Goal: Information Seeking & Learning: Learn about a topic

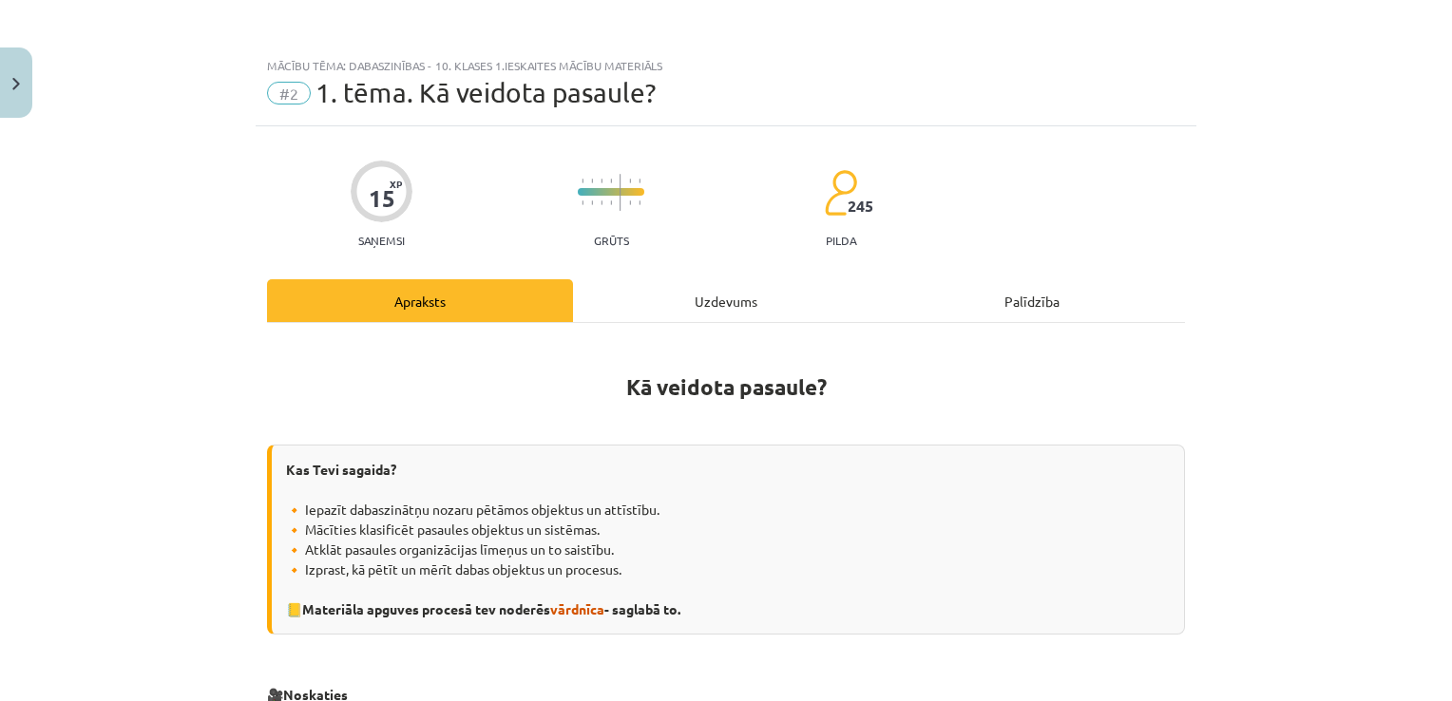
scroll to position [285, 0]
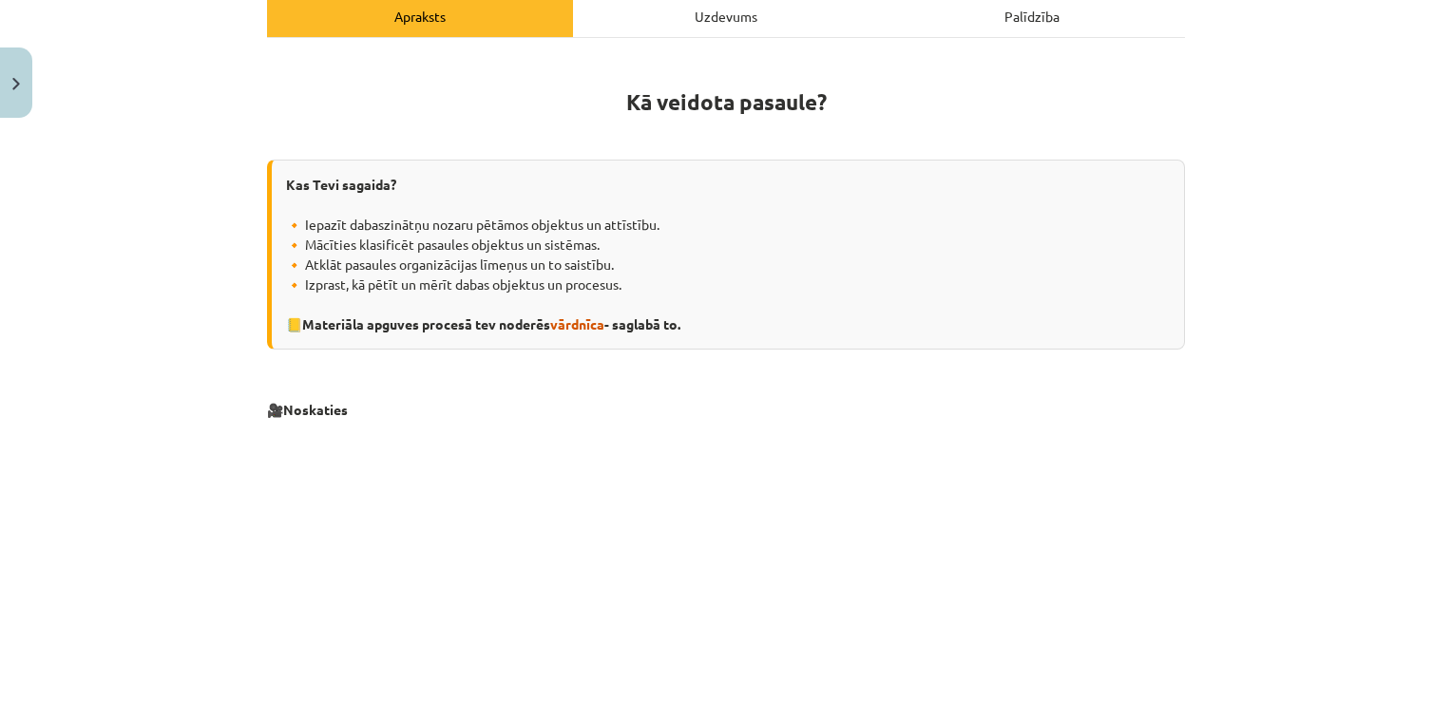
click at [829, 248] on div "Kas Tevi sagaida? 🔸 Iepazīt dabaszinātņu nozaru pētāmos objektus un attīstību. …" at bounding box center [726, 255] width 918 height 190
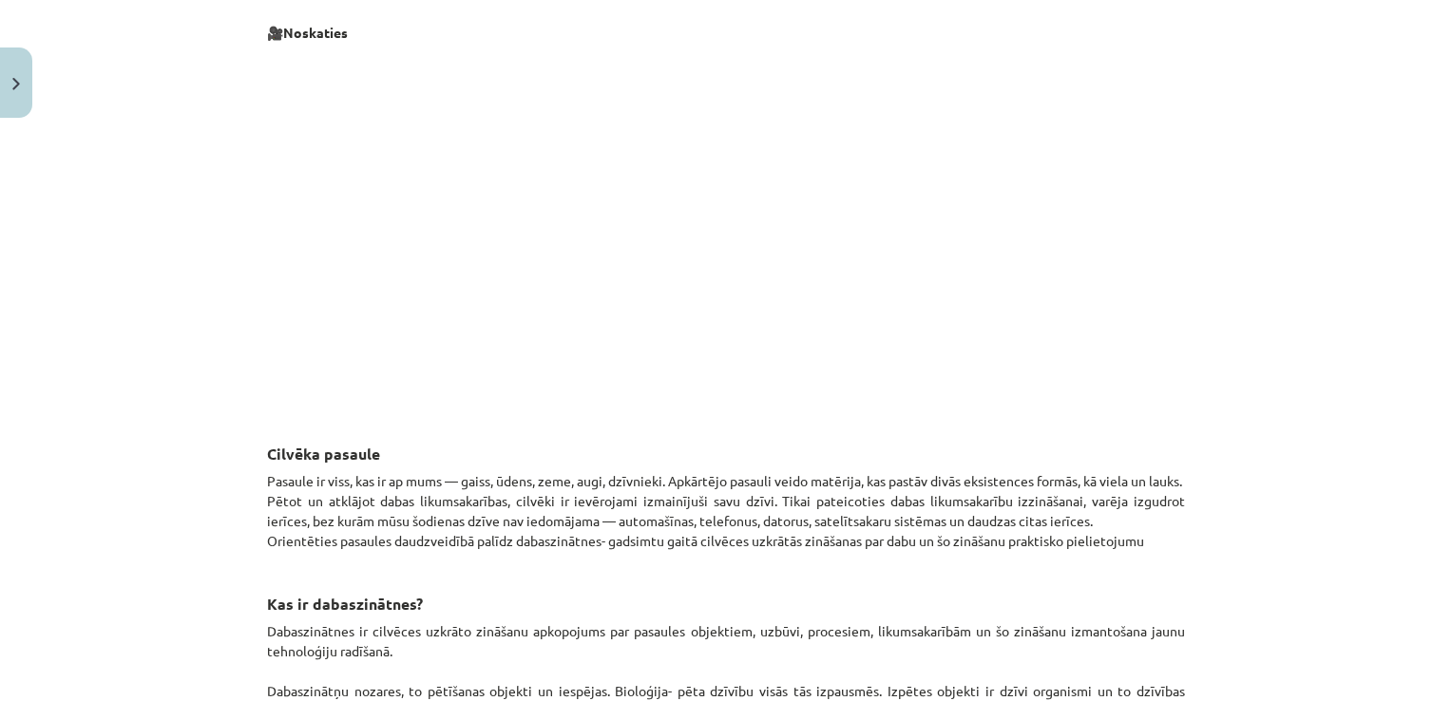
scroll to position [665, 0]
drag, startPoint x: 517, startPoint y: 624, endPoint x: 365, endPoint y: 616, distance: 152.3
click at [365, 619] on p "Dabaszinātnes ir cilvēces uzkrāto zināšanu apkopojums par pasaules objektiem, u…" at bounding box center [726, 699] width 918 height 160
copy p "cilvēces uzkrāto zināšanu"
click at [1163, 314] on p at bounding box center [726, 224] width 918 height 347
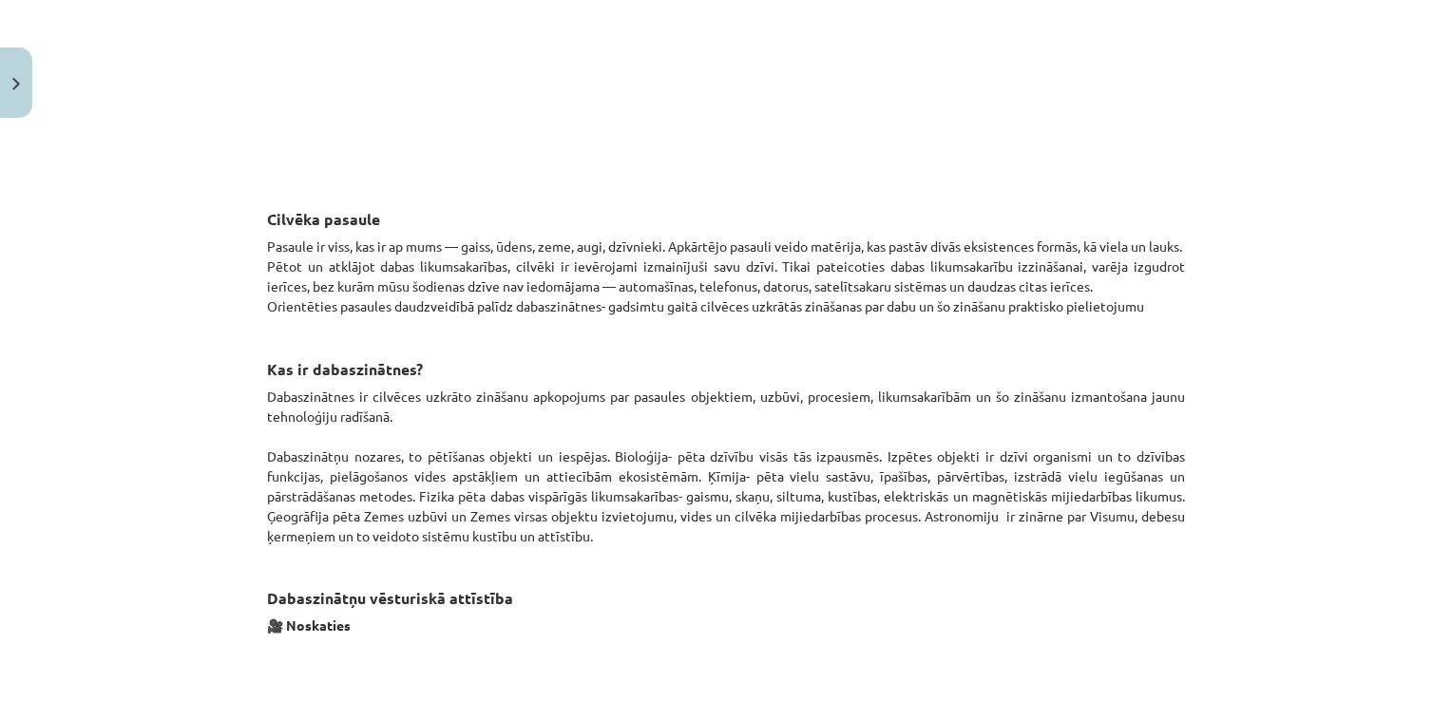
scroll to position [950, 0]
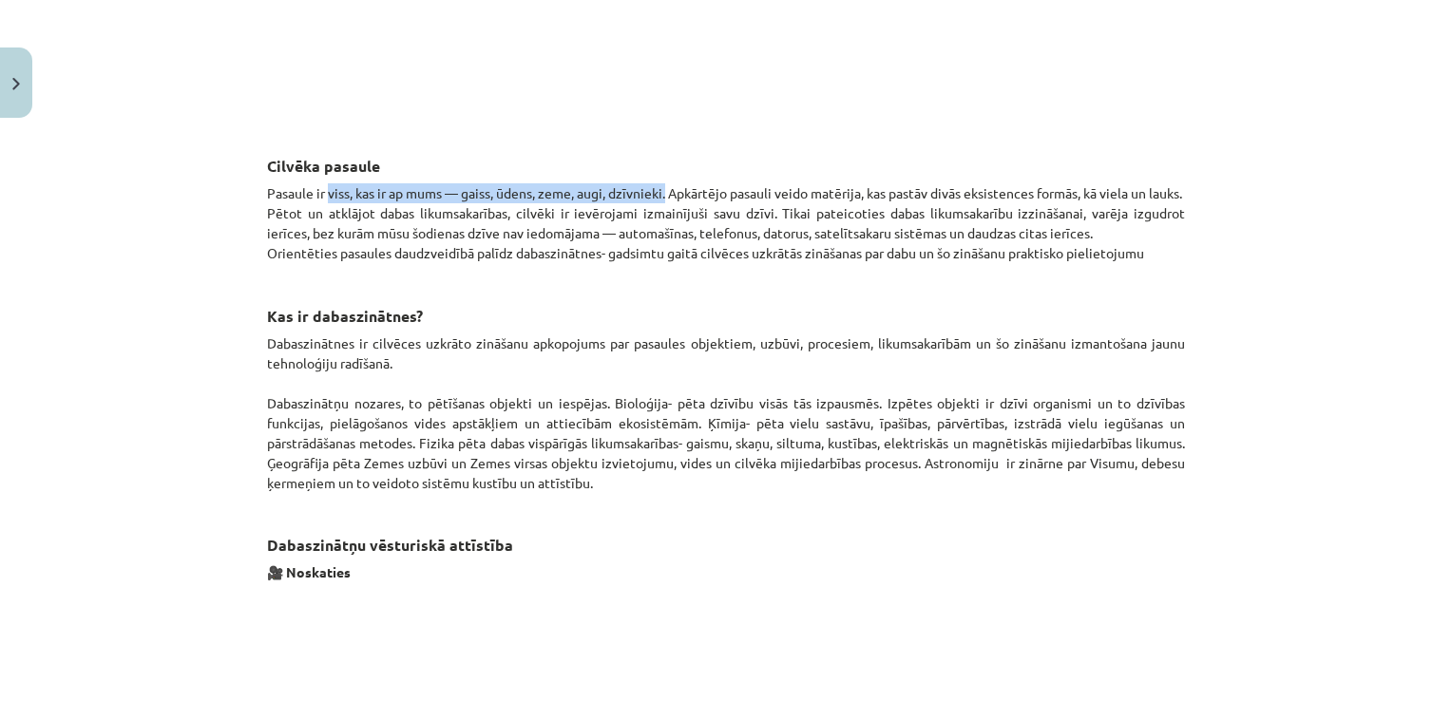
drag, startPoint x: 323, startPoint y: 188, endPoint x: 676, endPoint y: 193, distance: 353.5
click at [676, 193] on p "Pasaule ir viss, kas ir ap mums — gaiss, ūdens, zeme, augi, dzīvnieki. Apkārtēj…" at bounding box center [726, 223] width 918 height 80
copy p "viss, kas ir ap mums — gaiss, ūdens, zeme, augi, dzīvnieki."
click at [610, 247] on p "Pasaule ir viss, kas ir ap mums — gaiss, ūdens, zeme, augi, dzīvnieki. Apkārtēj…" at bounding box center [726, 223] width 918 height 80
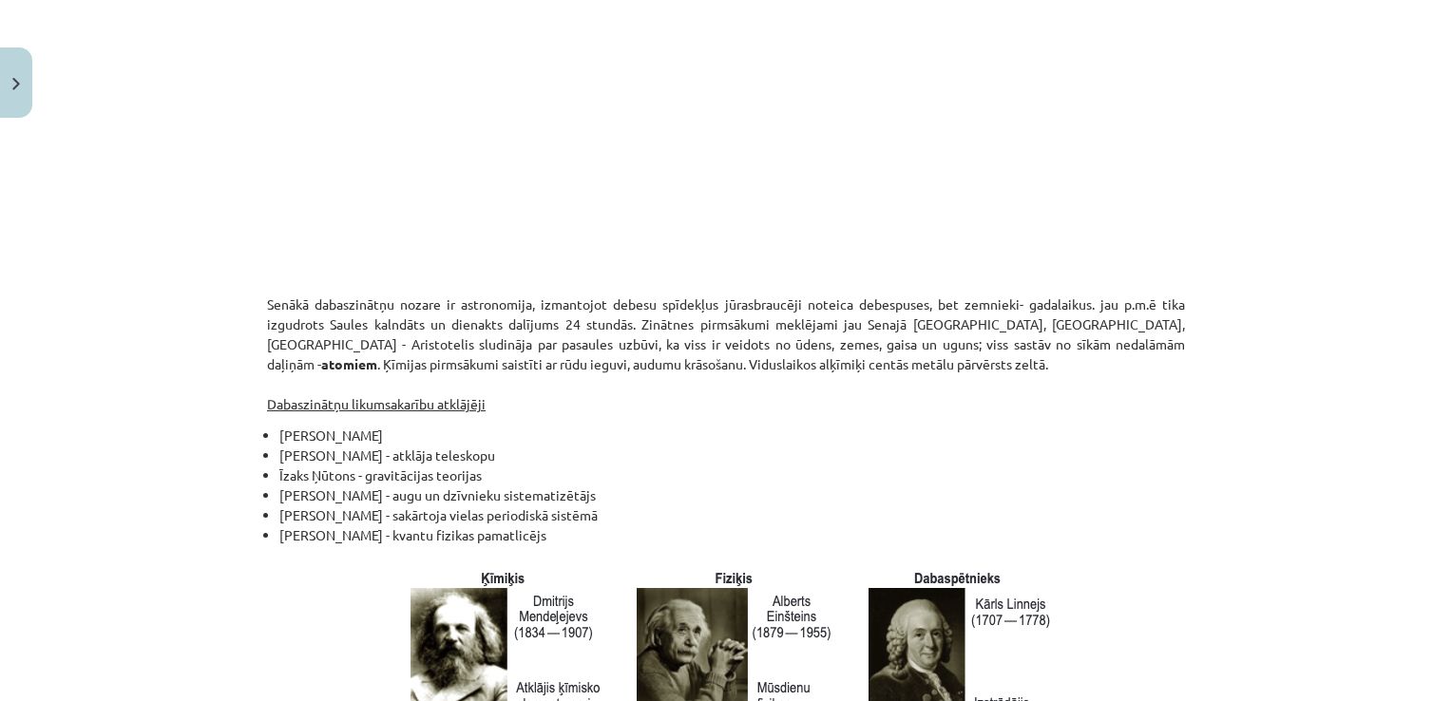
scroll to position [1615, 0]
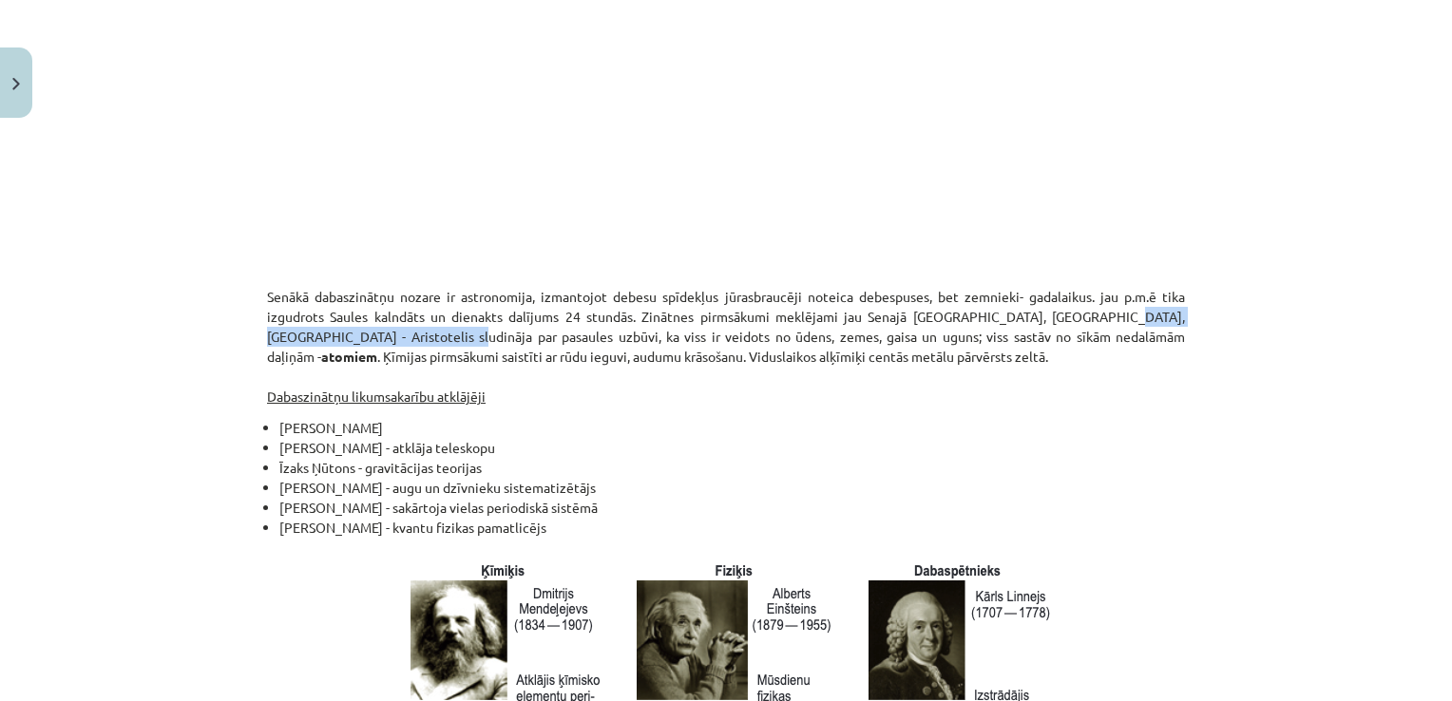
drag, startPoint x: 1069, startPoint y: 319, endPoint x: 376, endPoint y: 341, distance: 693.0
click at [376, 341] on p "Senākā dabaszinātņu nozare ir astronomija, izmantojot debesu spīdekļus jūrasbra…" at bounding box center [726, 347] width 918 height 120
copy p "Aristotelis sludināja par pasaules uzbūvi"
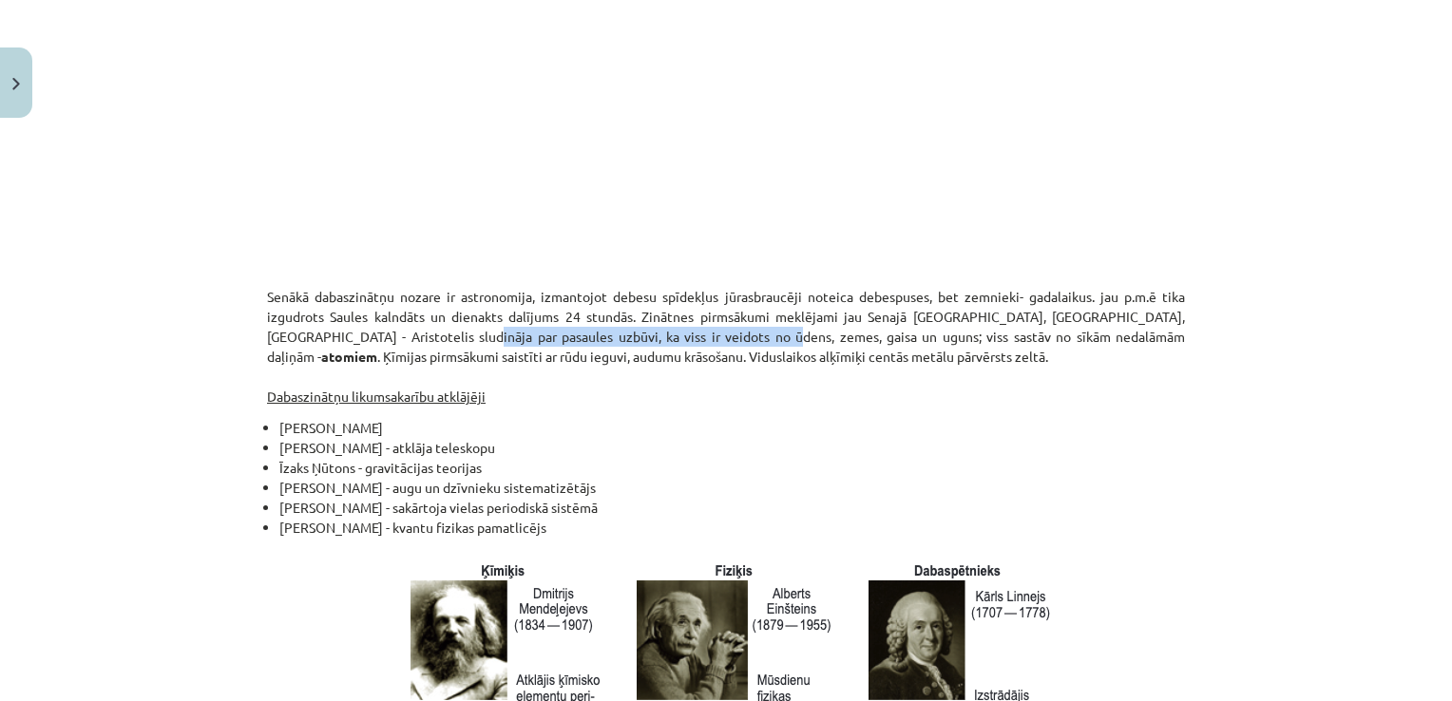
drag, startPoint x: 390, startPoint y: 335, endPoint x: 680, endPoint y: 340, distance: 290.8
click at [680, 340] on p "Senākā dabaszinātņu nozare ir astronomija, izmantojot debesu spīdekļus jūrasbra…" at bounding box center [726, 347] width 918 height 120
copy p "ka viss ir veidots no ūdens, zemes, gaisa un uguns"
click at [661, 389] on p "Senākā dabaszinātņu nozare ir astronomija, izmantojot debesu spīdekļus jūrasbra…" at bounding box center [726, 347] width 918 height 120
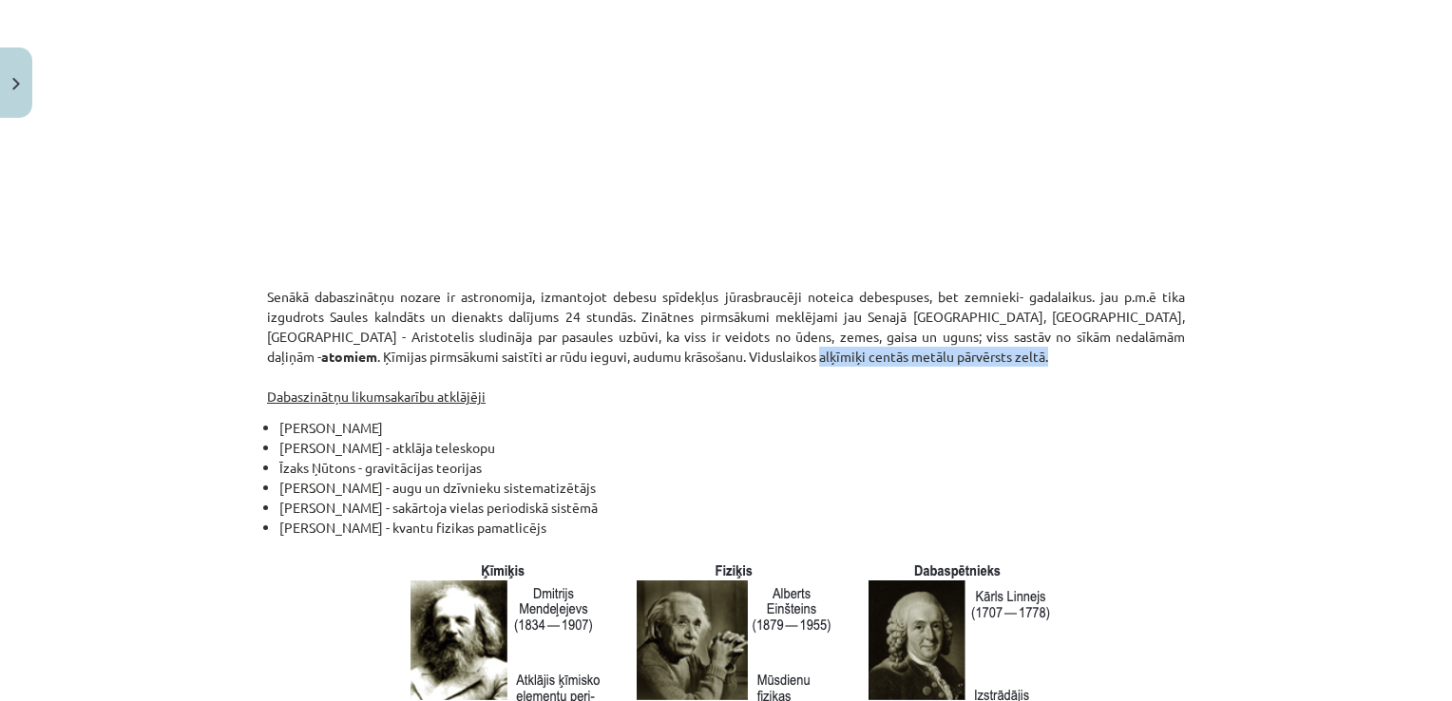
drag, startPoint x: 524, startPoint y: 353, endPoint x: 771, endPoint y: 362, distance: 247.2
click at [771, 362] on p "Senākā dabaszinātņu nozare ir astronomija, izmantojot debesu spīdekļus jūrasbra…" at bounding box center [726, 347] width 918 height 120
copy p "alķīmiķi centās metālu pārvērsts zeltā."
click at [652, 390] on p "Senākā dabaszinātņu nozare ir astronomija, izmantojot debesu spīdekļus jūrasbra…" at bounding box center [726, 347] width 918 height 120
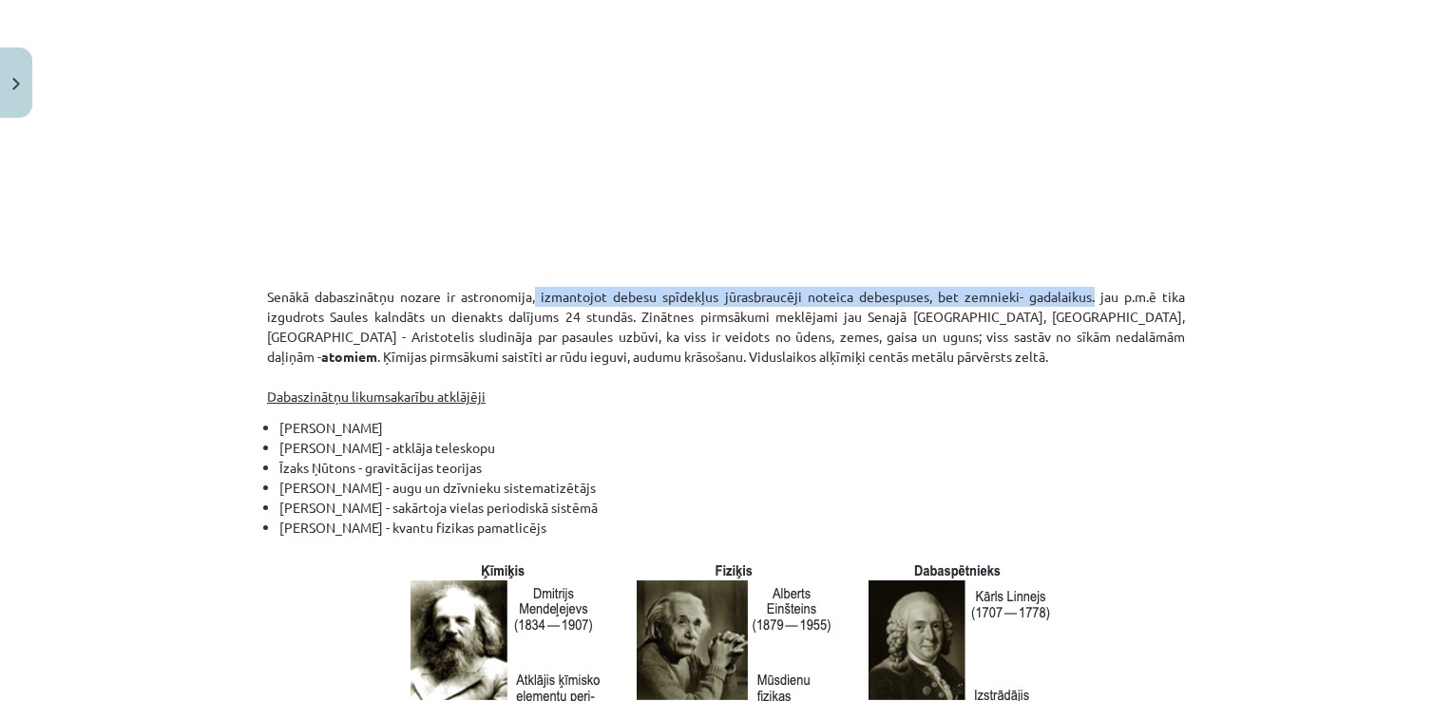
drag, startPoint x: 532, startPoint y: 294, endPoint x: 1087, endPoint y: 287, distance: 554.9
click at [1087, 287] on p "Senākā dabaszinātņu nozare ir astronomija, izmantojot debesu spīdekļus jūrasbra…" at bounding box center [726, 347] width 918 height 120
copy p "izmantojot debesu spīdekļus jūrasbraucēji noteica debespuses, bet zemnieki- gad…"
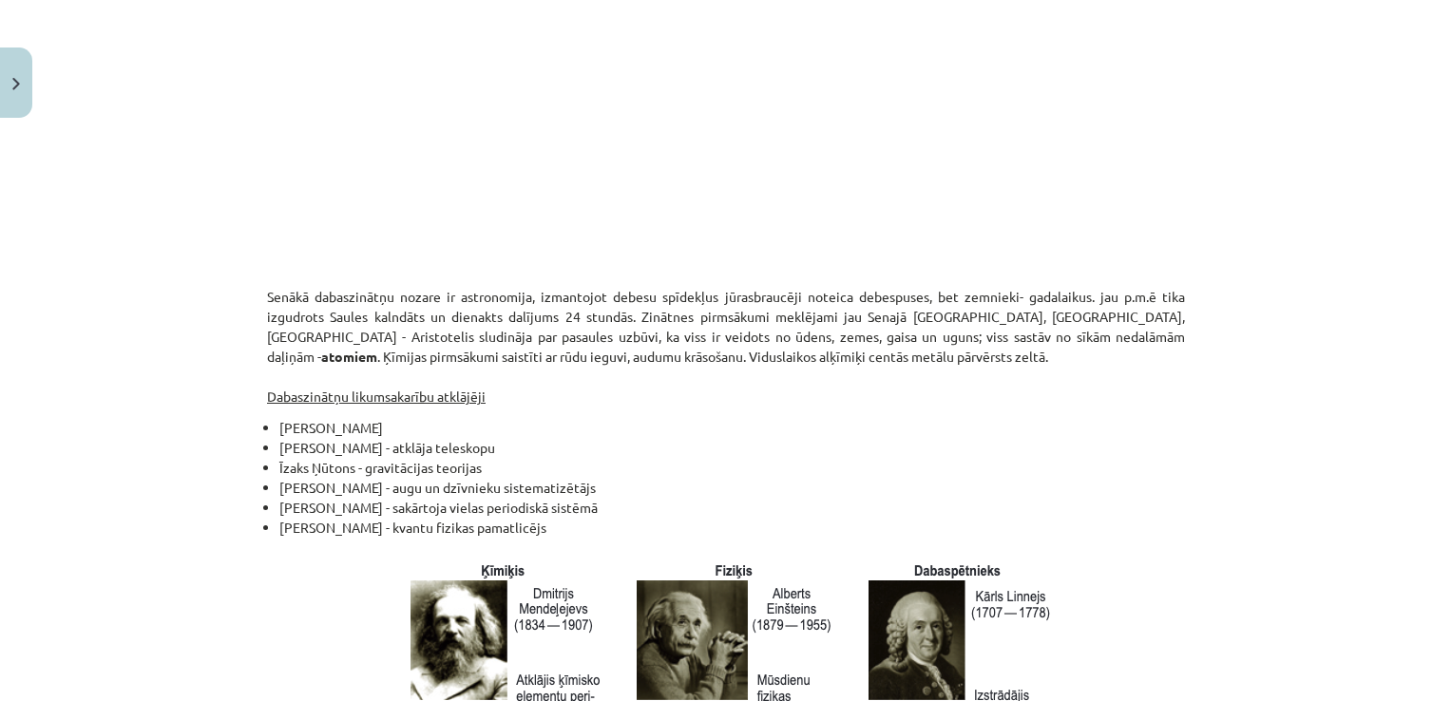
drag, startPoint x: 880, startPoint y: 390, endPoint x: 872, endPoint y: 368, distance: 24.0
click at [880, 390] on p "Senākā dabaszinātņu nozare ir astronomija, izmantojot debesu spīdekļus jūrasbra…" at bounding box center [726, 347] width 918 height 120
click at [775, 431] on li "[PERSON_NAME]" at bounding box center [731, 428] width 905 height 20
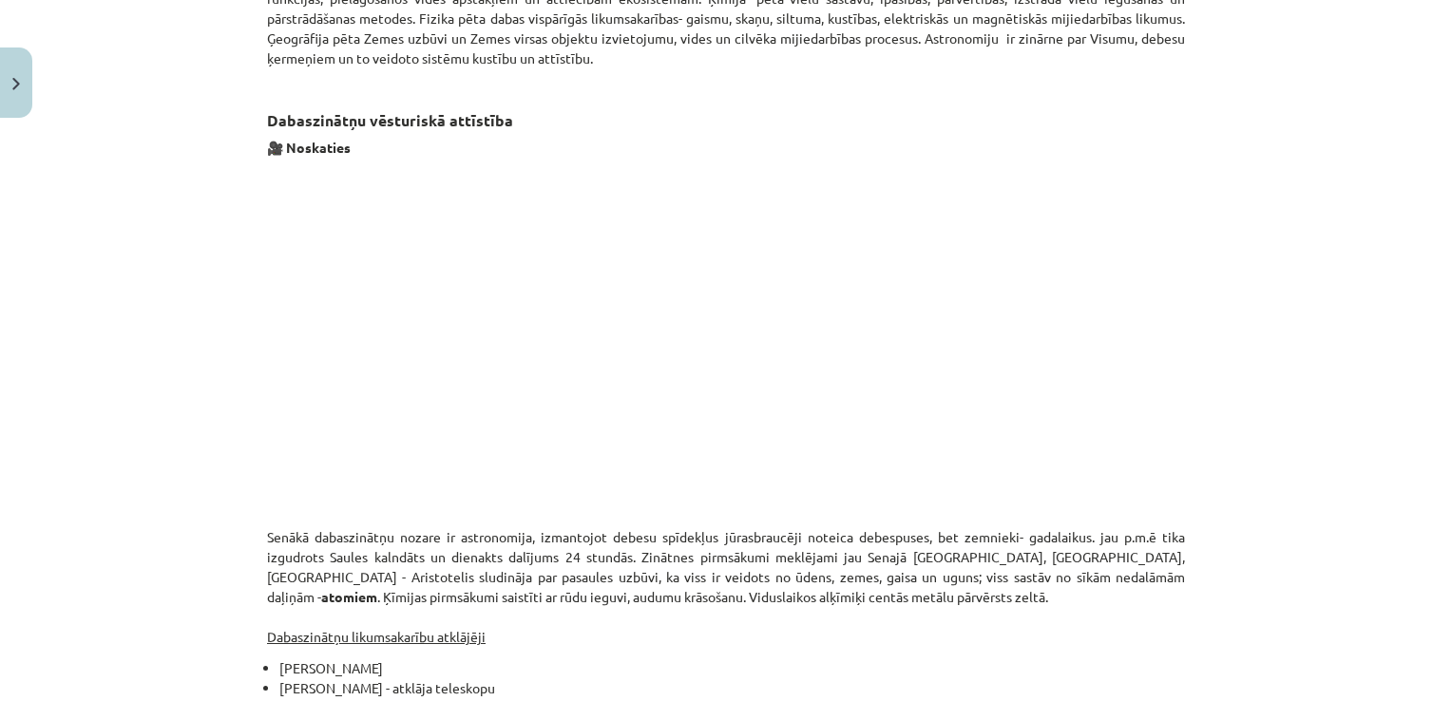
scroll to position [1330, 0]
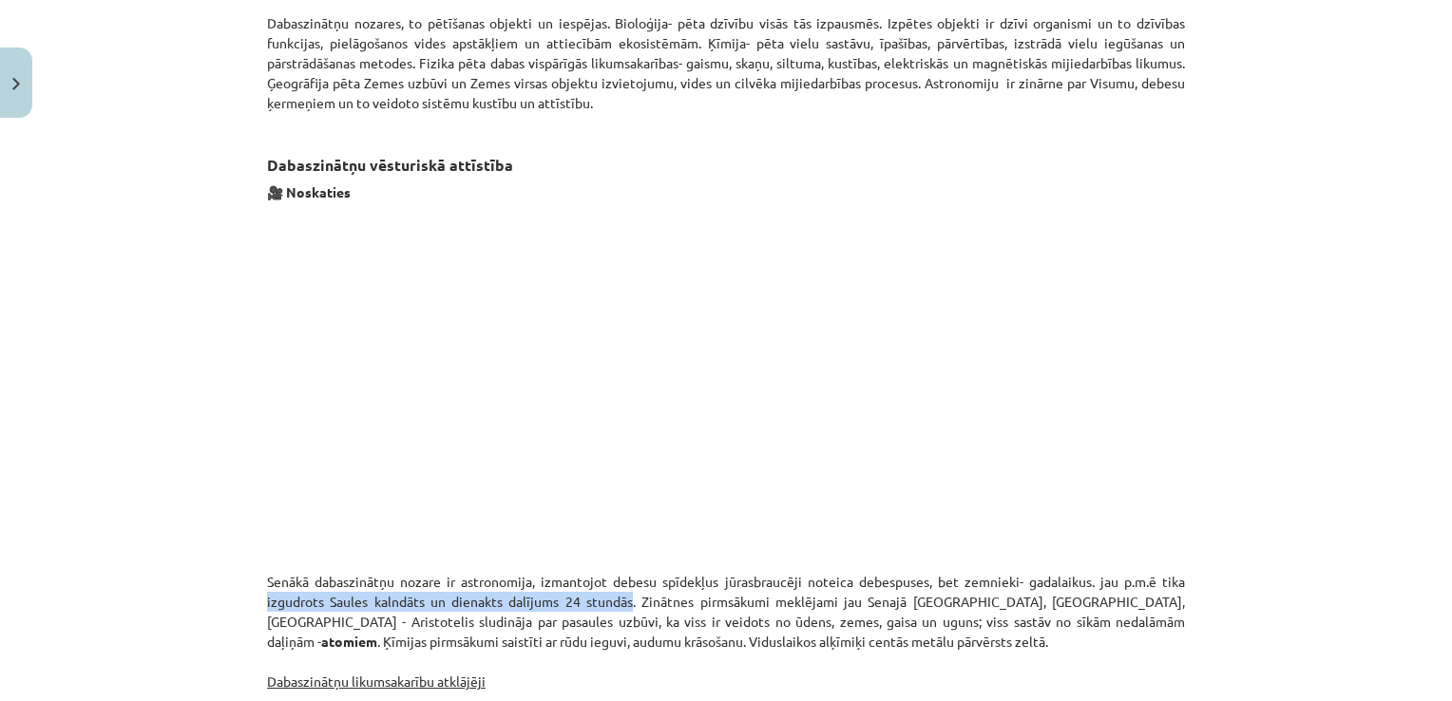
drag, startPoint x: 256, startPoint y: 599, endPoint x: 616, endPoint y: 604, distance: 360.1
click at [616, 604] on div "15 XP Saņemsi Grūts 245 pilda Apraksts Uzdevums Palīdzība Kā veidota pasaule? K…" at bounding box center [726, 338] width 941 height 3084
drag, startPoint x: 1116, startPoint y: 580, endPoint x: 619, endPoint y: 606, distance: 498.6
click at [619, 606] on p "Senākā dabaszinātņu nozare ir astronomija, izmantojot debesu spīdekļus jūrasbra…" at bounding box center [726, 632] width 918 height 120
copy p "p.m.ē tika izgudrots Saules kalndāts un dienakts dalījums 24 stundās."
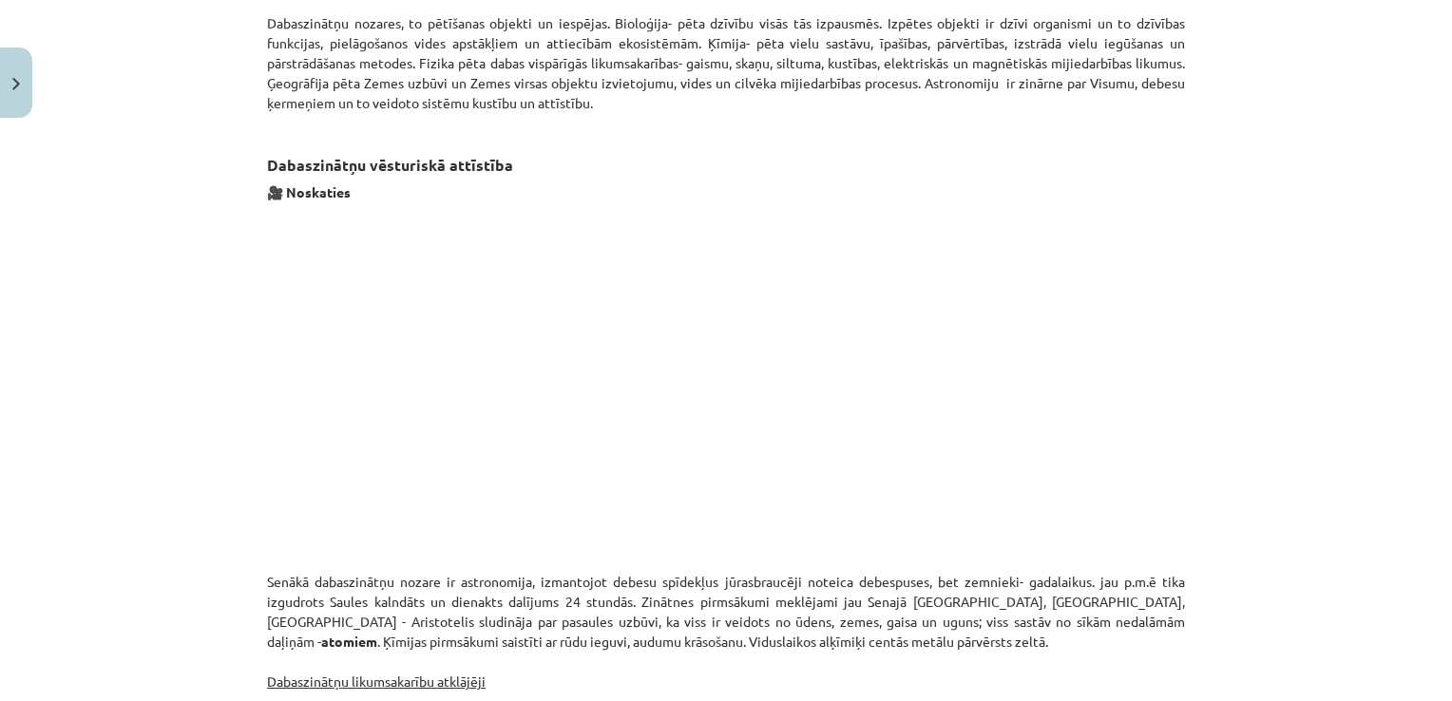
click at [890, 672] on p "Senākā dabaszinātņu nozare ir astronomija, izmantojot debesu spīdekļus jūrasbra…" at bounding box center [726, 632] width 918 height 120
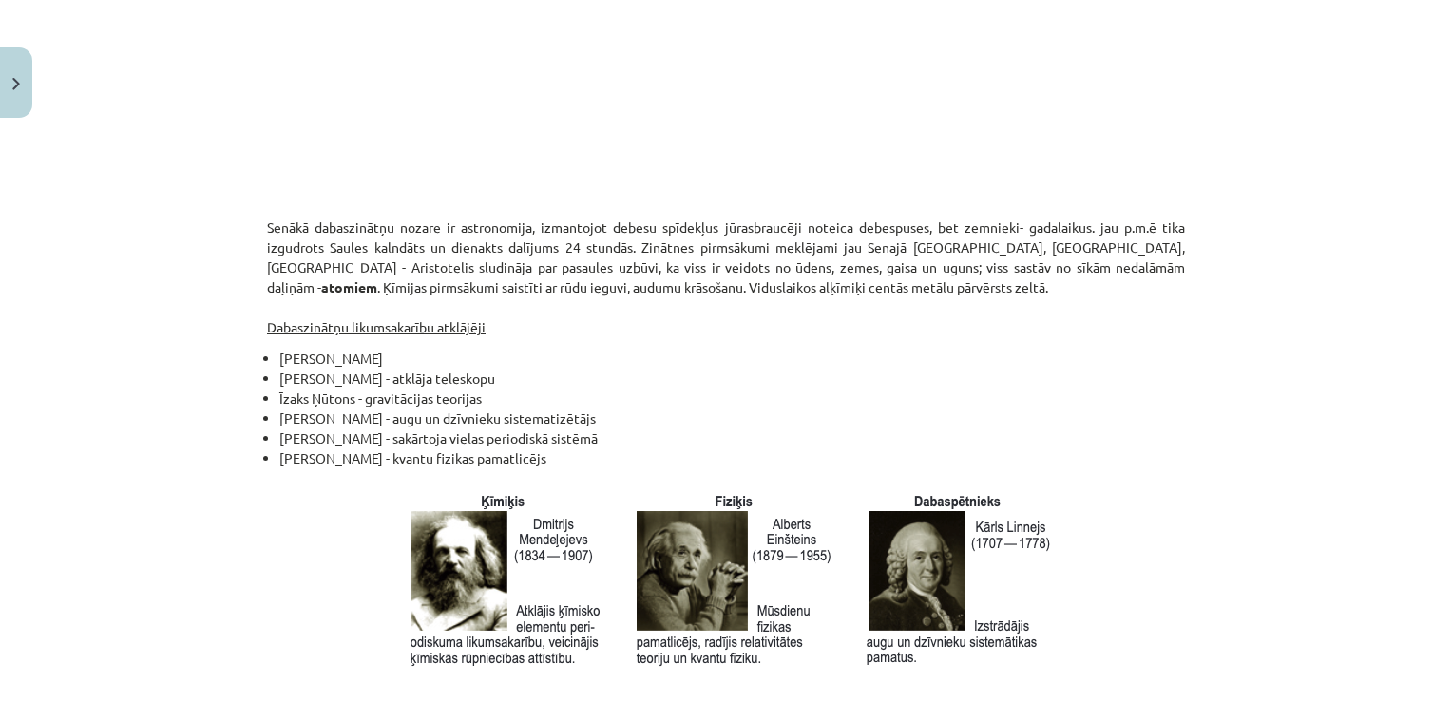
scroll to position [1710, 0]
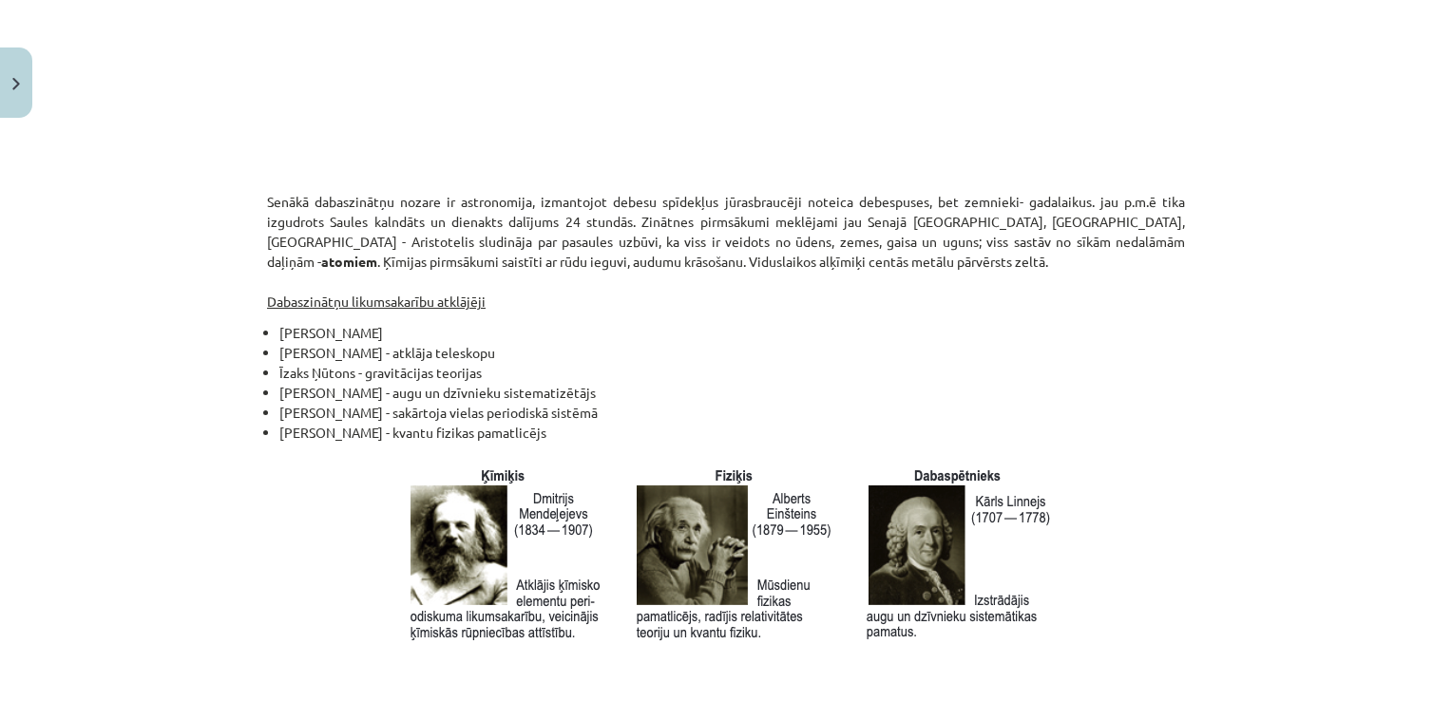
drag, startPoint x: 274, startPoint y: 410, endPoint x: 627, endPoint y: 412, distance: 353.4
click at [627, 412] on li "[PERSON_NAME] - sakārtoja vielas periodiskā sistēmā" at bounding box center [731, 413] width 905 height 20
copy li "[PERSON_NAME] - sakārtoja vielas periodiskā sistēmā"
click at [683, 343] on li "[PERSON_NAME] - atklāja teleskopu" at bounding box center [731, 353] width 905 height 20
drag, startPoint x: 273, startPoint y: 431, endPoint x: 536, endPoint y: 432, distance: 263.2
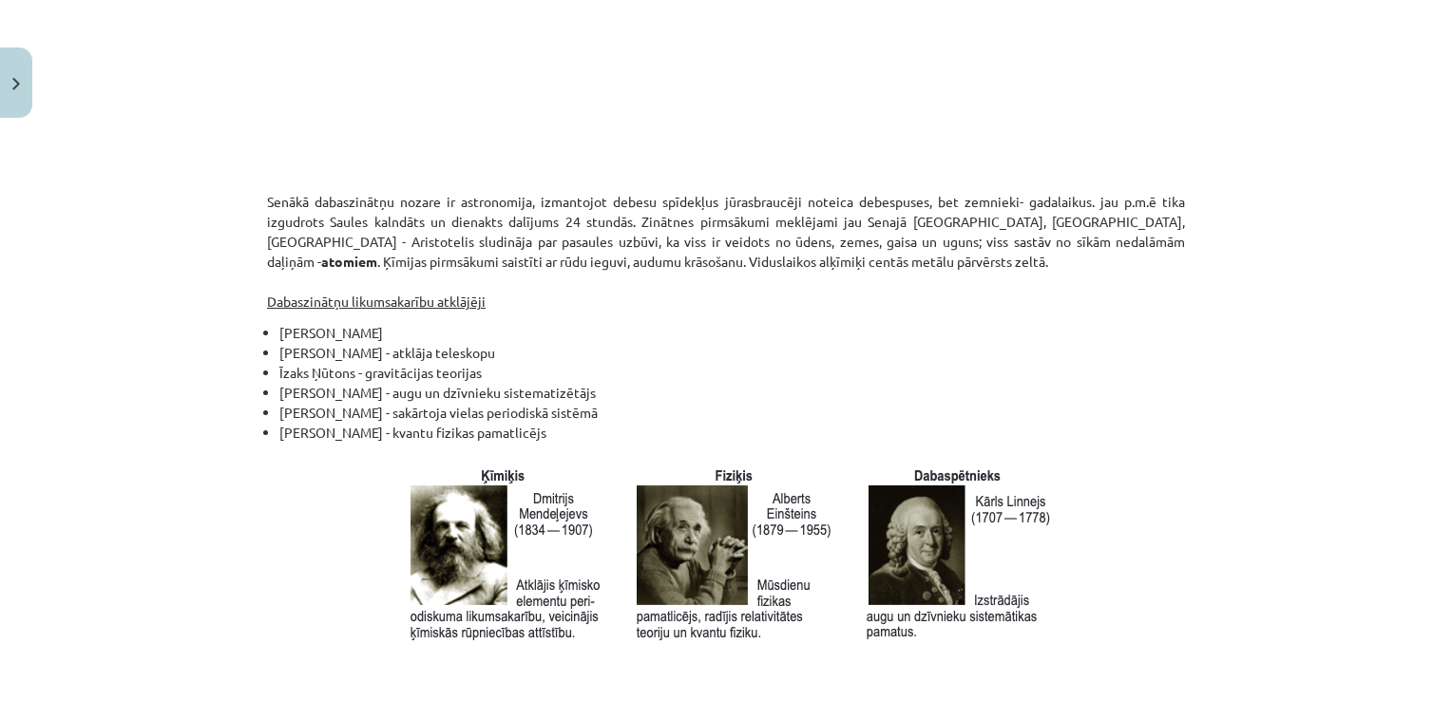
click at [536, 432] on li "[PERSON_NAME] - kvantu fizikas pamatlicējs" at bounding box center [731, 561] width 905 height 276
copy li "[PERSON_NAME] - kvantu fizikas pamatlicējs"
click at [610, 372] on li "Īzaks Ņūtons - gravitācijas teorijas" at bounding box center [731, 373] width 905 height 20
drag, startPoint x: 273, startPoint y: 350, endPoint x: 477, endPoint y: 349, distance: 204.3
click at [477, 349] on li "[PERSON_NAME] - atklāja teleskopu" at bounding box center [731, 353] width 905 height 20
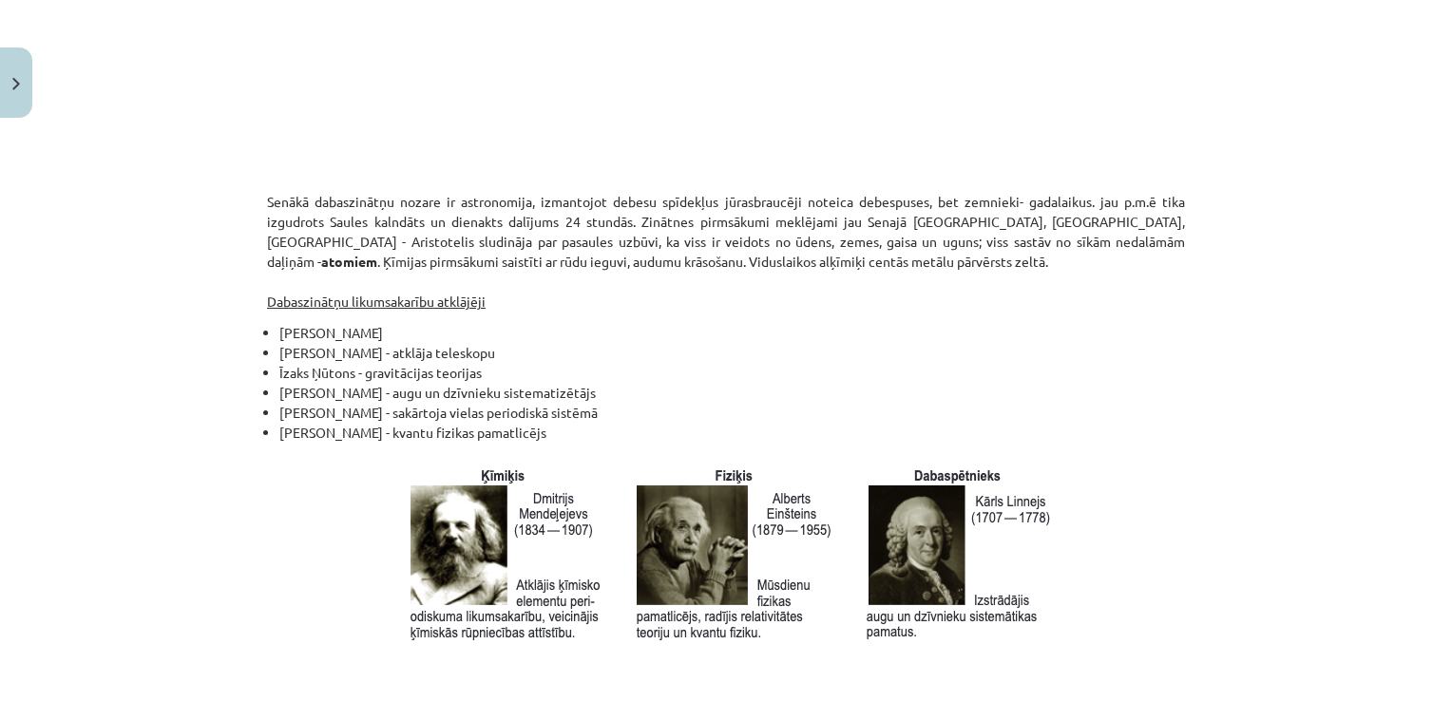
copy li "[PERSON_NAME] - atklāja teleskopu"
click at [564, 336] on li "[PERSON_NAME]" at bounding box center [731, 333] width 905 height 20
drag, startPoint x: 271, startPoint y: 430, endPoint x: 376, endPoint y: 430, distance: 105.5
click at [376, 430] on ul "[PERSON_NAME] griežas ap [PERSON_NAME] - atklāja teleskopu [PERSON_NAME] - grav…" at bounding box center [726, 511] width 918 height 376
click at [617, 327] on li "[PERSON_NAME]" at bounding box center [731, 333] width 905 height 20
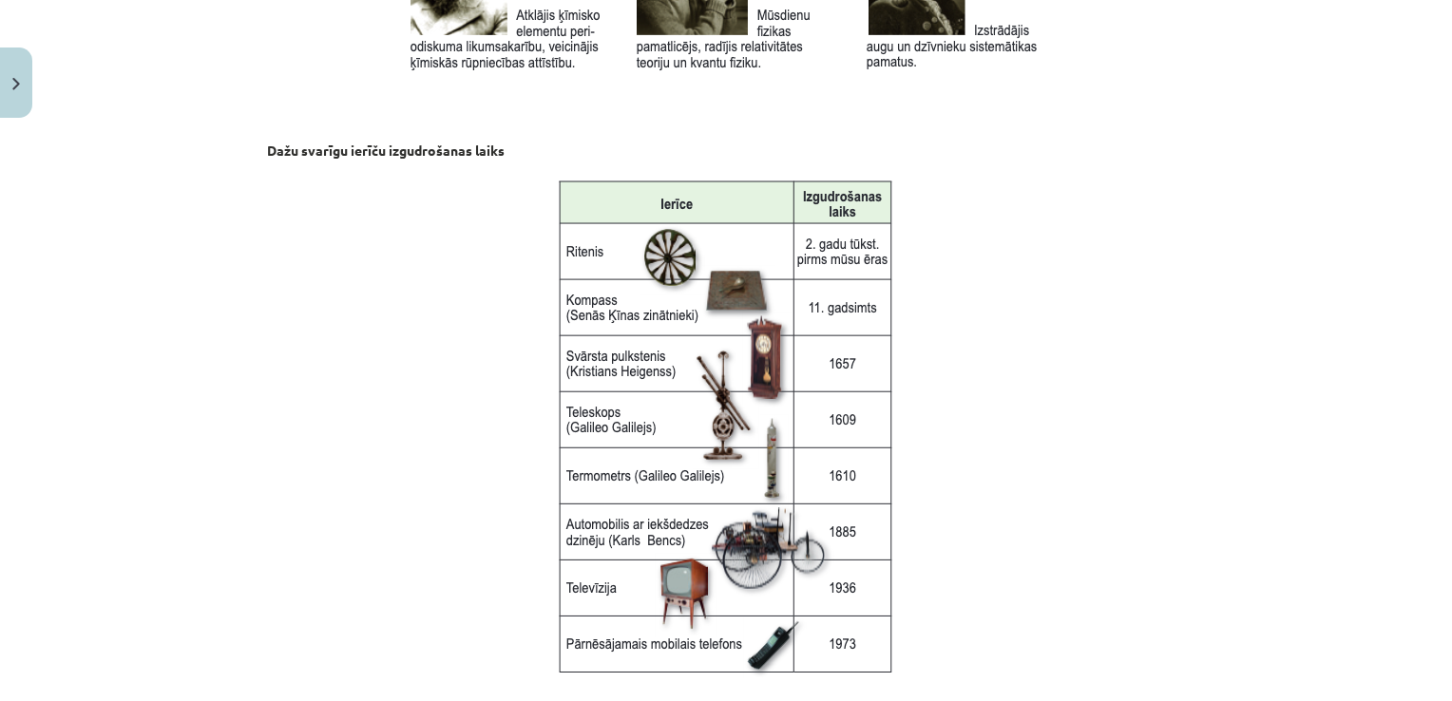
scroll to position [2552, 0]
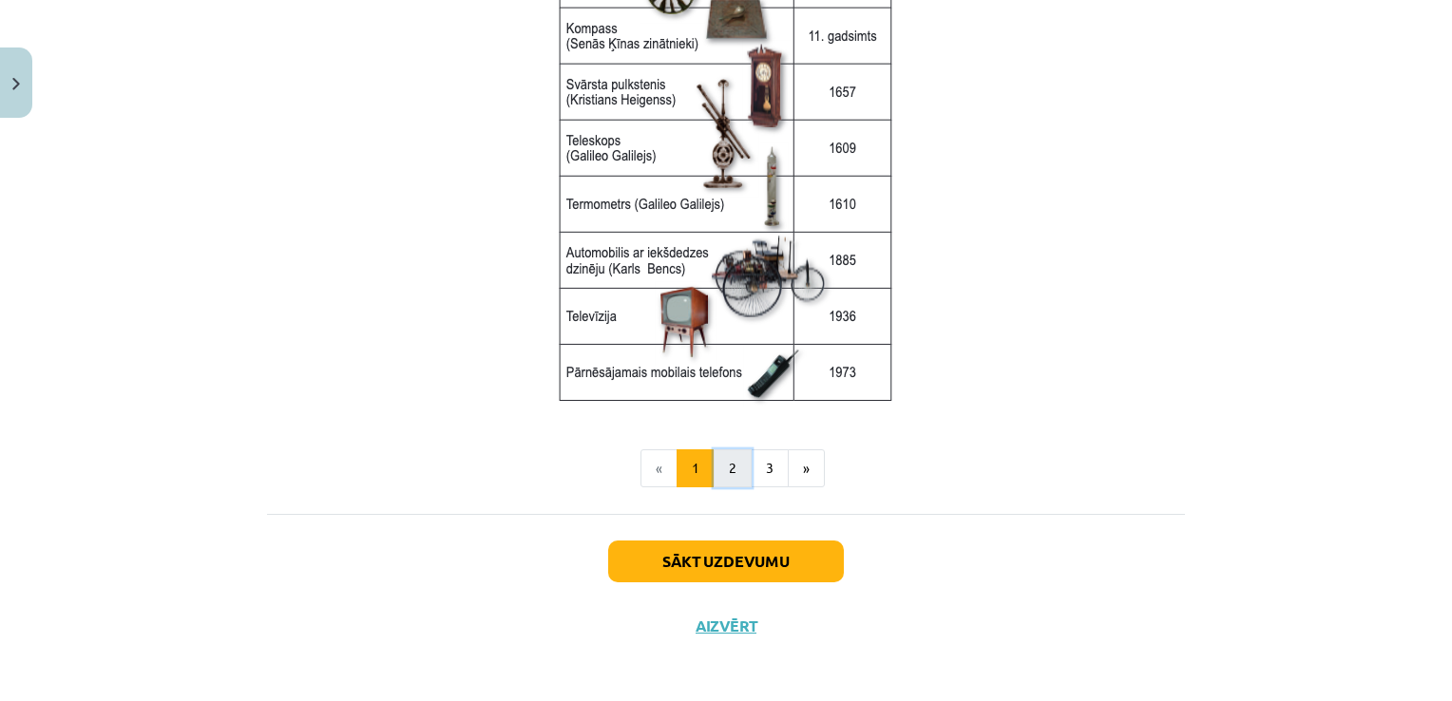
click at [723, 458] on button "2" at bounding box center [733, 468] width 38 height 38
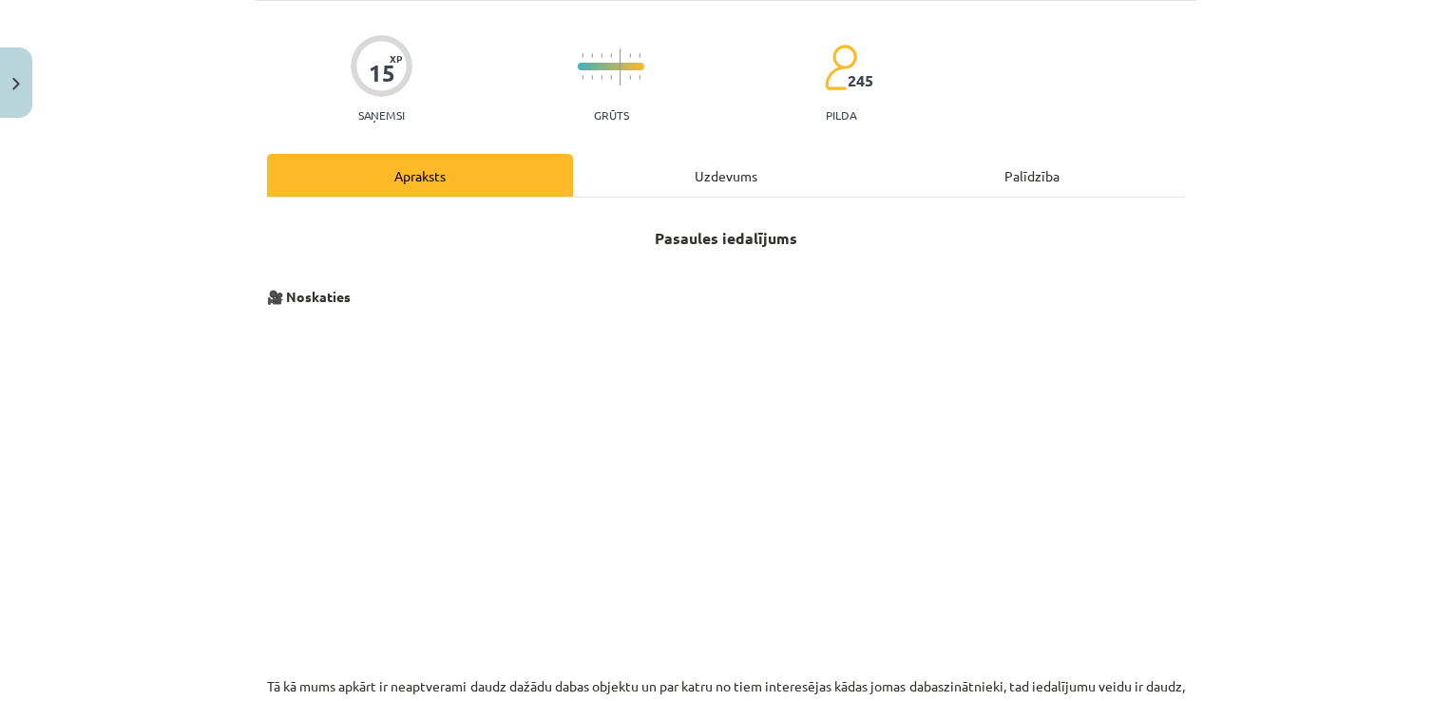
scroll to position [0, 0]
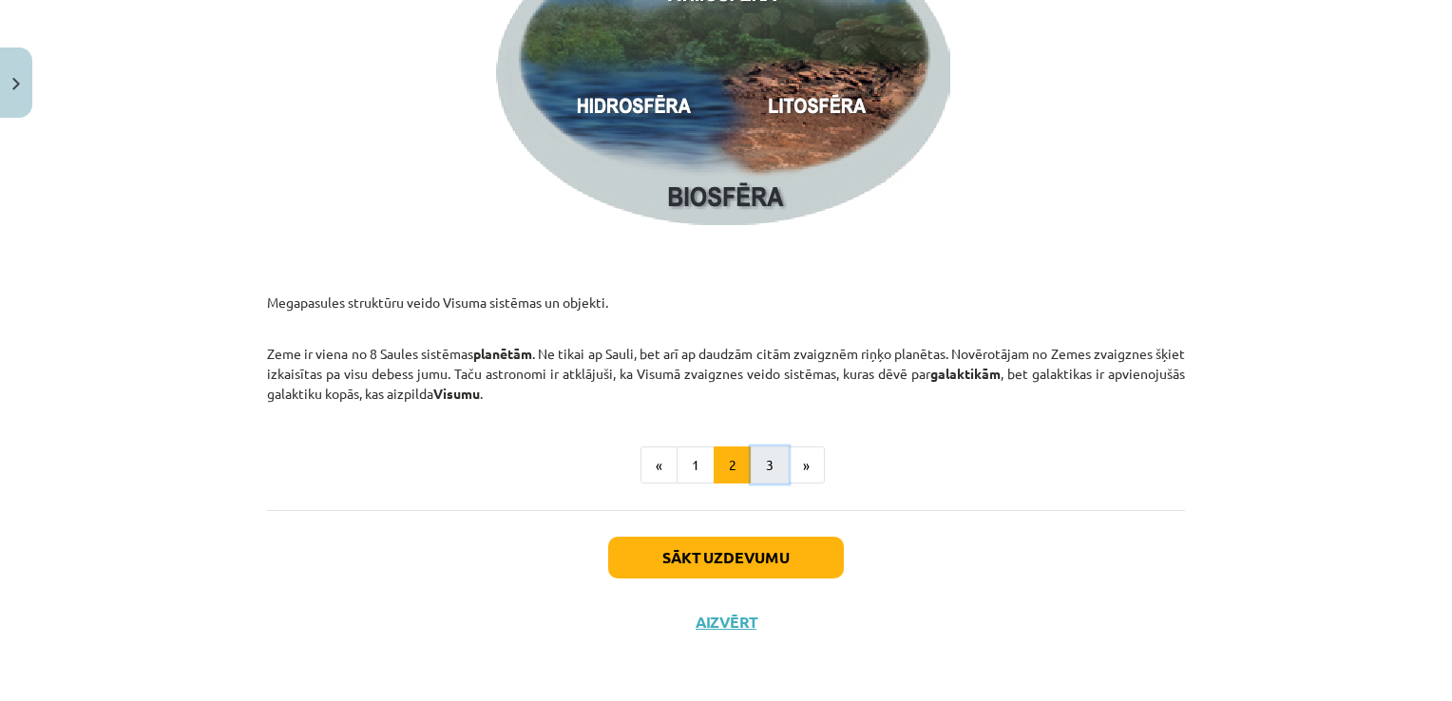
click at [762, 456] on button "3" at bounding box center [770, 466] width 38 height 38
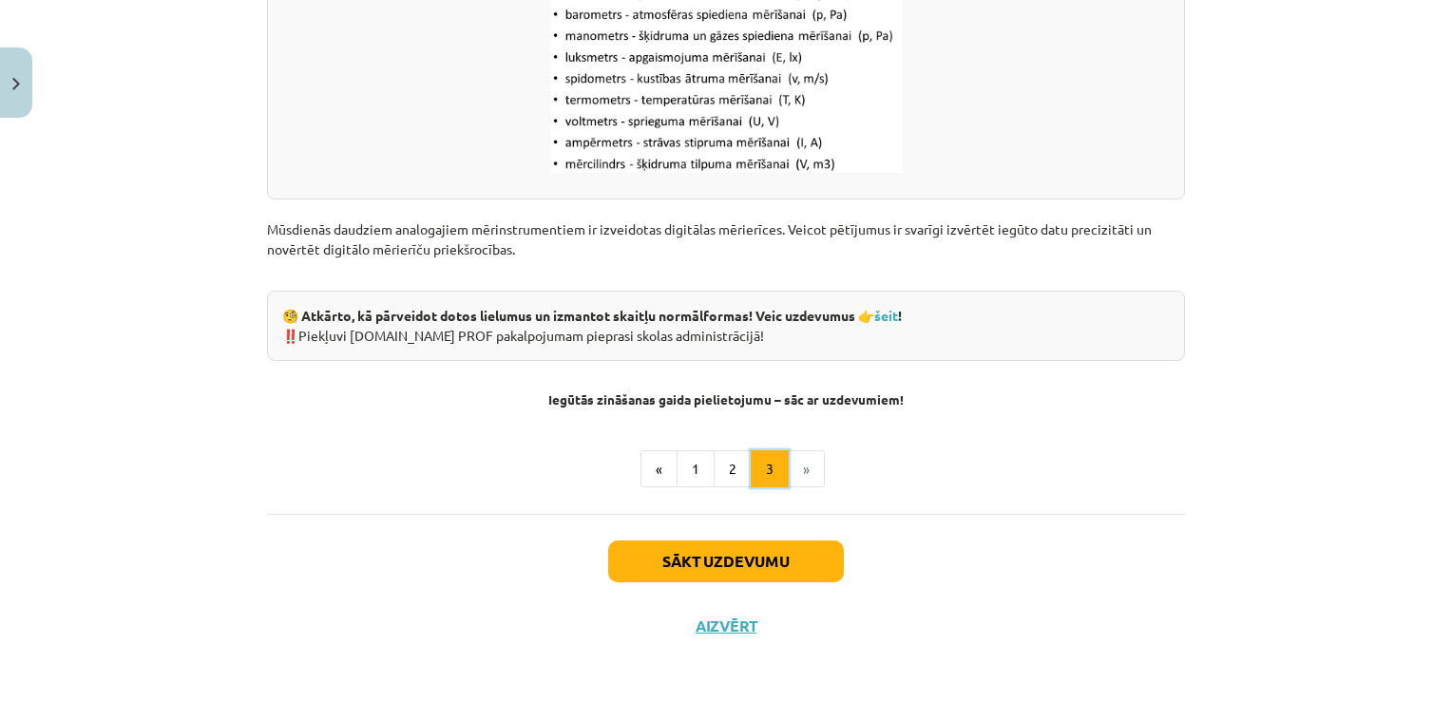
scroll to position [2499, 0]
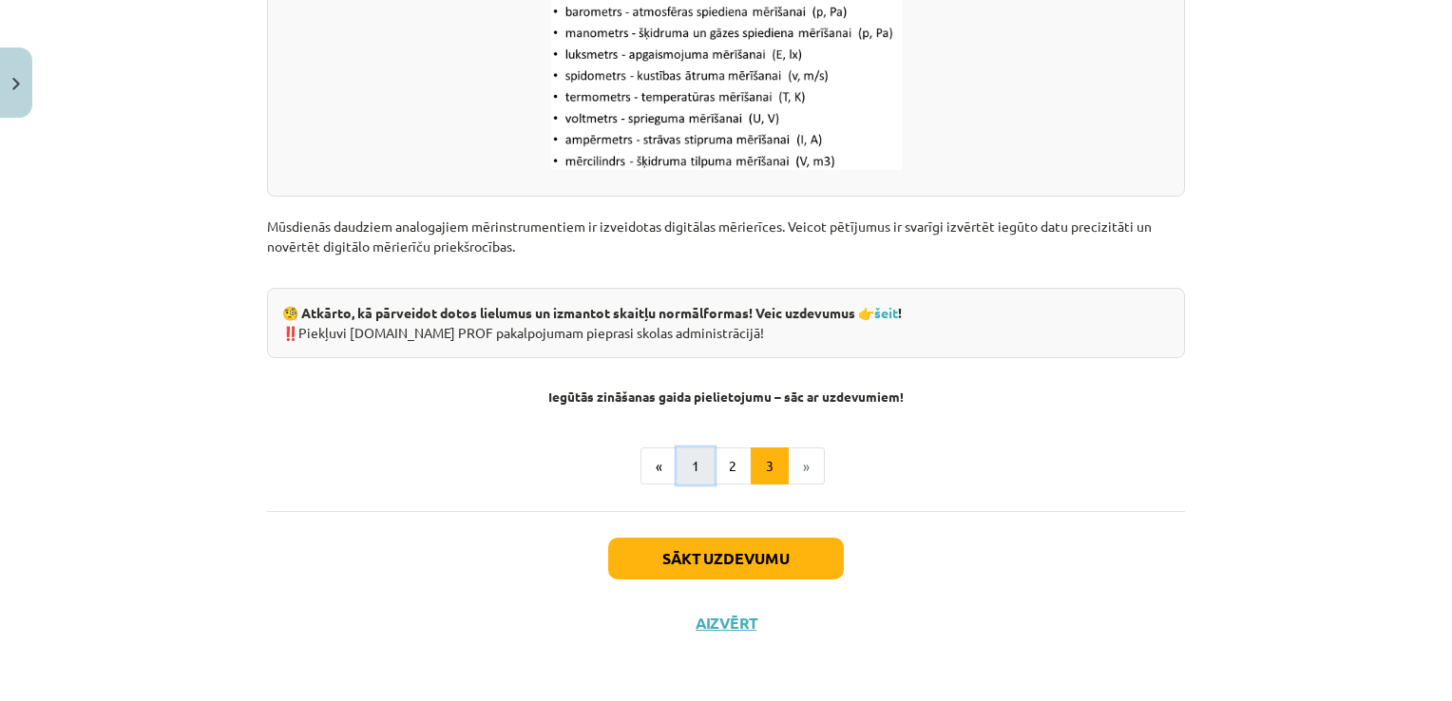
click at [683, 457] on button "1" at bounding box center [695, 466] width 38 height 38
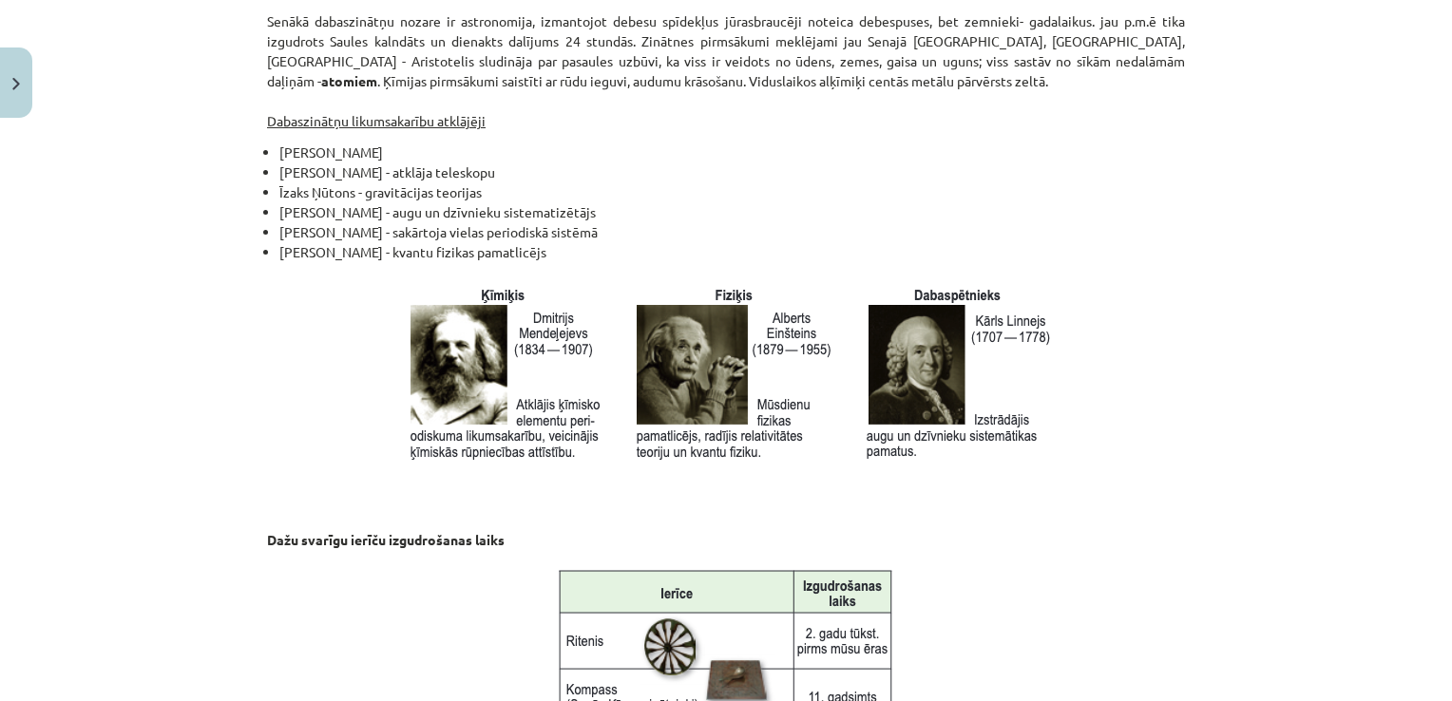
scroll to position [1859, 0]
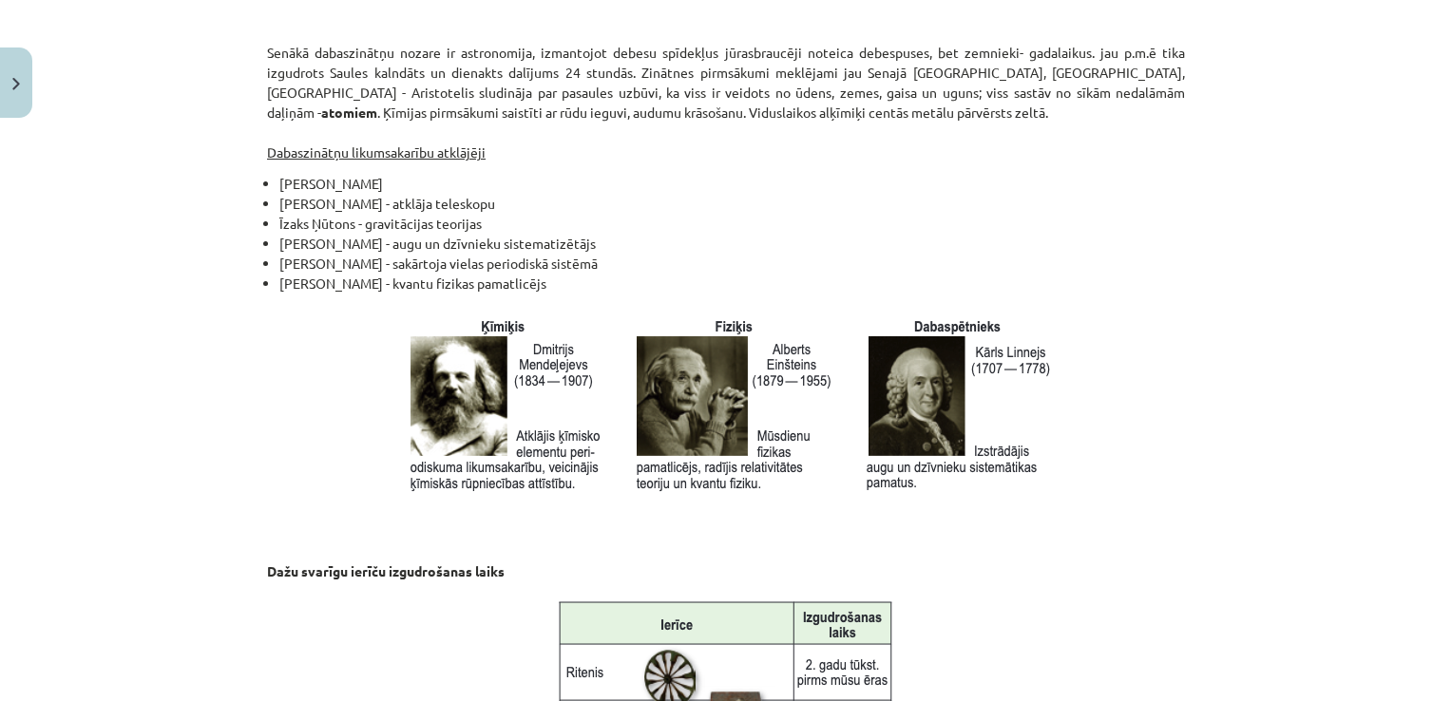
drag, startPoint x: 517, startPoint y: 176, endPoint x: 274, endPoint y: 176, distance: 243.2
click at [279, 176] on li "[PERSON_NAME]" at bounding box center [731, 184] width 905 height 20
click at [312, 332] on p at bounding box center [731, 406] width 905 height 185
drag, startPoint x: 272, startPoint y: 236, endPoint x: 571, endPoint y: 240, distance: 299.3
click at [571, 240] on li "[PERSON_NAME] - augu un dzīvnieku sistematizētājs" at bounding box center [731, 244] width 905 height 20
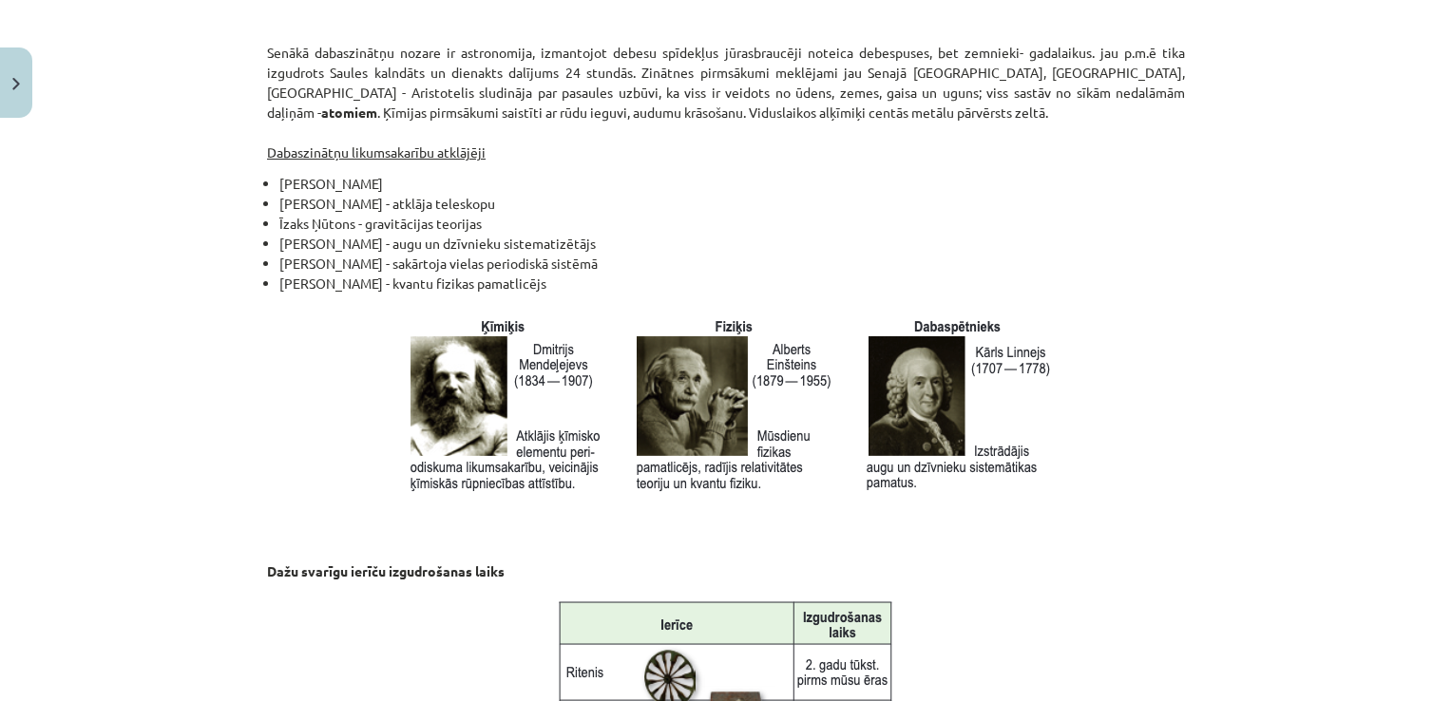
click at [656, 221] on li "Īzaks Ņūtons - gravitācijas teorijas" at bounding box center [731, 224] width 905 height 20
drag, startPoint x: 474, startPoint y: 218, endPoint x: 271, endPoint y: 213, distance: 203.4
click at [271, 213] on ul "[PERSON_NAME] griežas ap [PERSON_NAME] - atklāja teleskopu [PERSON_NAME] - grav…" at bounding box center [726, 362] width 918 height 376
click at [593, 234] on li "[PERSON_NAME] - augu un dzīvnieku sistematizētājs" at bounding box center [731, 244] width 905 height 20
drag, startPoint x: 318, startPoint y: 257, endPoint x: 275, endPoint y: 262, distance: 44.1
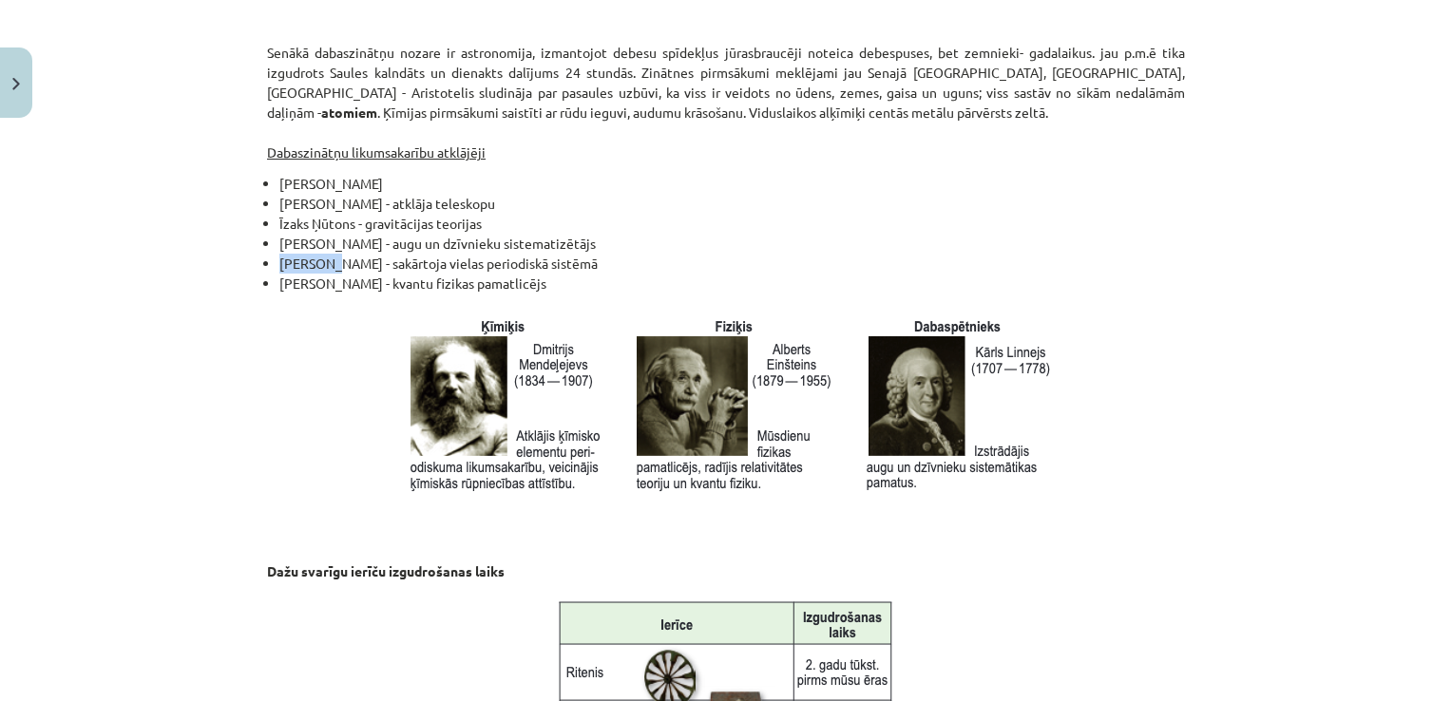
click at [279, 262] on li "[PERSON_NAME] - sakārtoja vielas periodiskā sistēmā" at bounding box center [731, 264] width 905 height 20
drag, startPoint x: 396, startPoint y: 262, endPoint x: 326, endPoint y: 260, distance: 70.3
click at [326, 260] on li "[PERSON_NAME] - sakārtoja vielas periodiskā sistēmā" at bounding box center [731, 264] width 905 height 20
click at [543, 291] on li "[PERSON_NAME] - kvantu fizikas pamatlicējs" at bounding box center [731, 412] width 905 height 276
drag, startPoint x: 382, startPoint y: 183, endPoint x: 272, endPoint y: 181, distance: 110.2
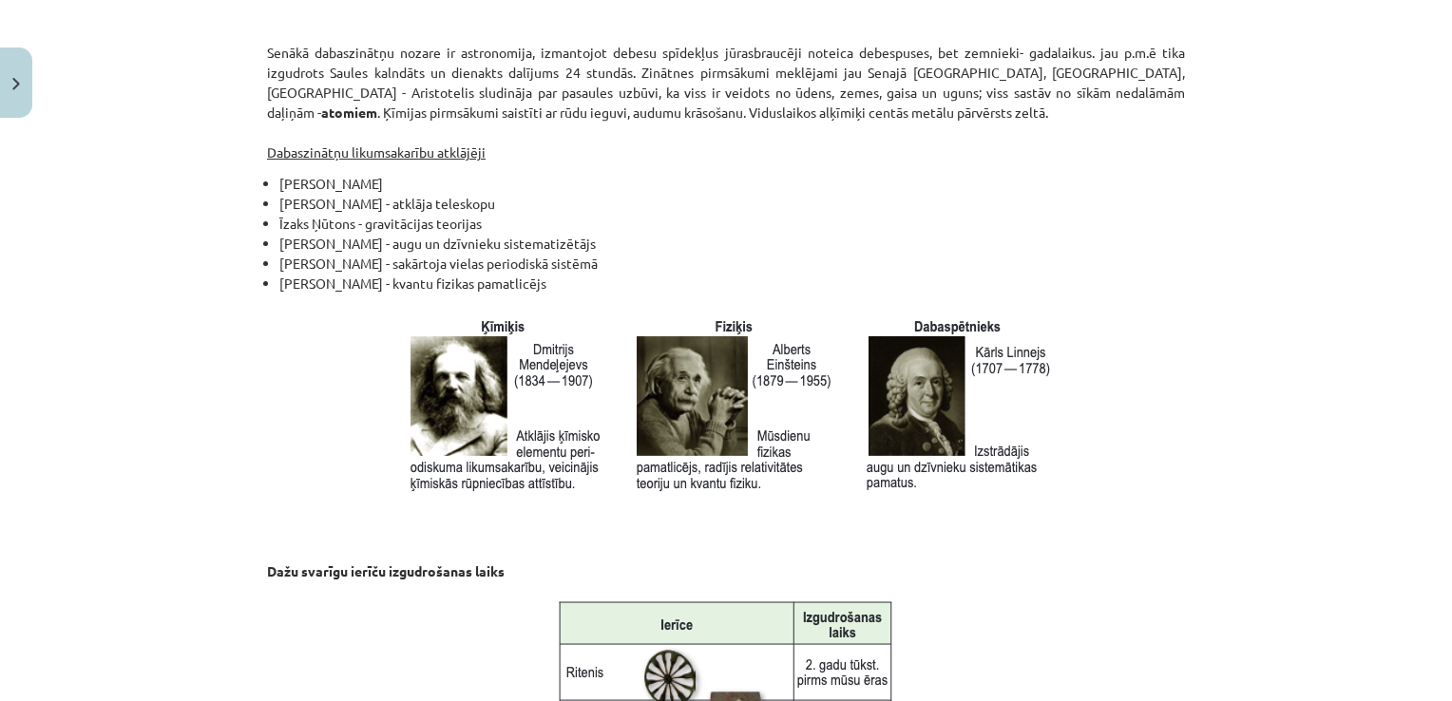
click at [279, 181] on li "[PERSON_NAME]" at bounding box center [731, 184] width 905 height 20
click at [636, 214] on li "Īzaks Ņūtons - gravitācijas teorijas" at bounding box center [731, 224] width 905 height 20
drag, startPoint x: 273, startPoint y: 203, endPoint x: 357, endPoint y: 206, distance: 84.6
click at [357, 206] on li "[PERSON_NAME] - atklāja teleskopu" at bounding box center [731, 204] width 905 height 20
click at [666, 221] on li "Īzaks Ņūtons - gravitācijas teorijas" at bounding box center [731, 224] width 905 height 20
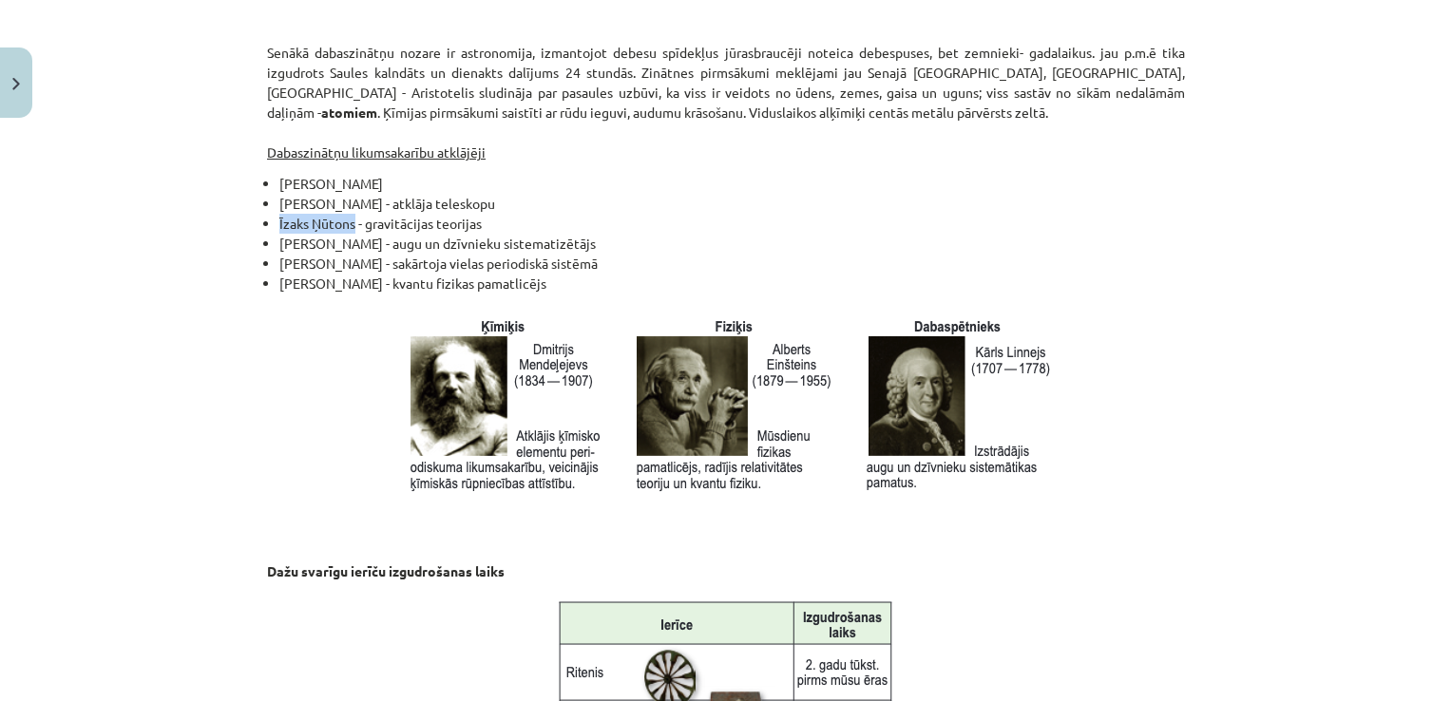
drag, startPoint x: 347, startPoint y: 219, endPoint x: 272, endPoint y: 216, distance: 75.2
click at [279, 216] on li "Īzaks Ņūtons - gravitācijas teorijas" at bounding box center [731, 224] width 905 height 20
click at [623, 196] on li "[PERSON_NAME] - atklāja teleskopu" at bounding box center [731, 204] width 905 height 20
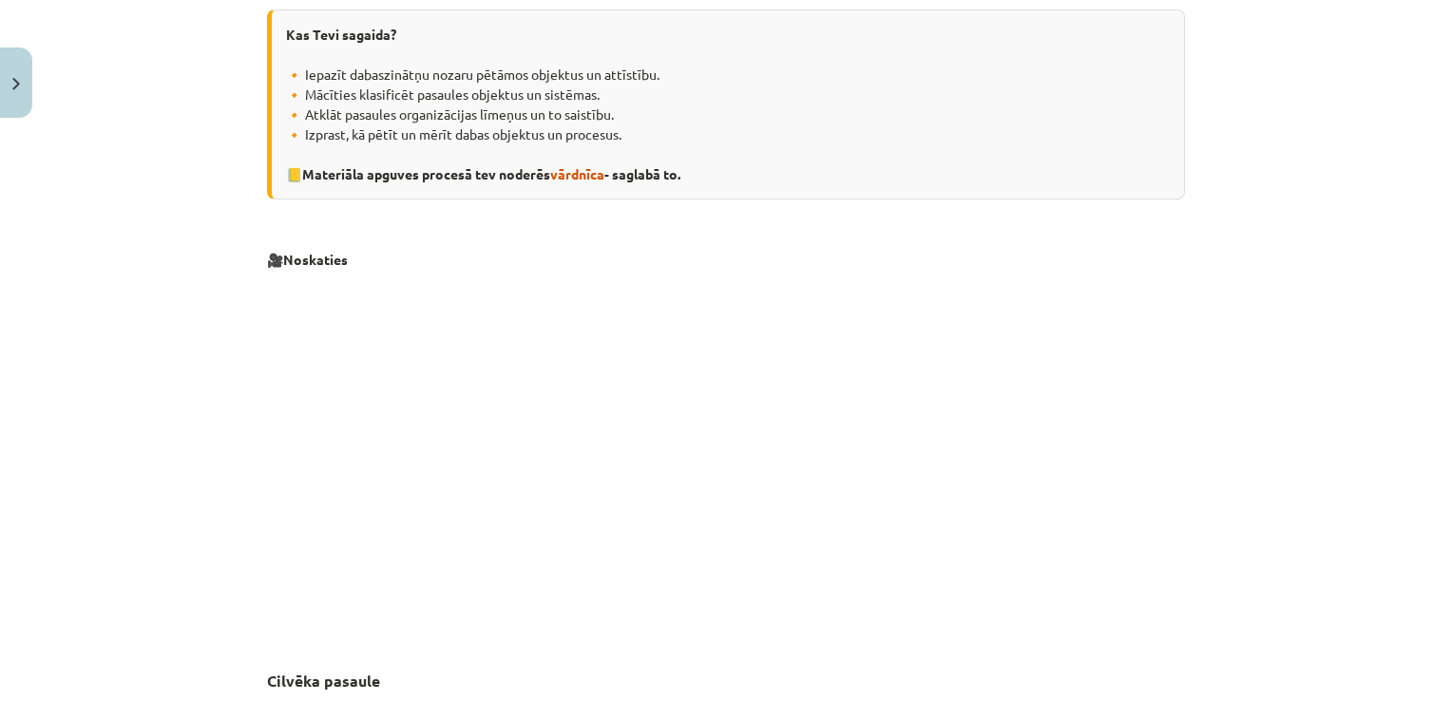
scroll to position [380, 0]
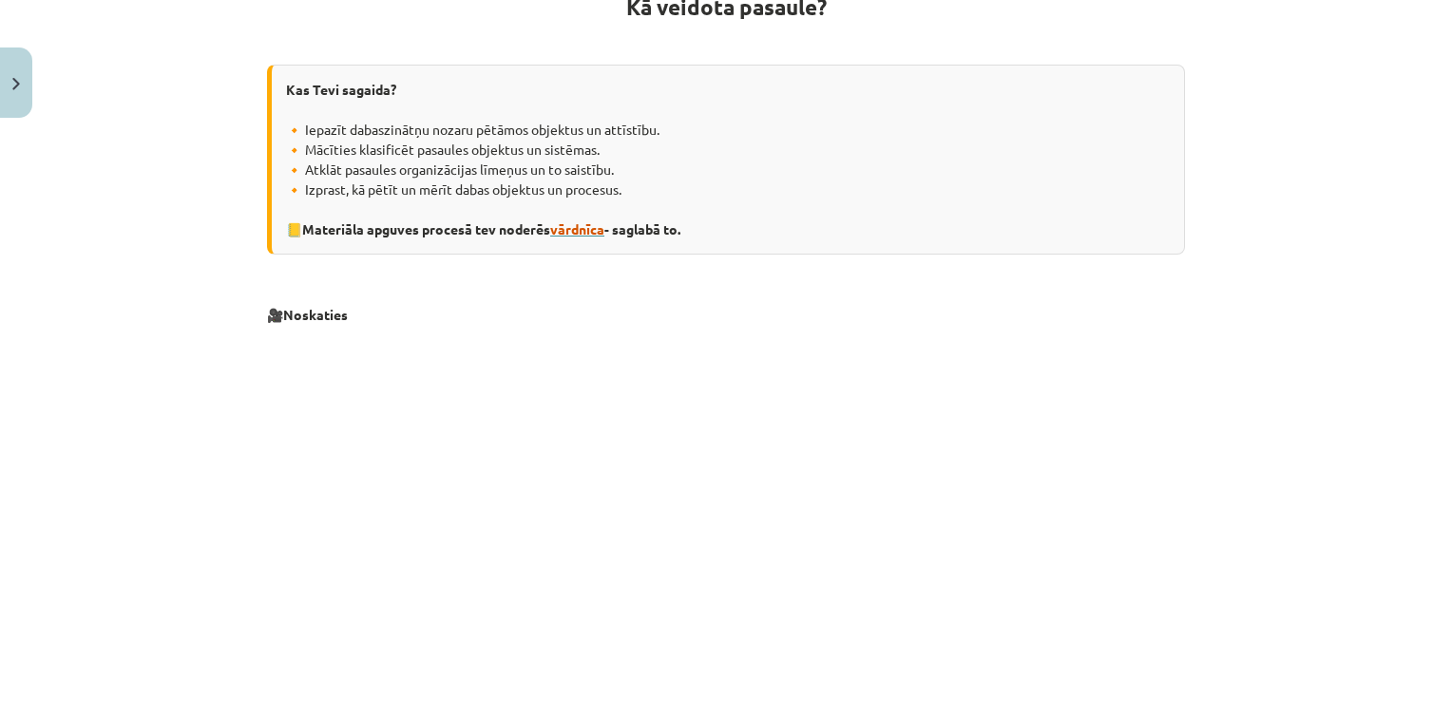
click at [593, 222] on span "vārdnīca" at bounding box center [577, 228] width 54 height 17
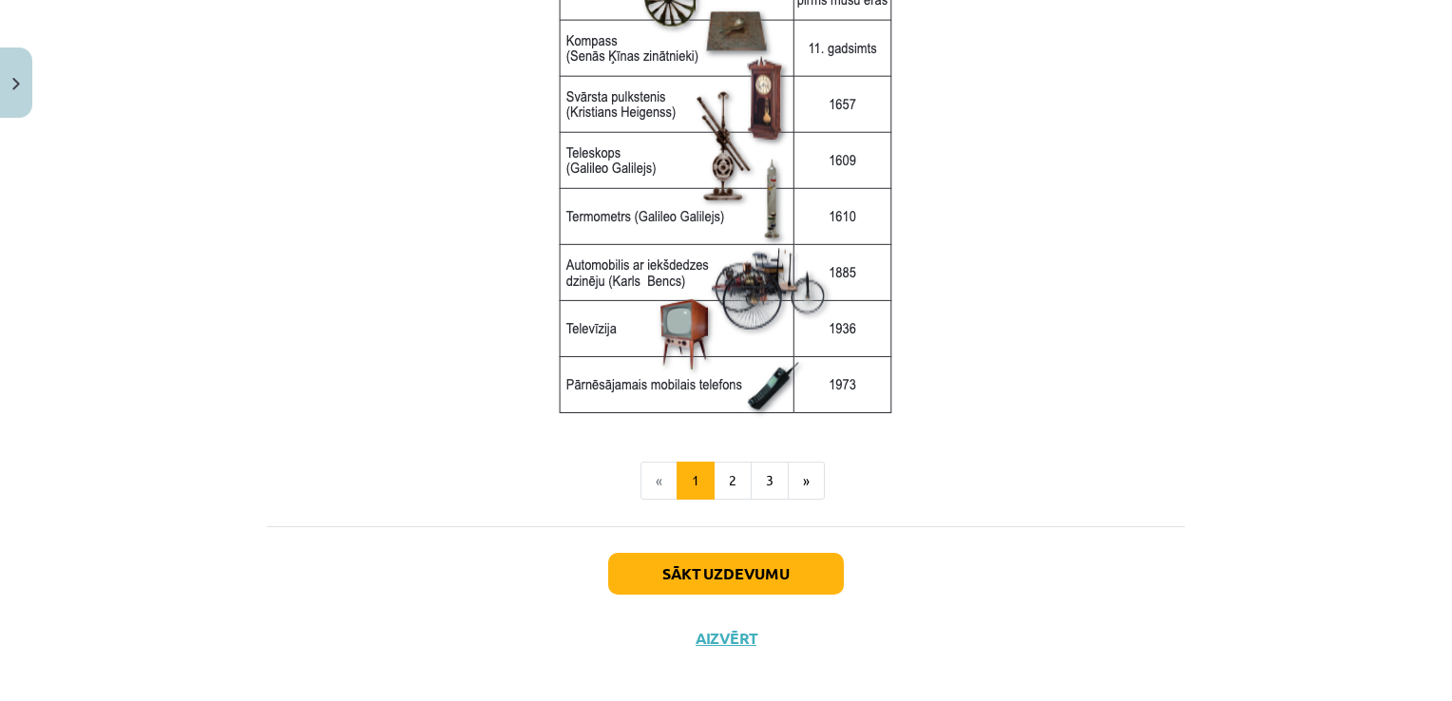
scroll to position [2552, 0]
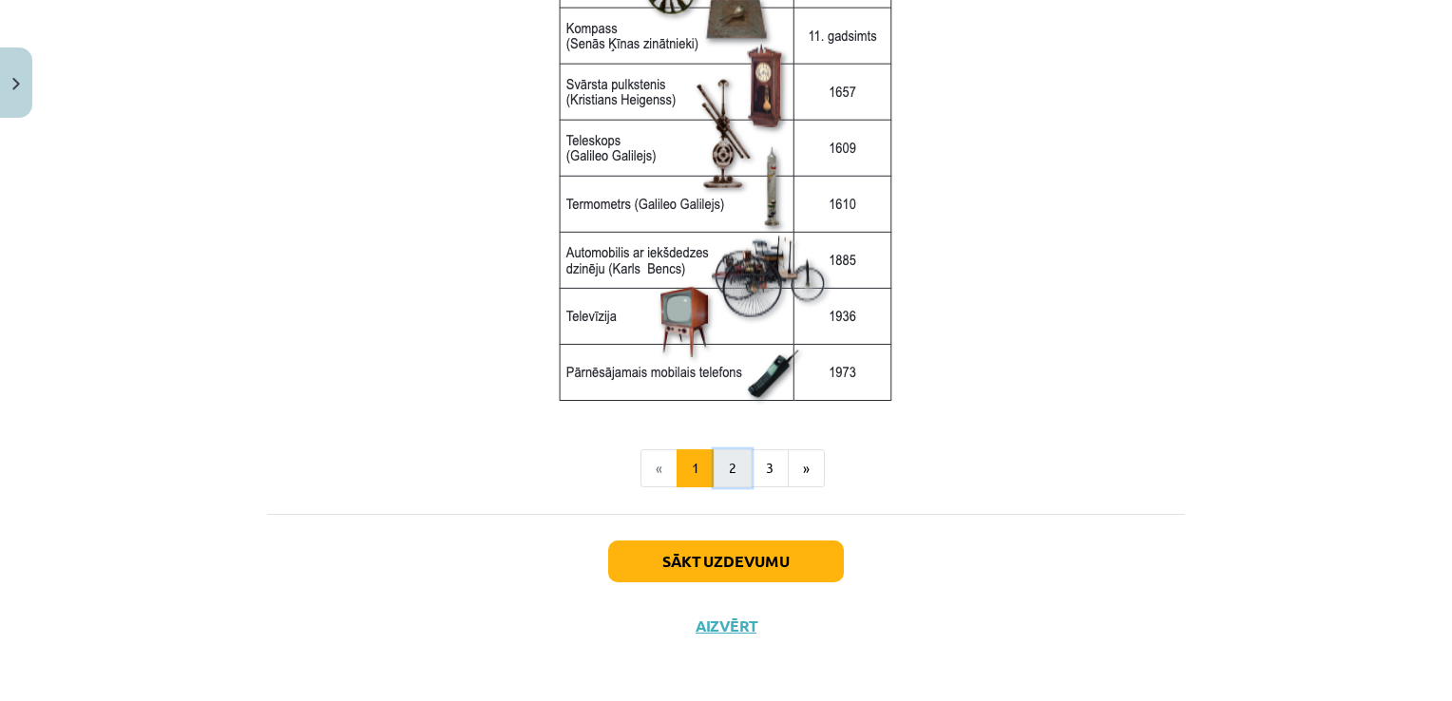
click at [717, 469] on button "2" at bounding box center [733, 468] width 38 height 38
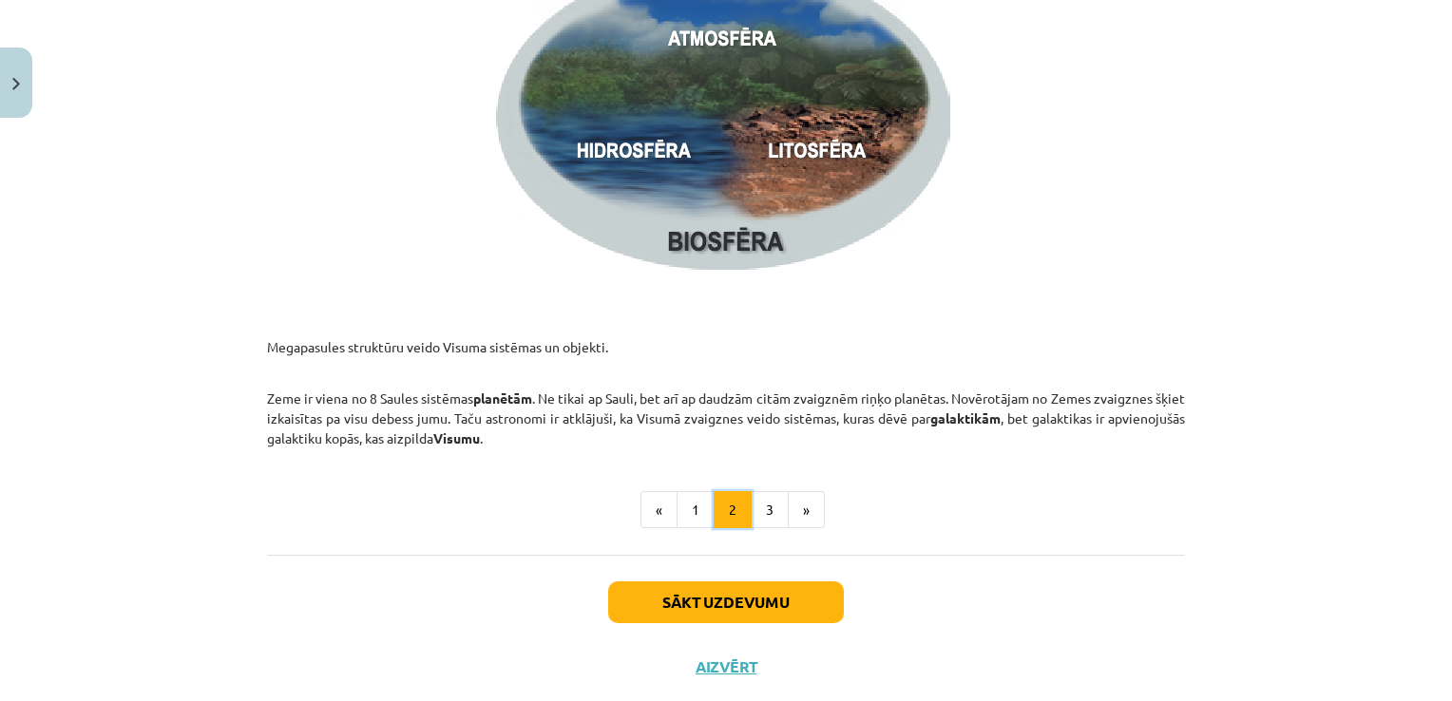
scroll to position [2877, 0]
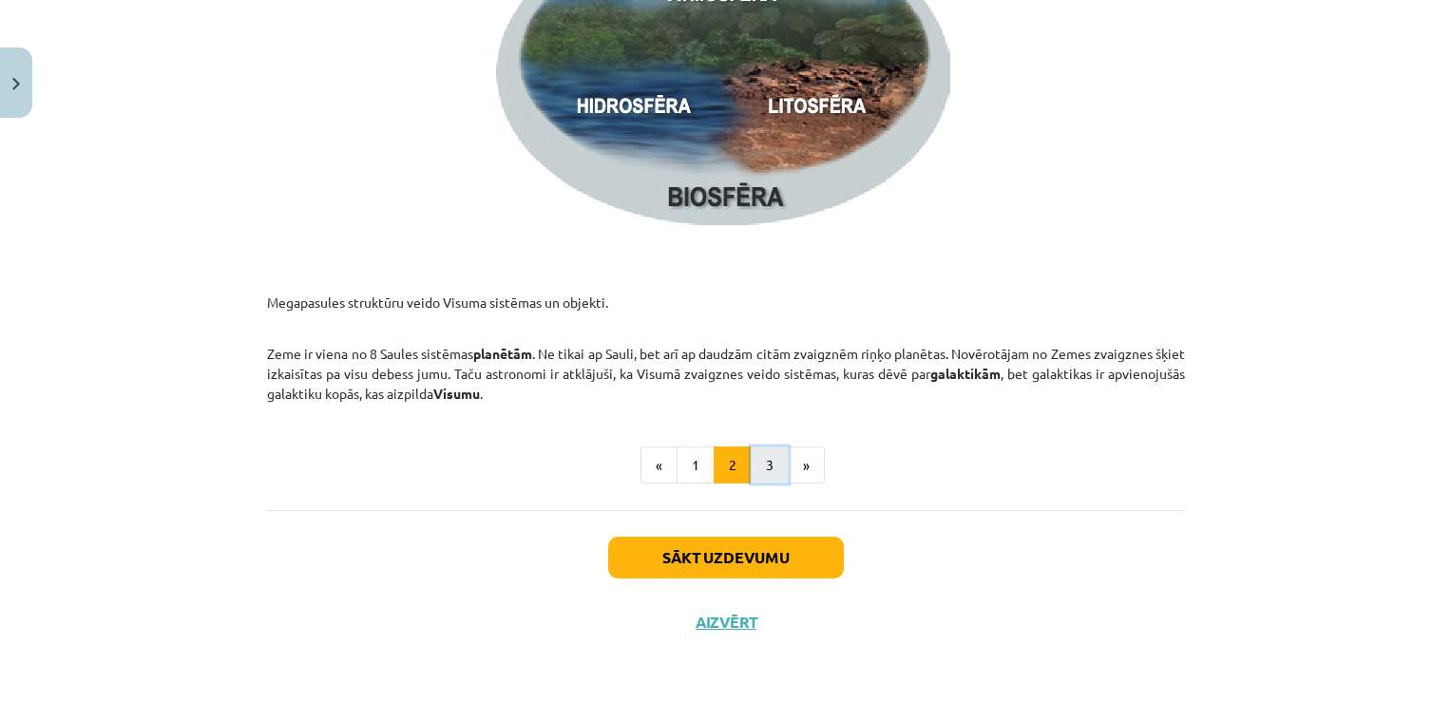
click at [776, 466] on button "3" at bounding box center [770, 466] width 38 height 38
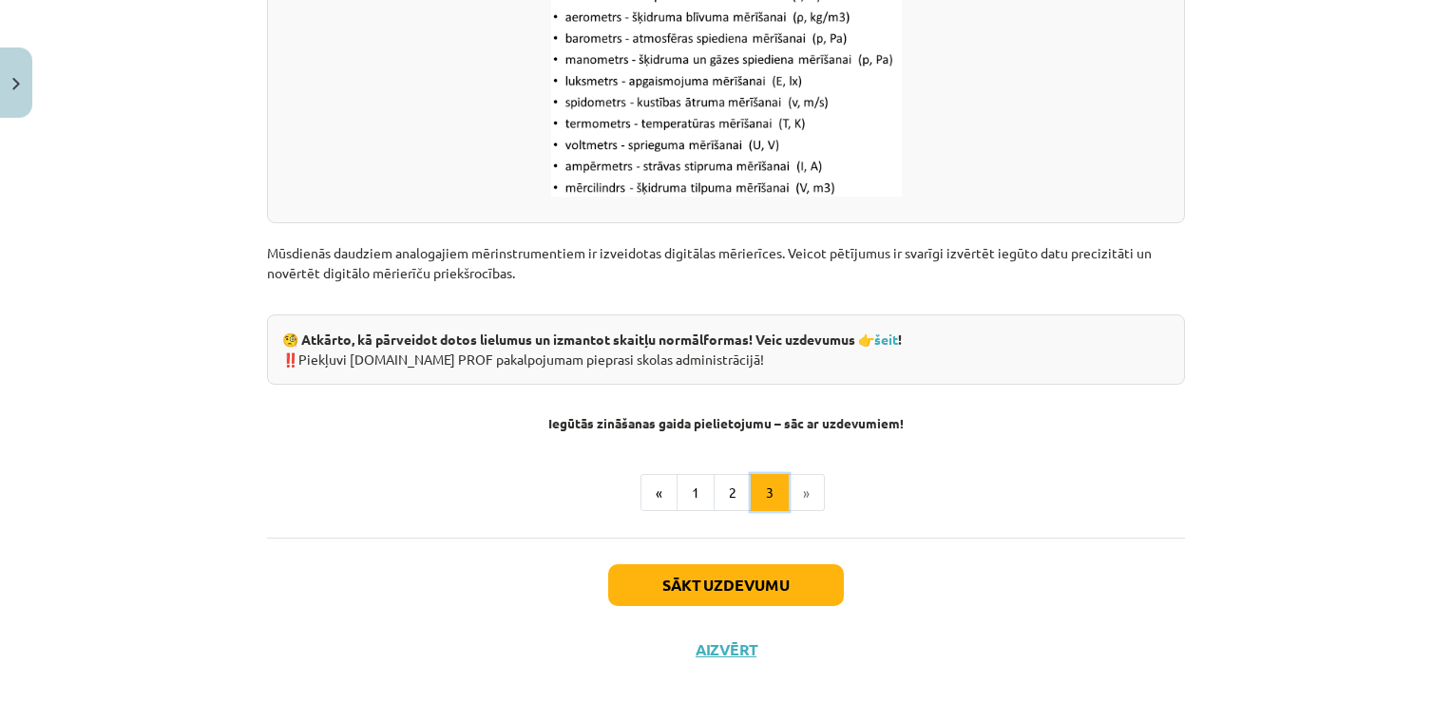
scroll to position [2499, 0]
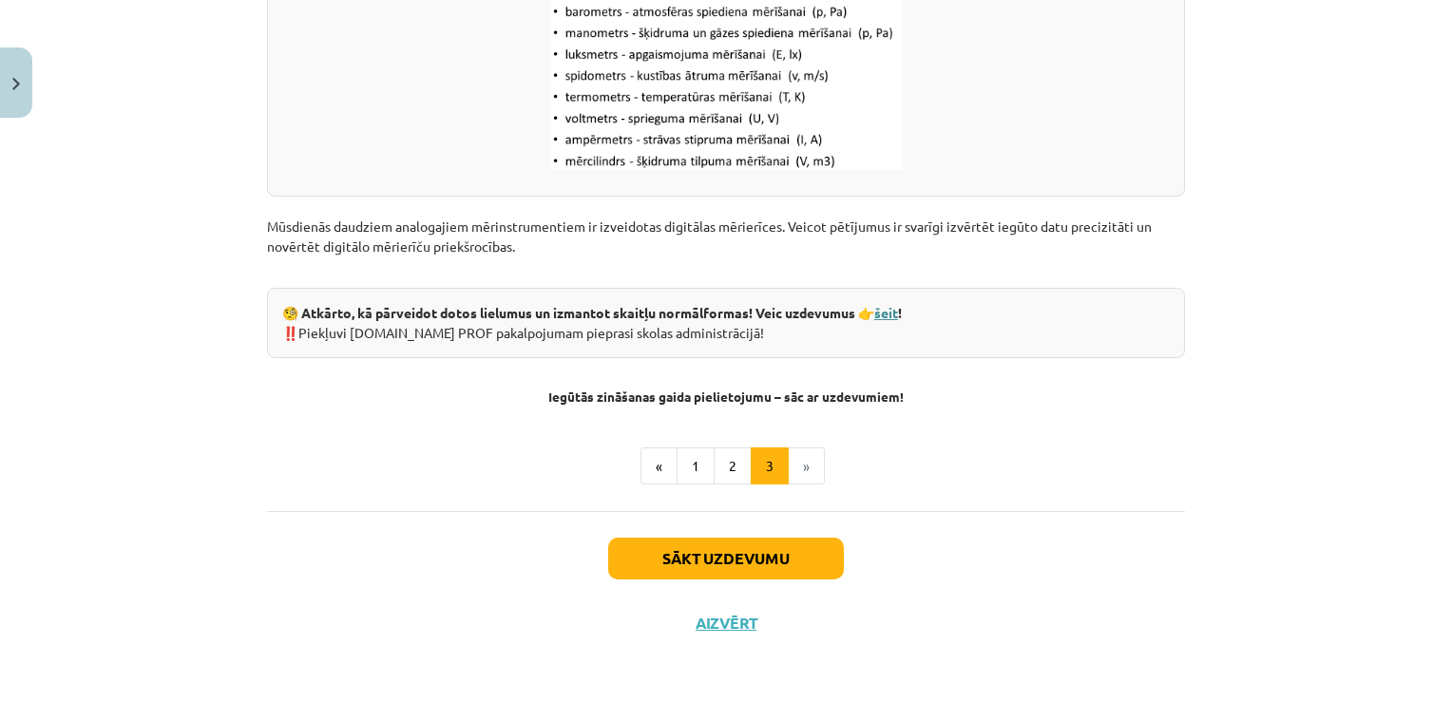
click at [884, 314] on link "šeit" at bounding box center [886, 312] width 24 height 17
click at [697, 469] on button "1" at bounding box center [695, 466] width 38 height 38
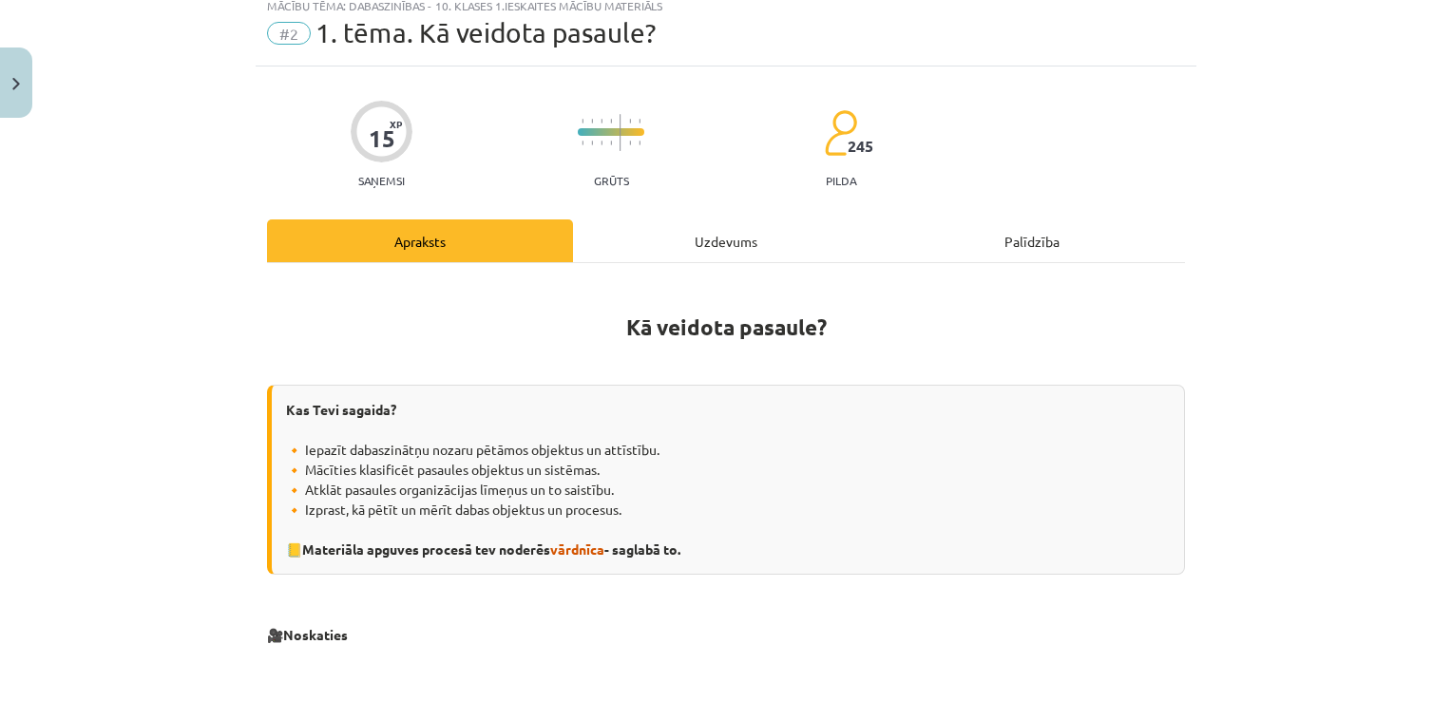
scroll to position [54, 0]
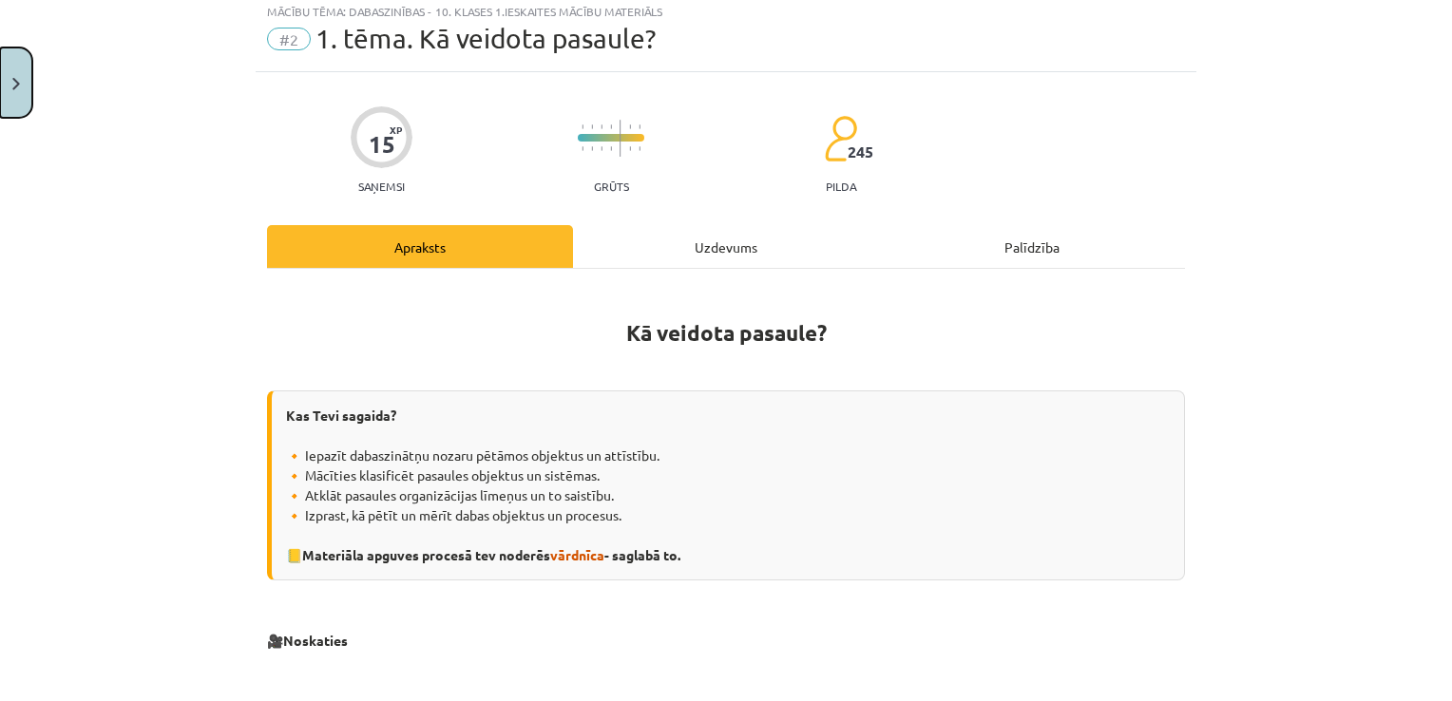
click at [17, 92] on button "Close" at bounding box center [16, 83] width 32 height 70
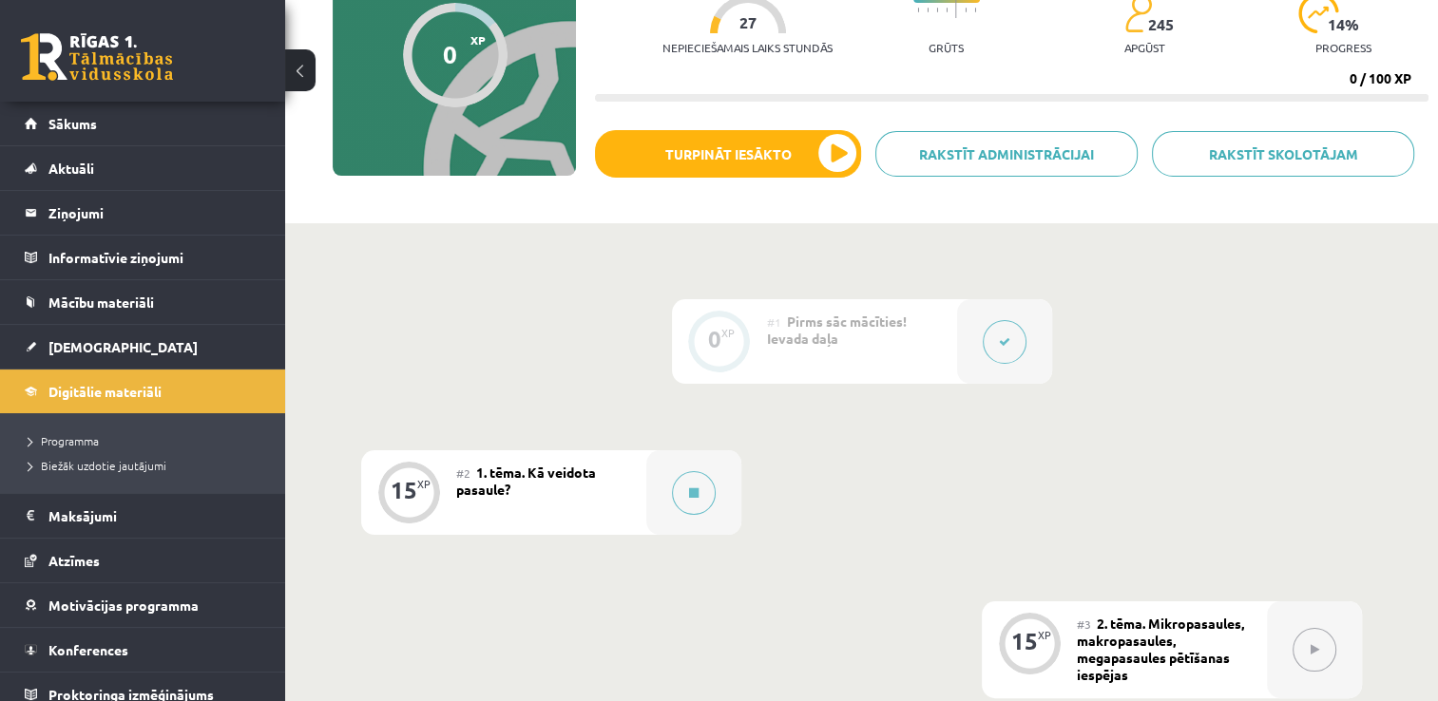
scroll to position [190, 0]
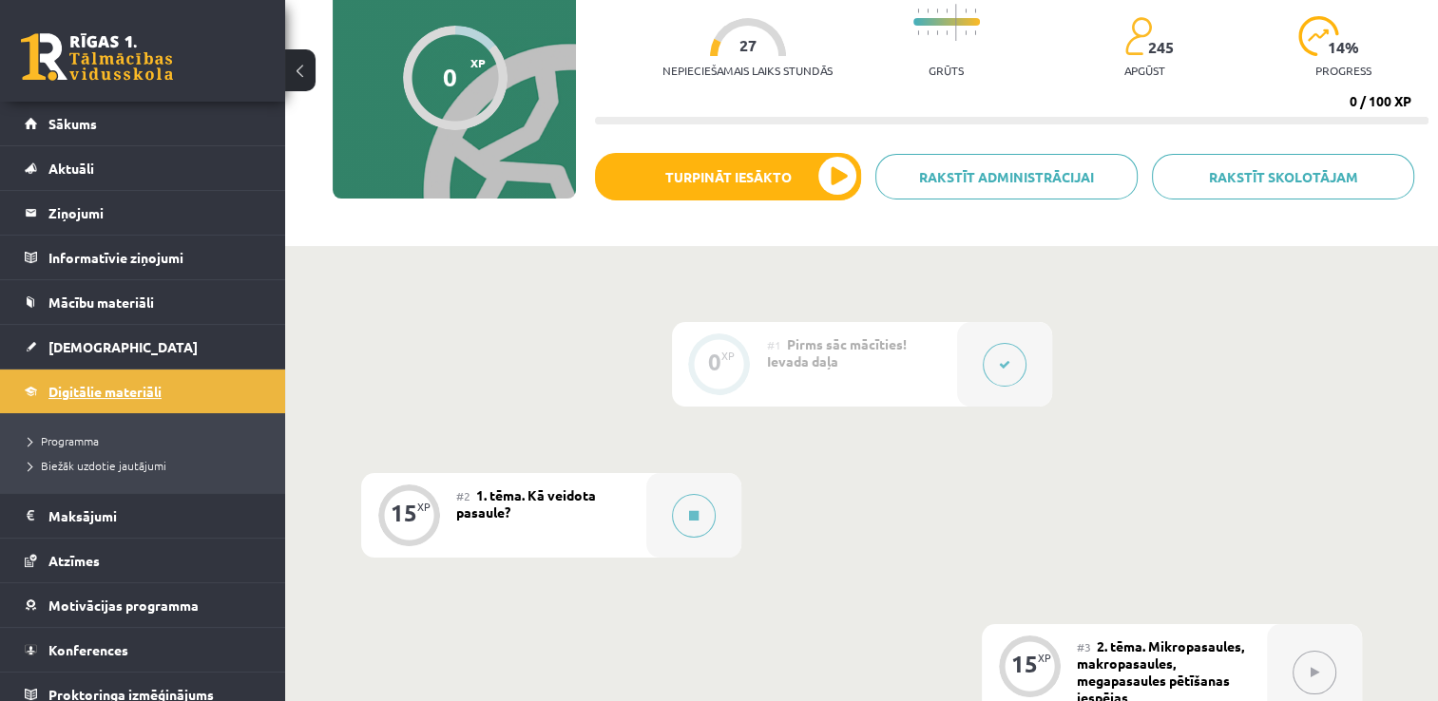
click at [155, 393] on span "Digitālie materiāli" at bounding box center [104, 391] width 113 height 17
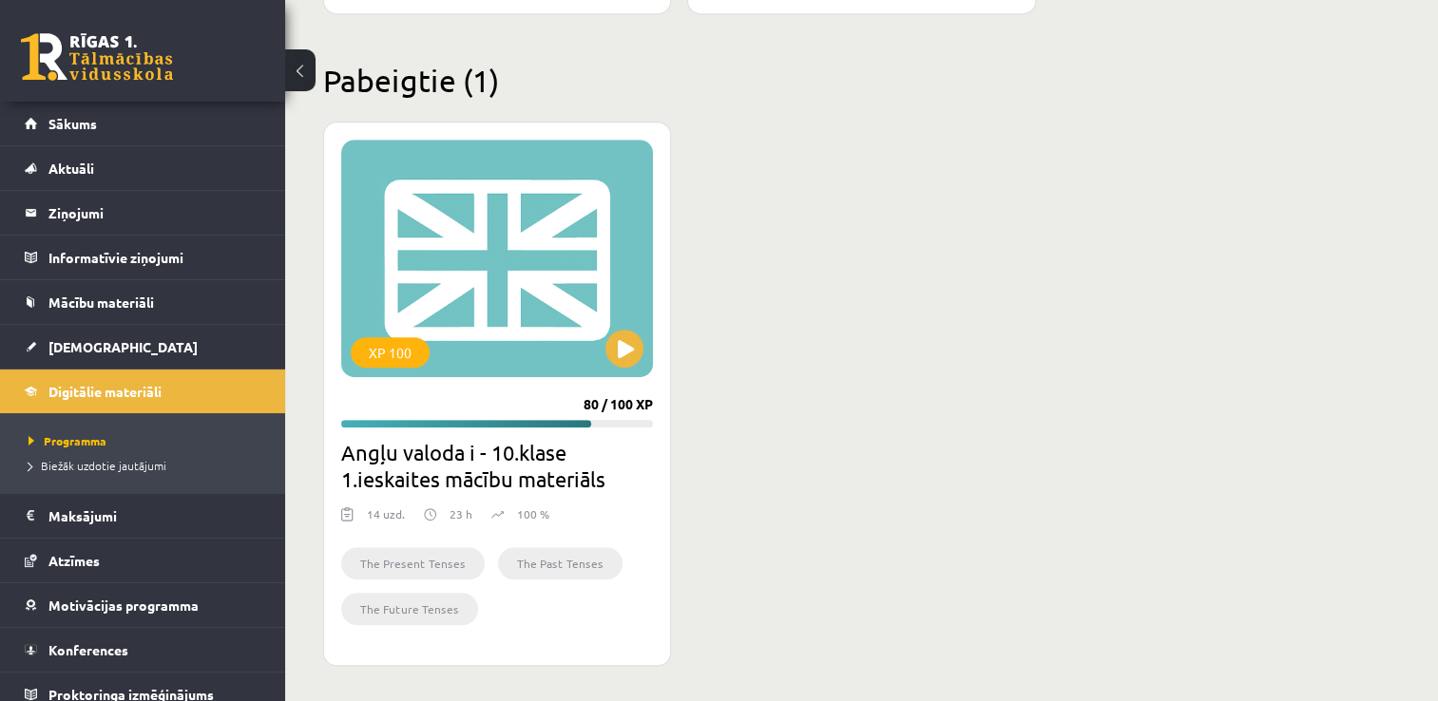
scroll to position [1114, 0]
click at [625, 338] on button at bounding box center [624, 348] width 38 height 38
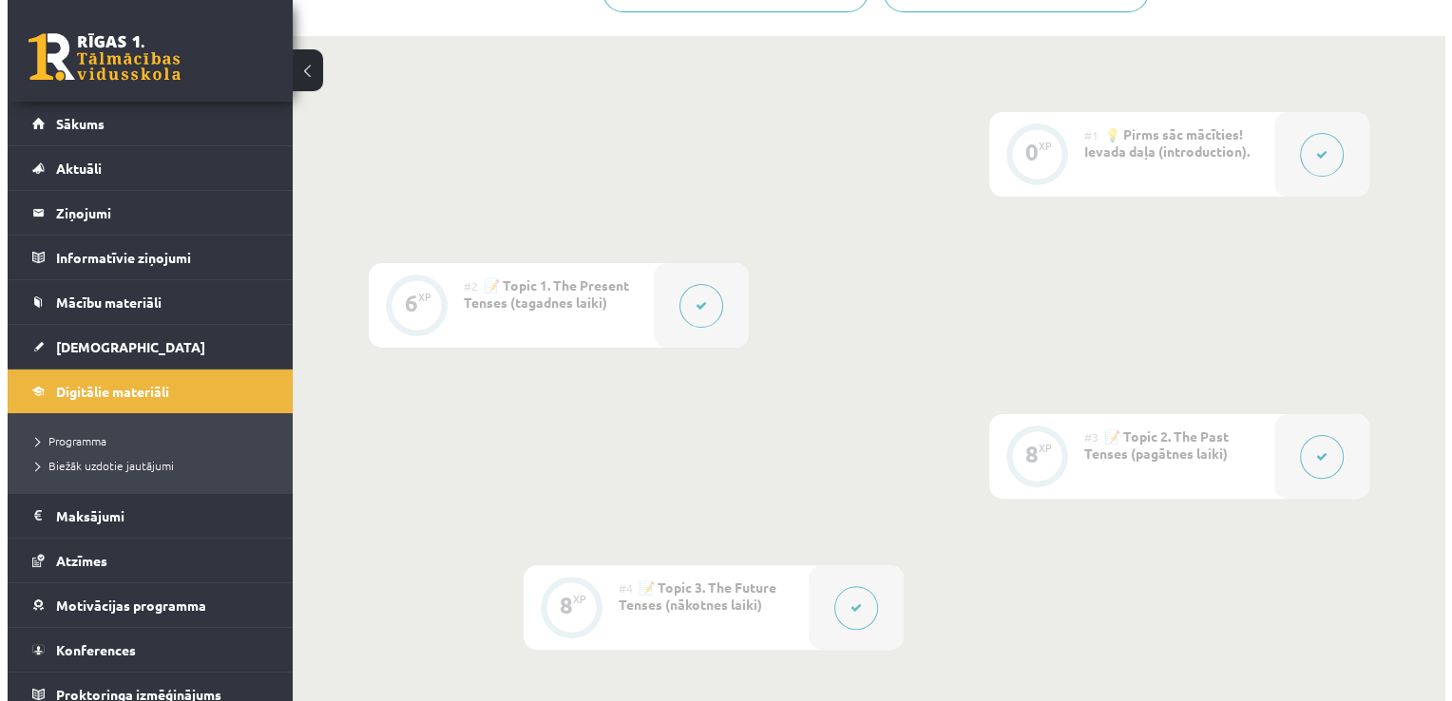
scroll to position [475, 0]
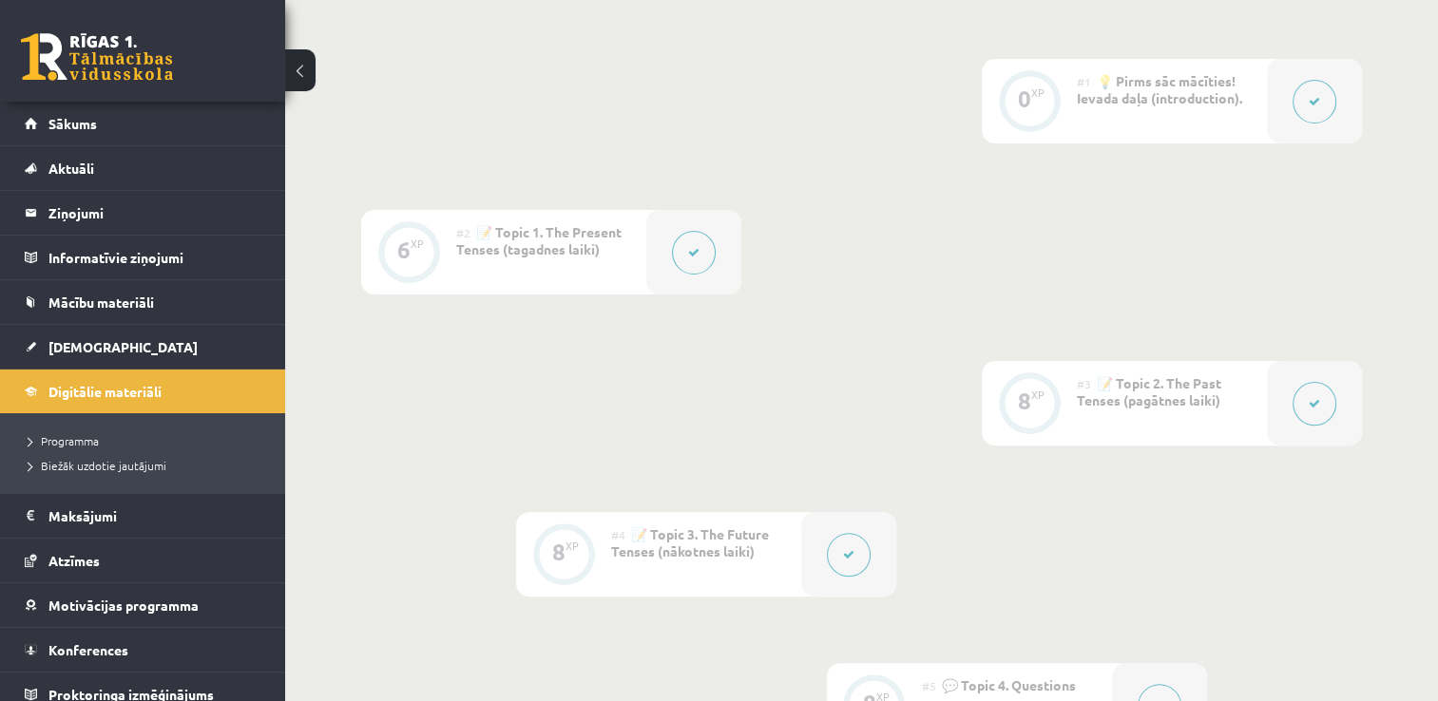
click at [699, 258] on button at bounding box center [694, 253] width 44 height 44
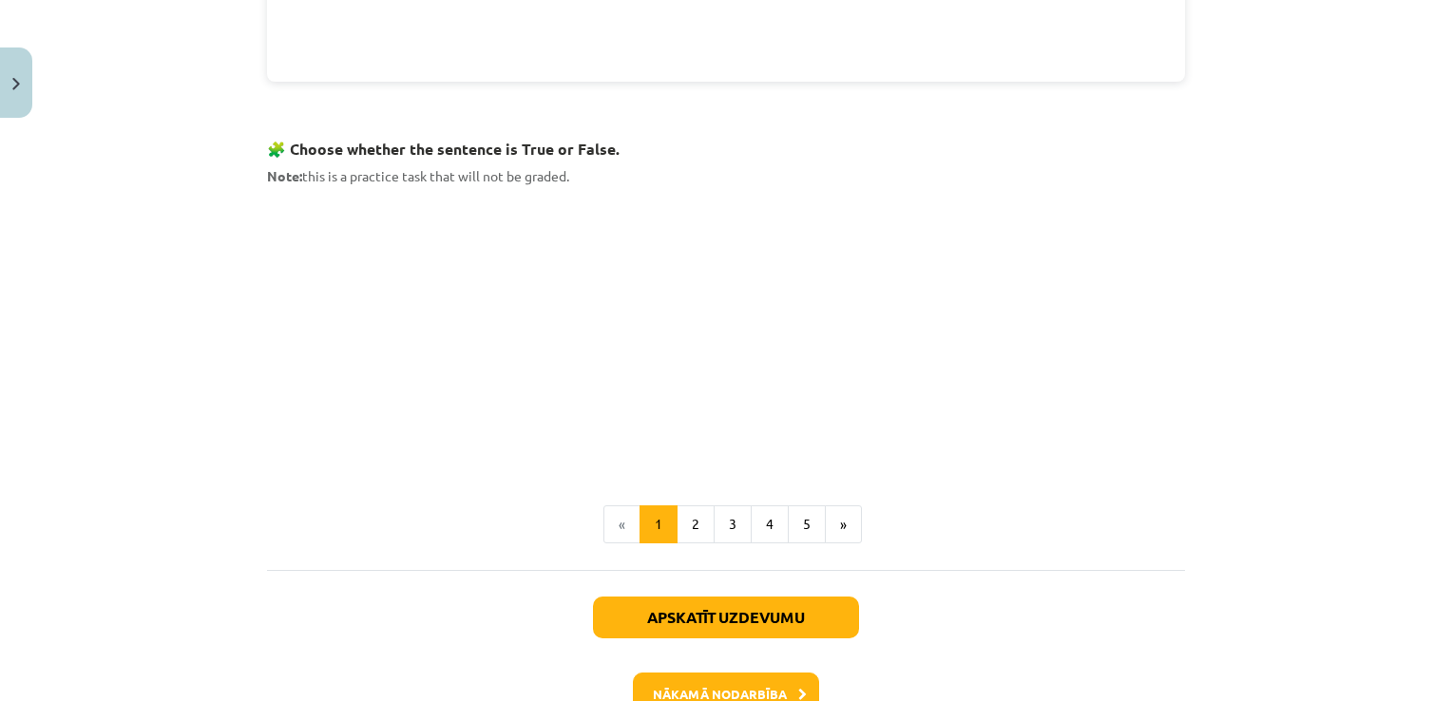
scroll to position [1235, 0]
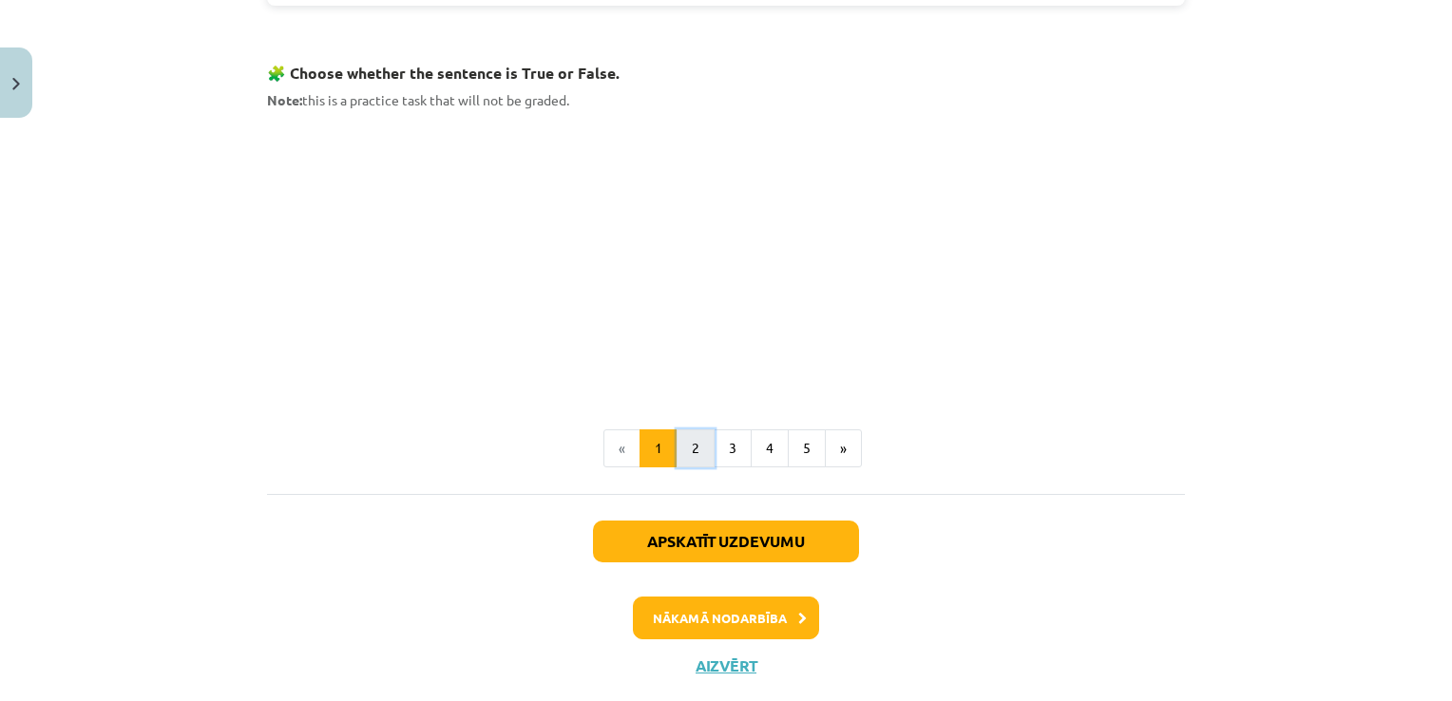
click at [695, 446] on button "2" at bounding box center [695, 448] width 38 height 38
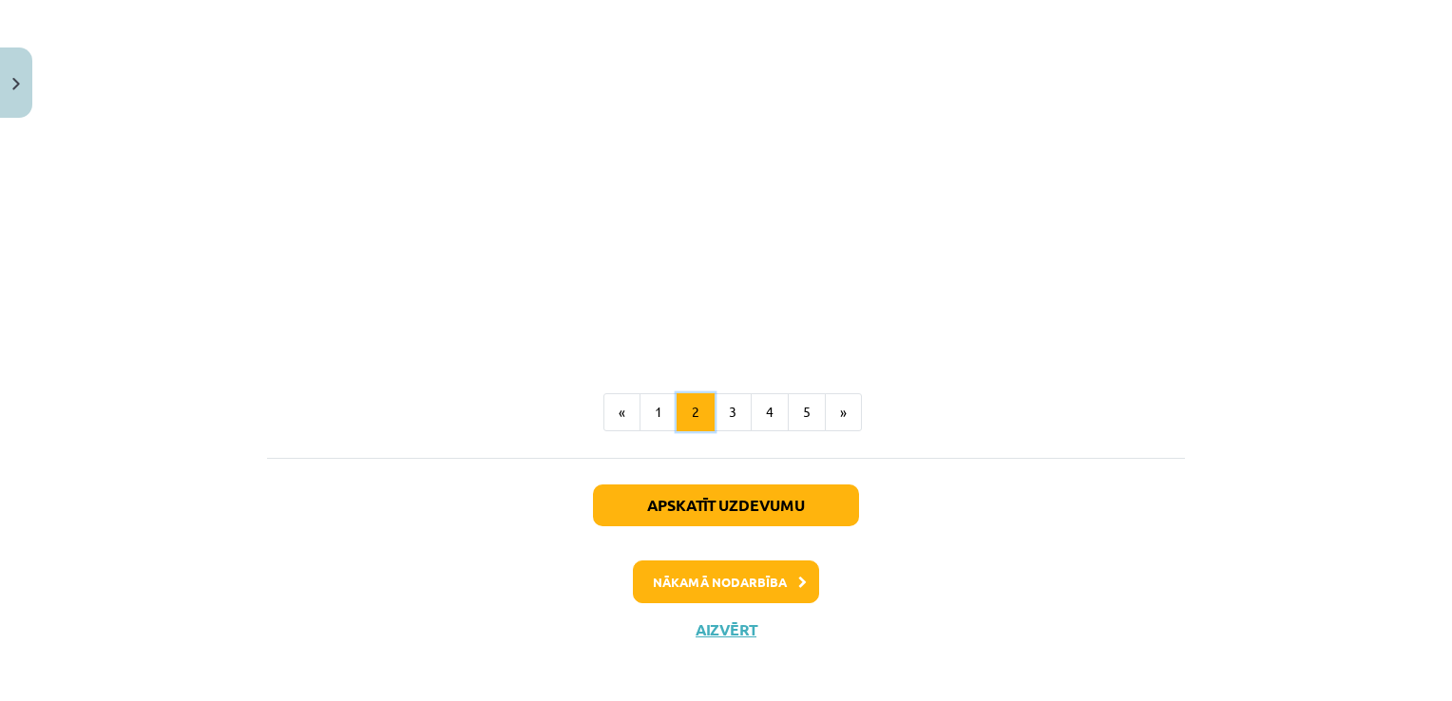
scroll to position [1228, 0]
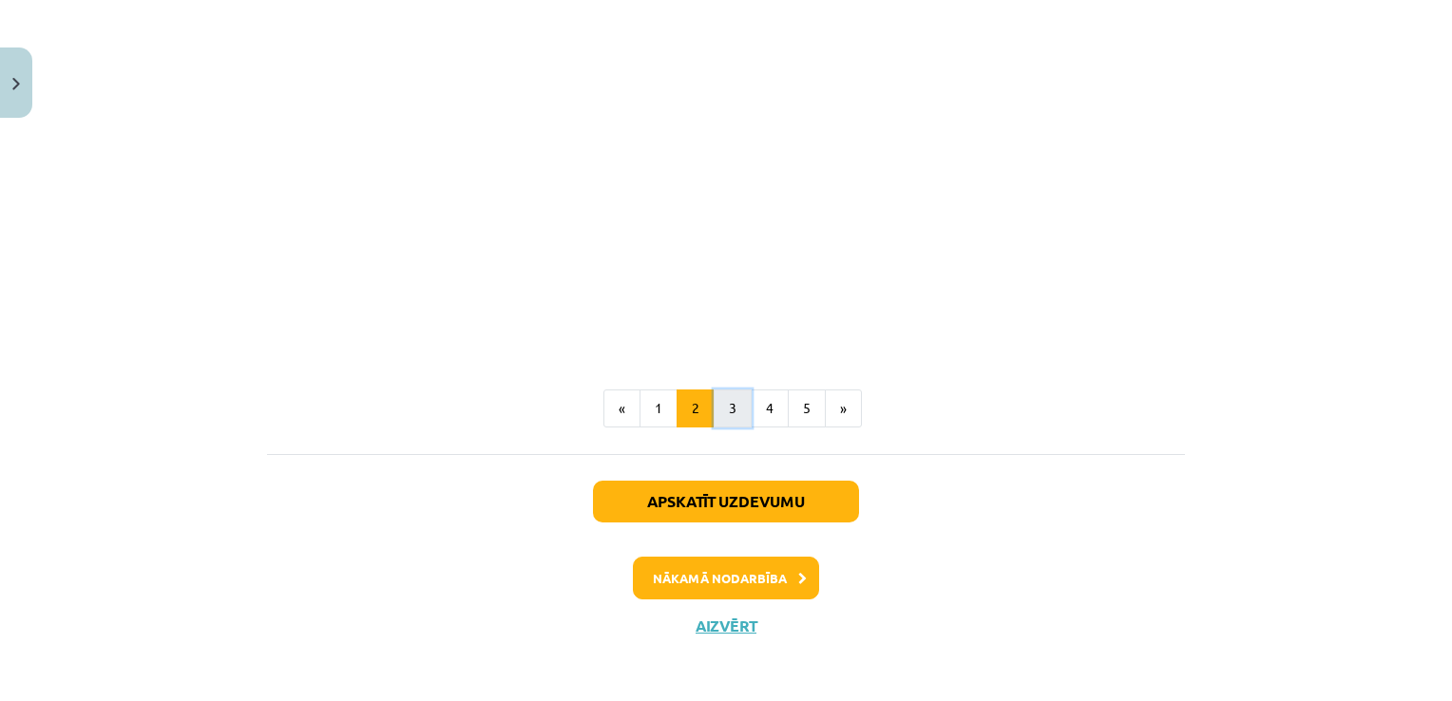
click at [721, 399] on button "3" at bounding box center [733, 409] width 38 height 38
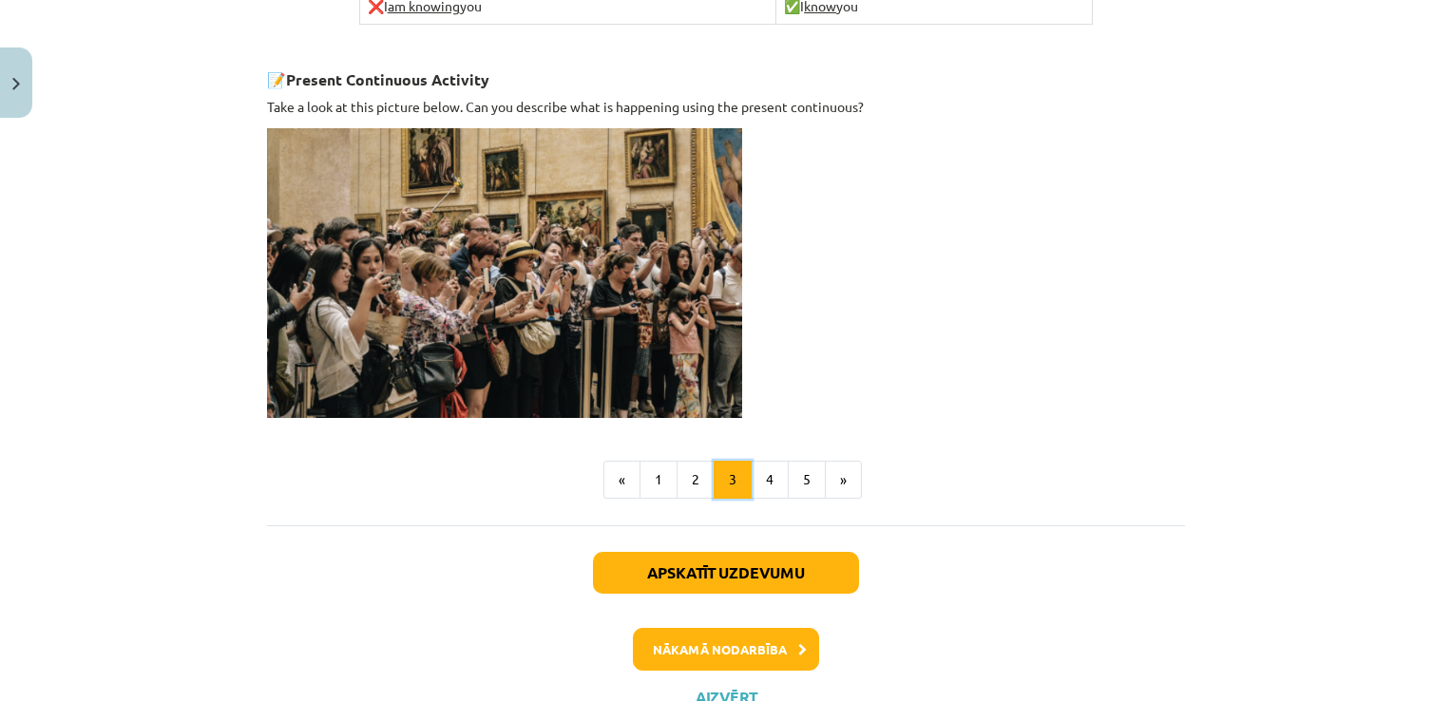
scroll to position [1330, 0]
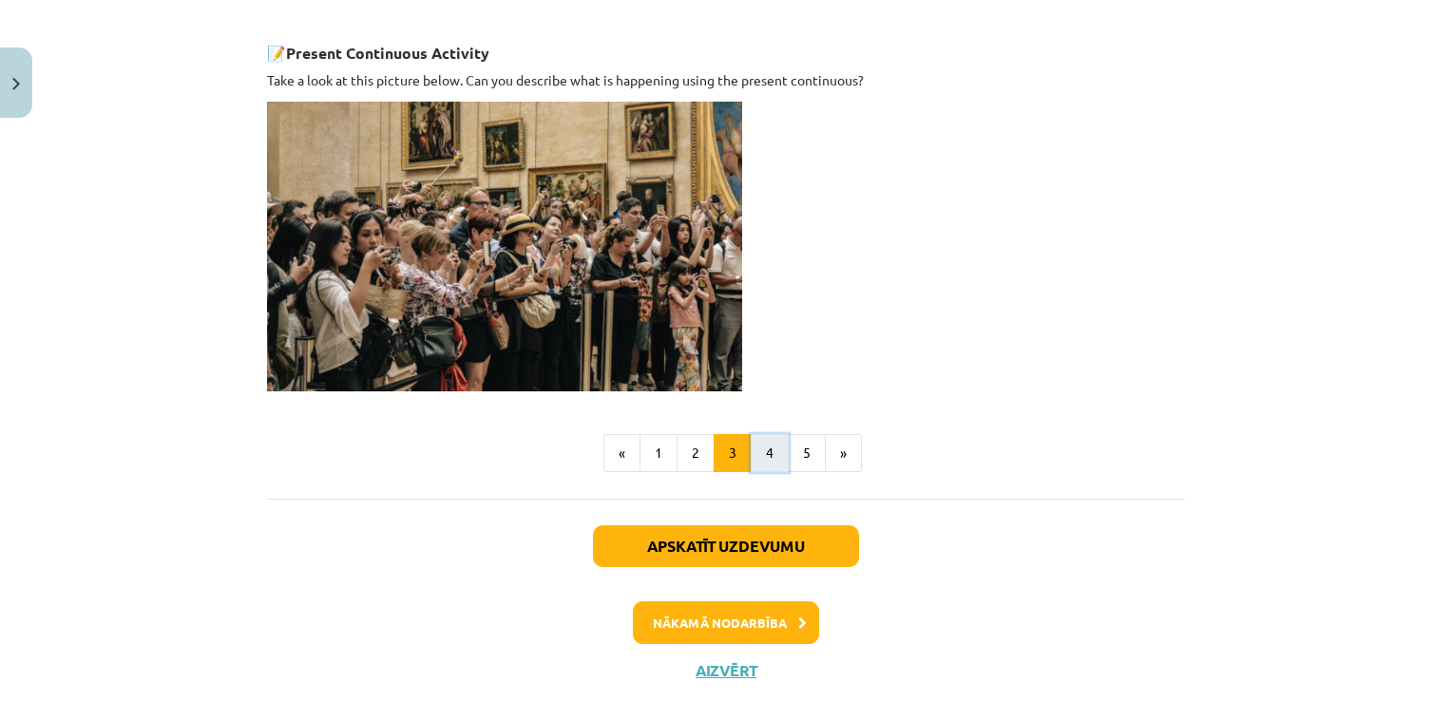
click at [752, 452] on button "4" at bounding box center [770, 453] width 38 height 38
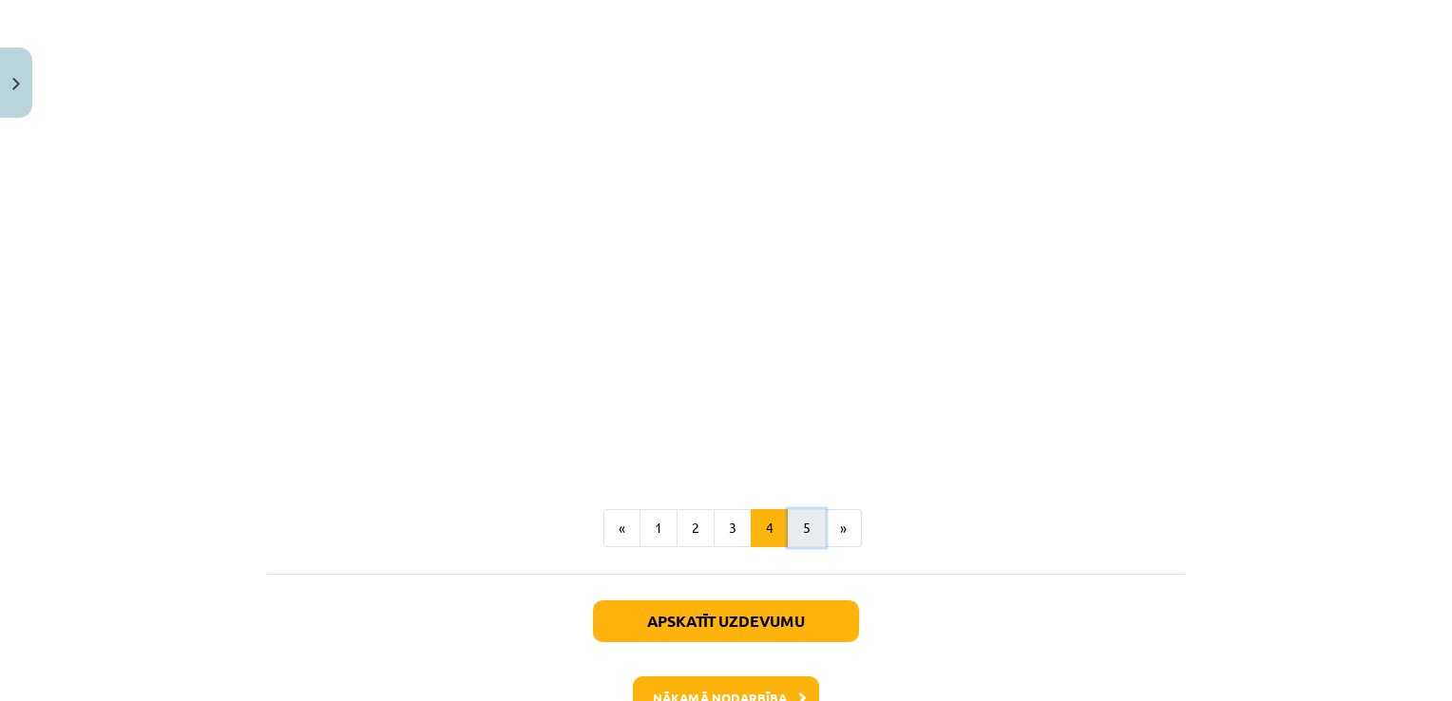
click at [802, 509] on button "5" at bounding box center [807, 528] width 38 height 38
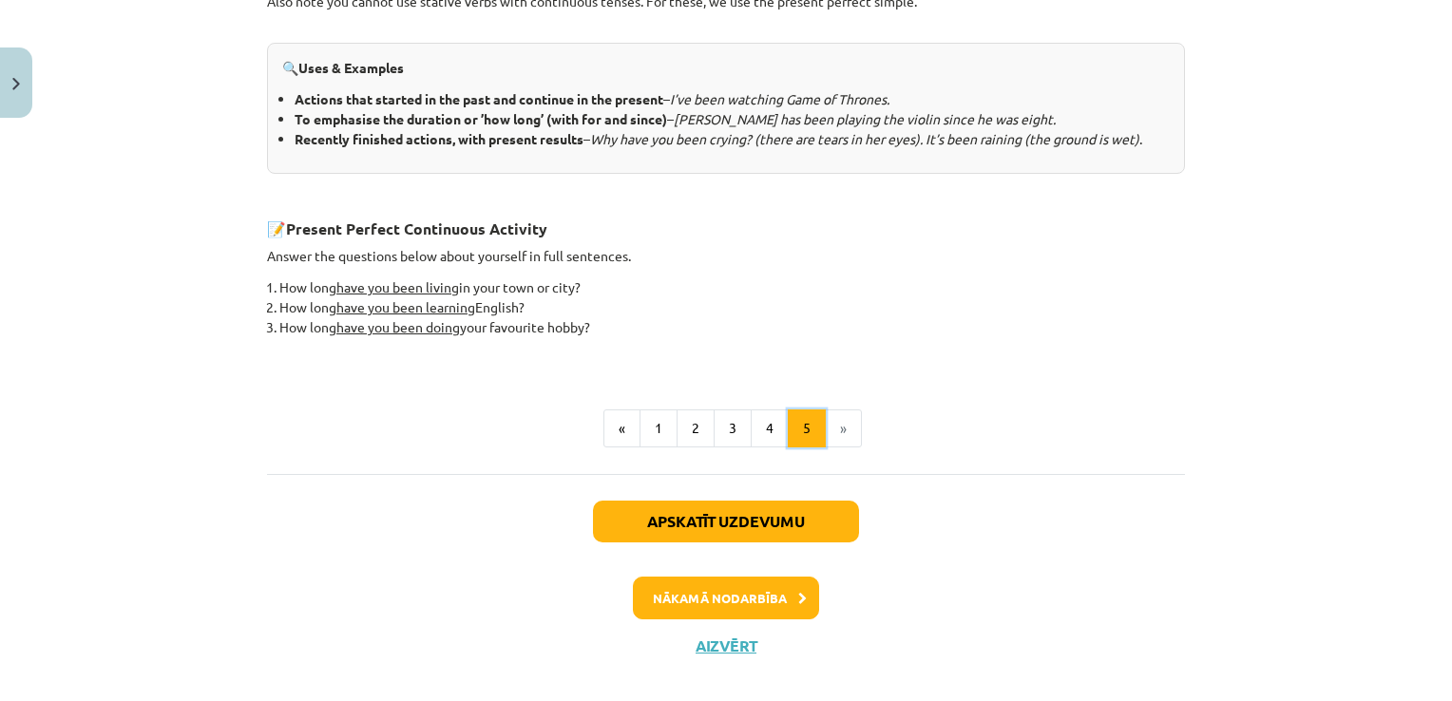
scroll to position [859, 0]
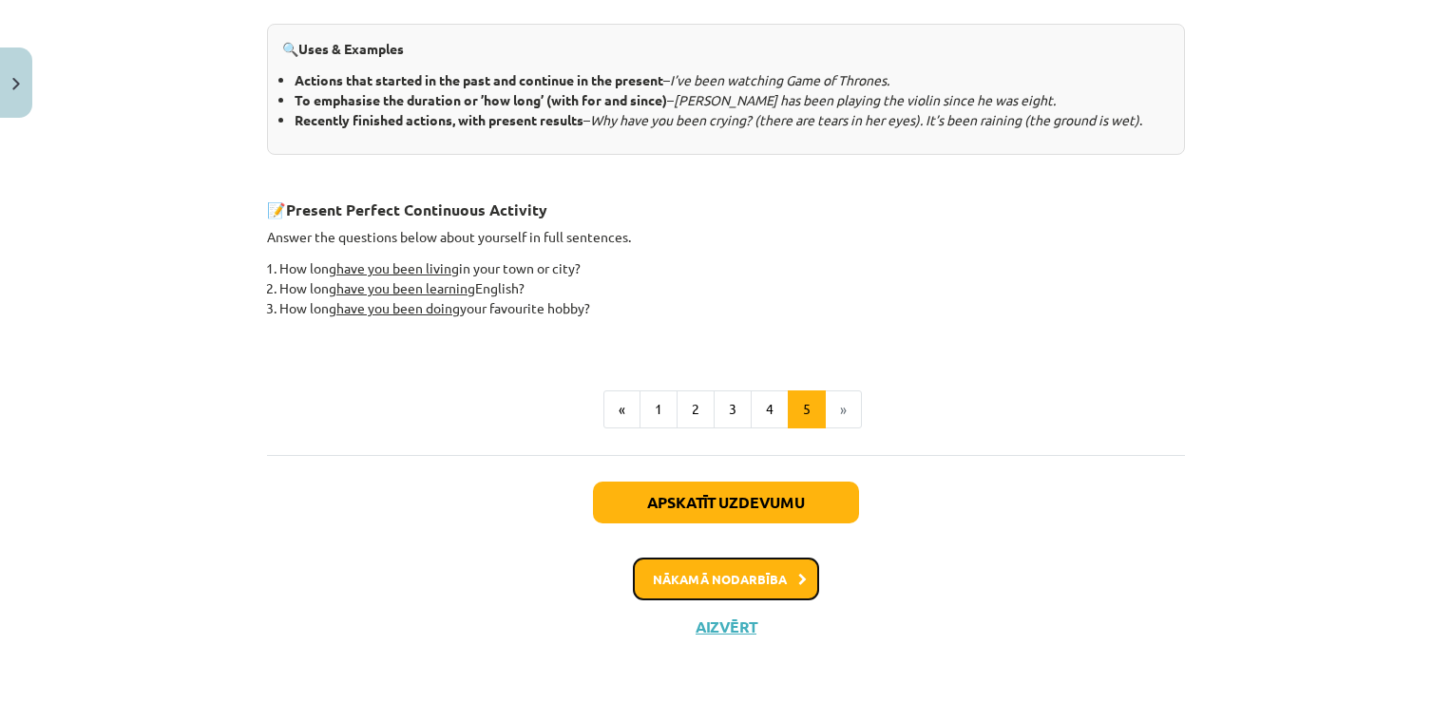
click at [748, 582] on button "Nākamā nodarbība" at bounding box center [726, 580] width 186 height 44
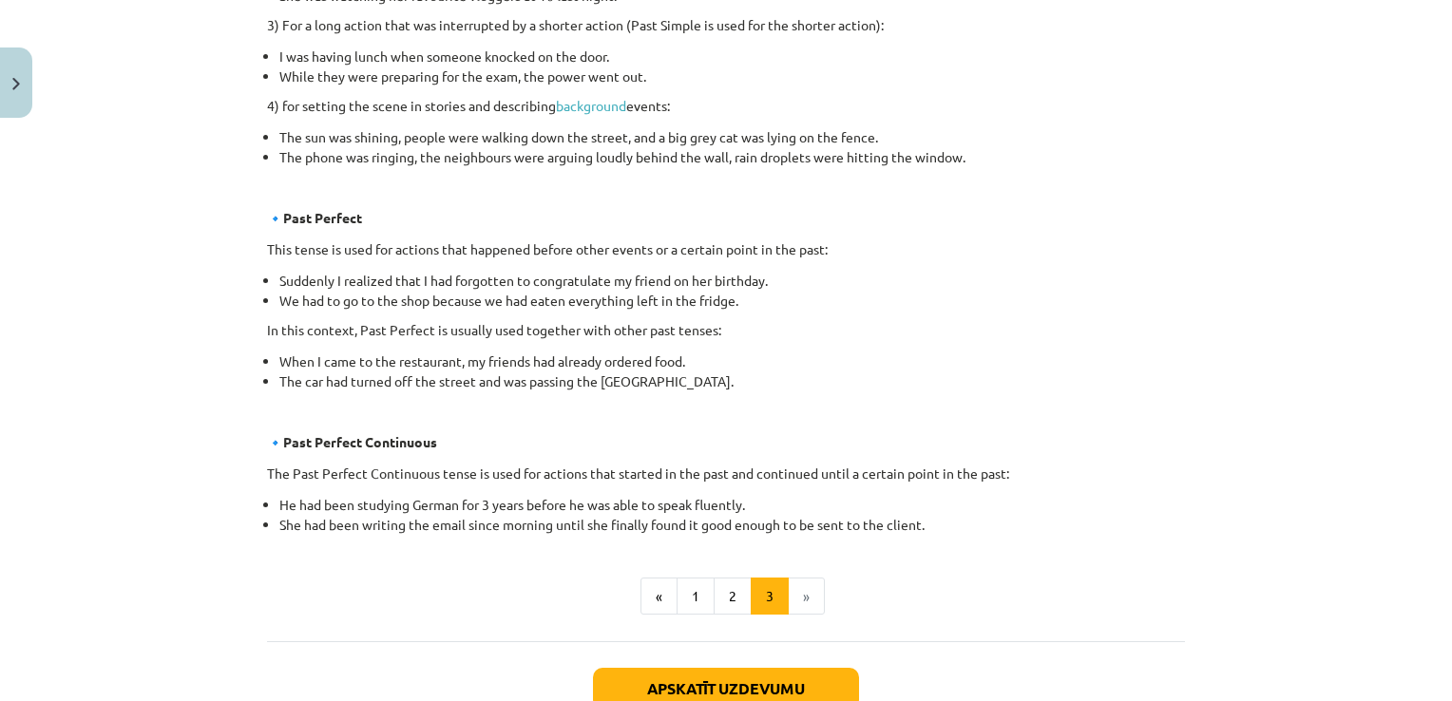
scroll to position [998, 0]
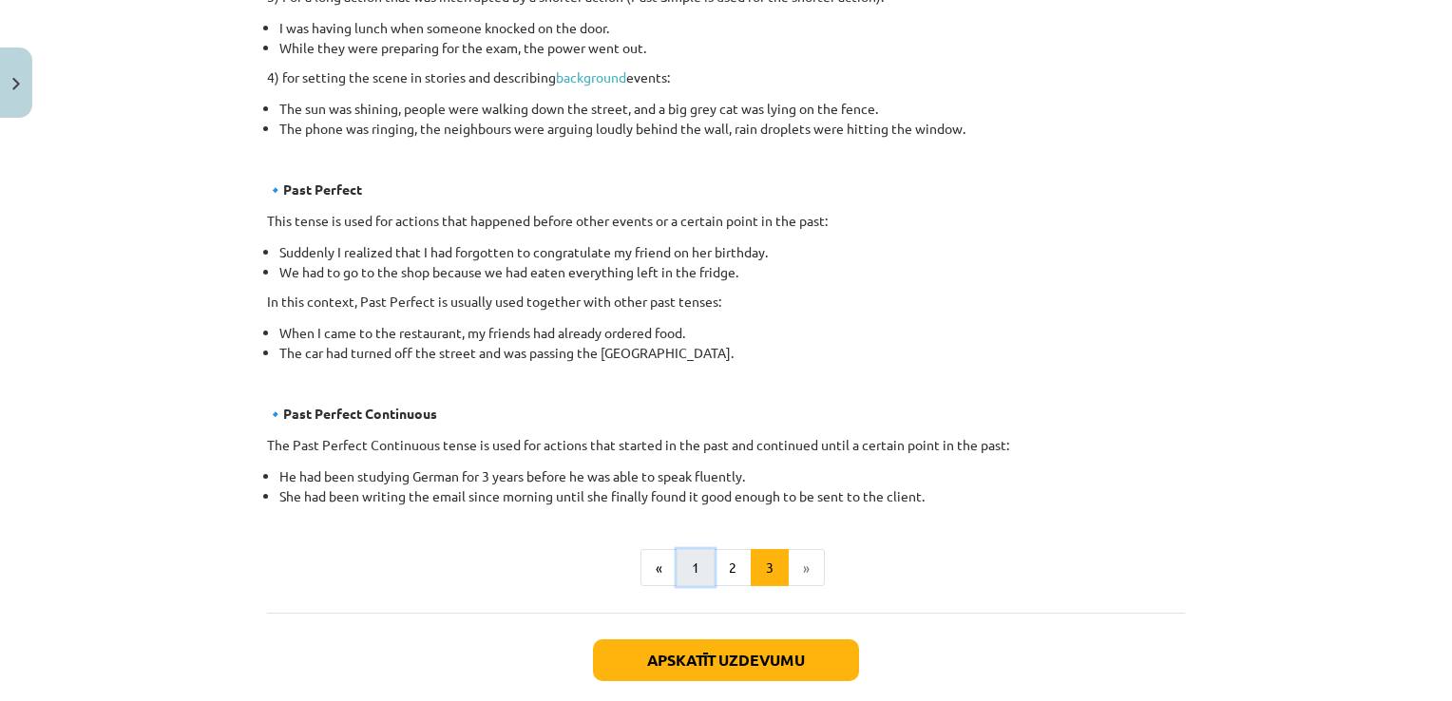
click at [687, 561] on button "1" at bounding box center [695, 568] width 38 height 38
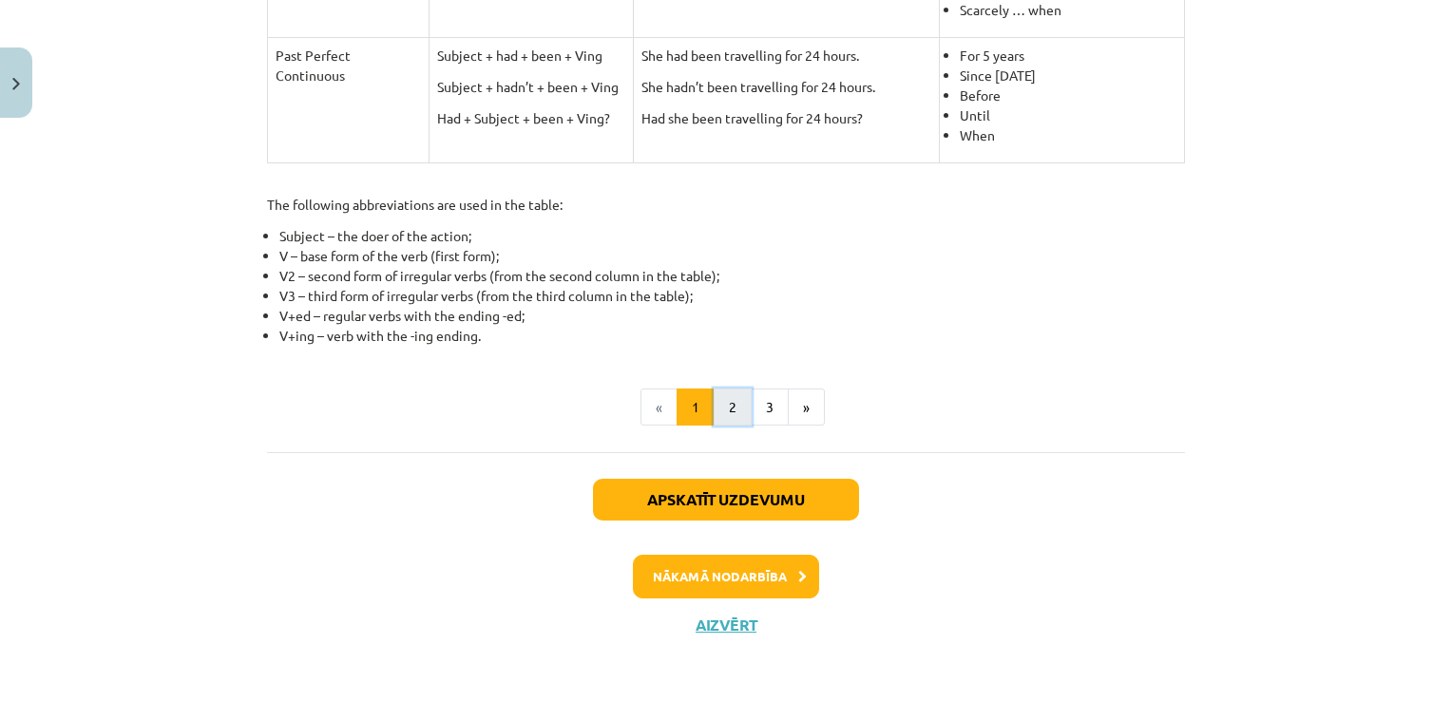
click at [723, 395] on button "2" at bounding box center [733, 408] width 38 height 38
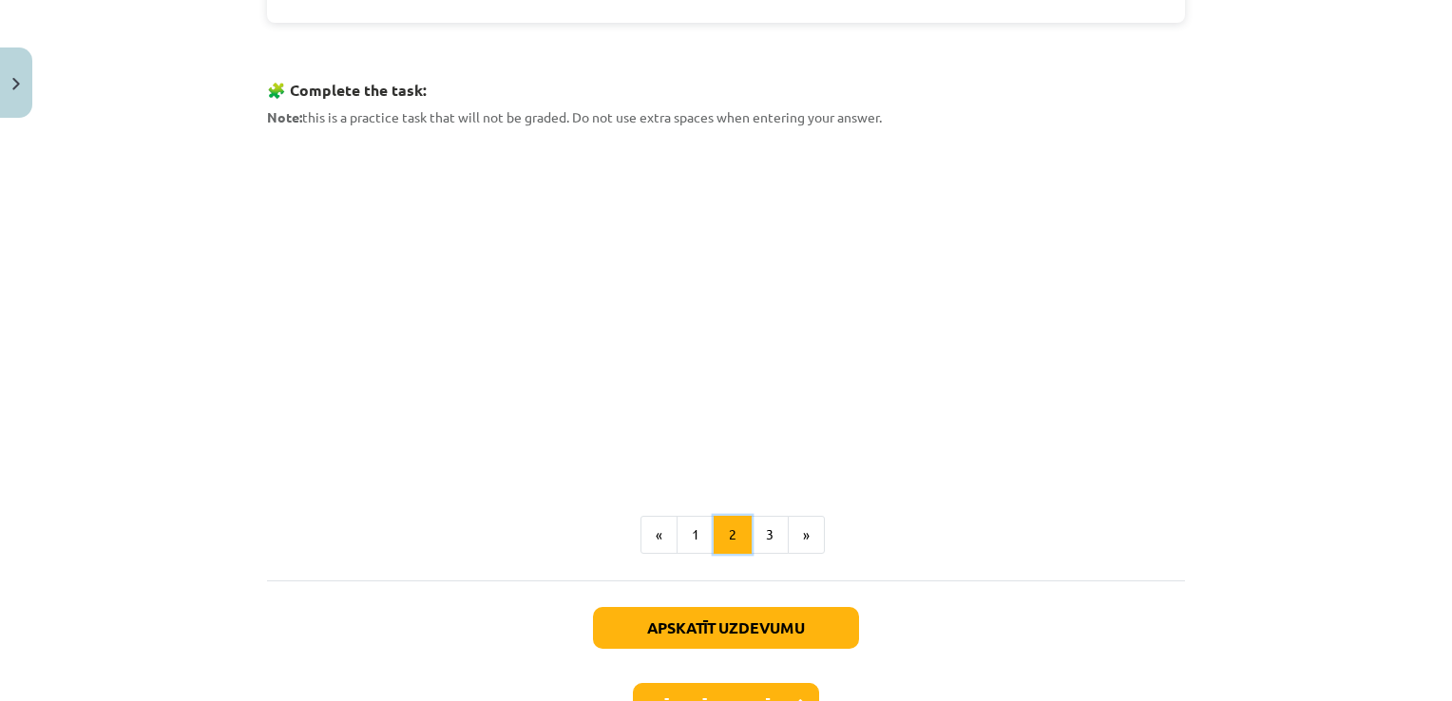
scroll to position [909, 0]
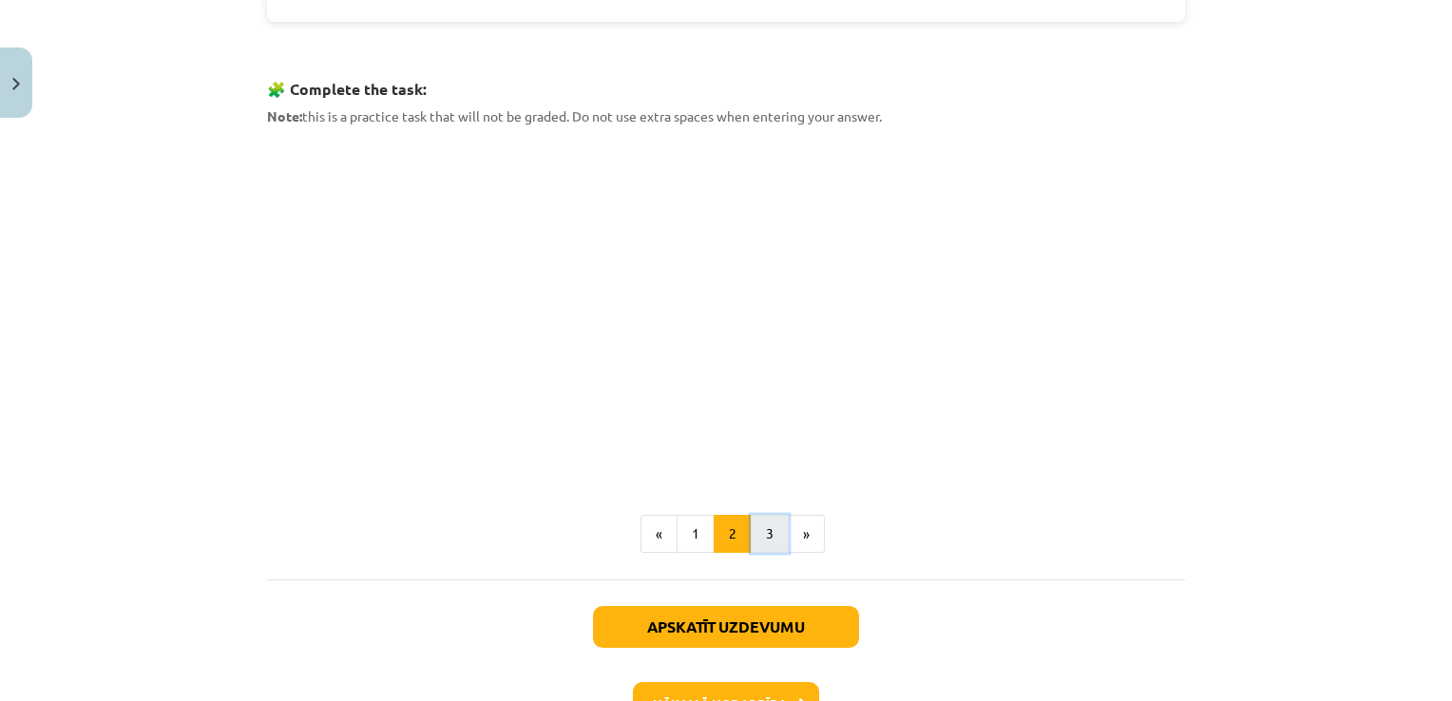
click at [773, 532] on button "3" at bounding box center [770, 534] width 38 height 38
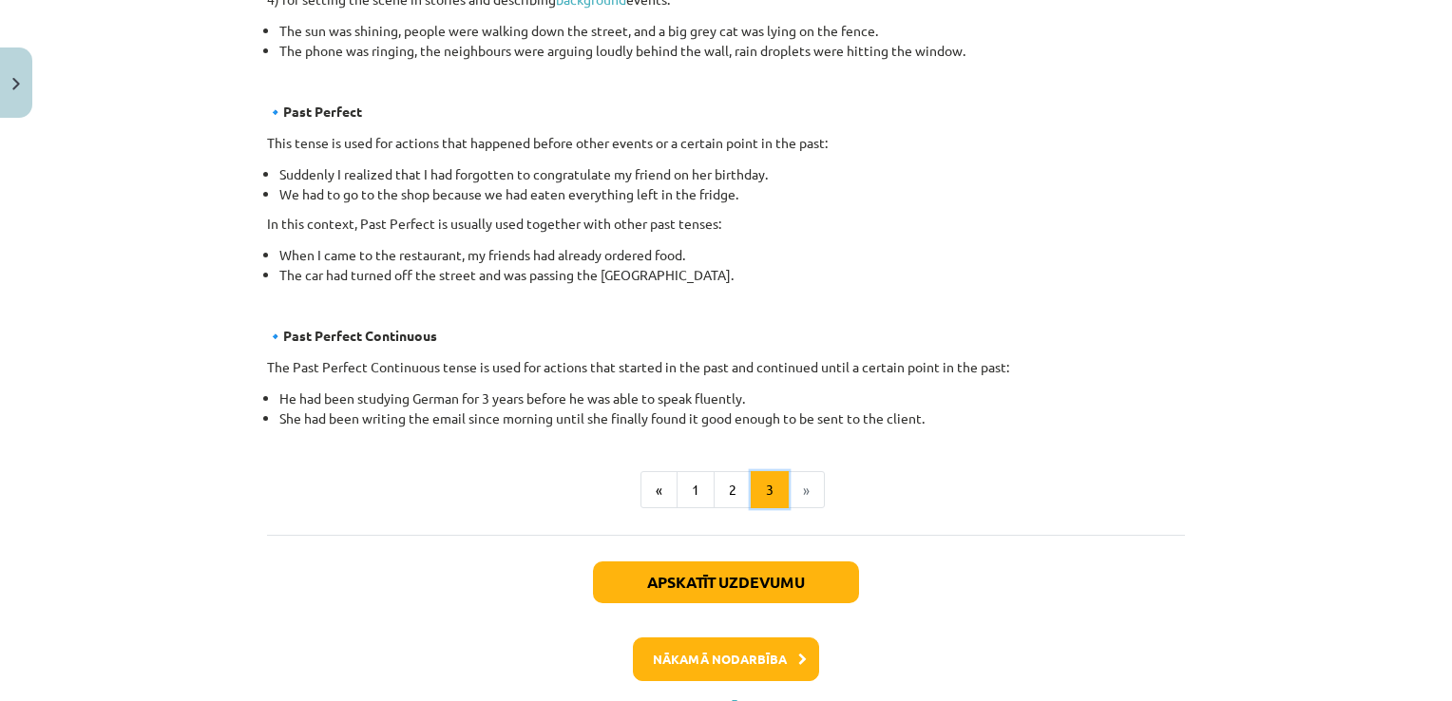
scroll to position [1159, 0]
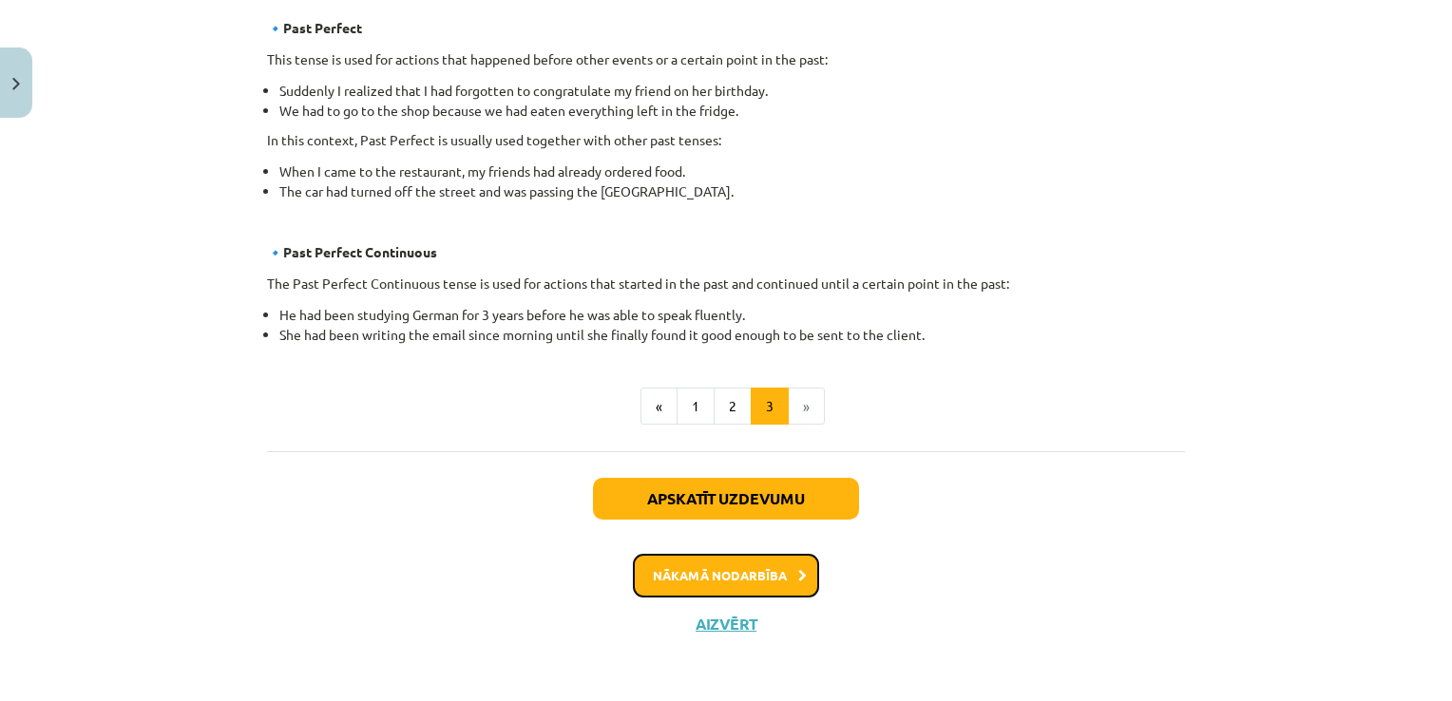
click at [749, 568] on button "Nākamā nodarbība" at bounding box center [726, 576] width 186 height 44
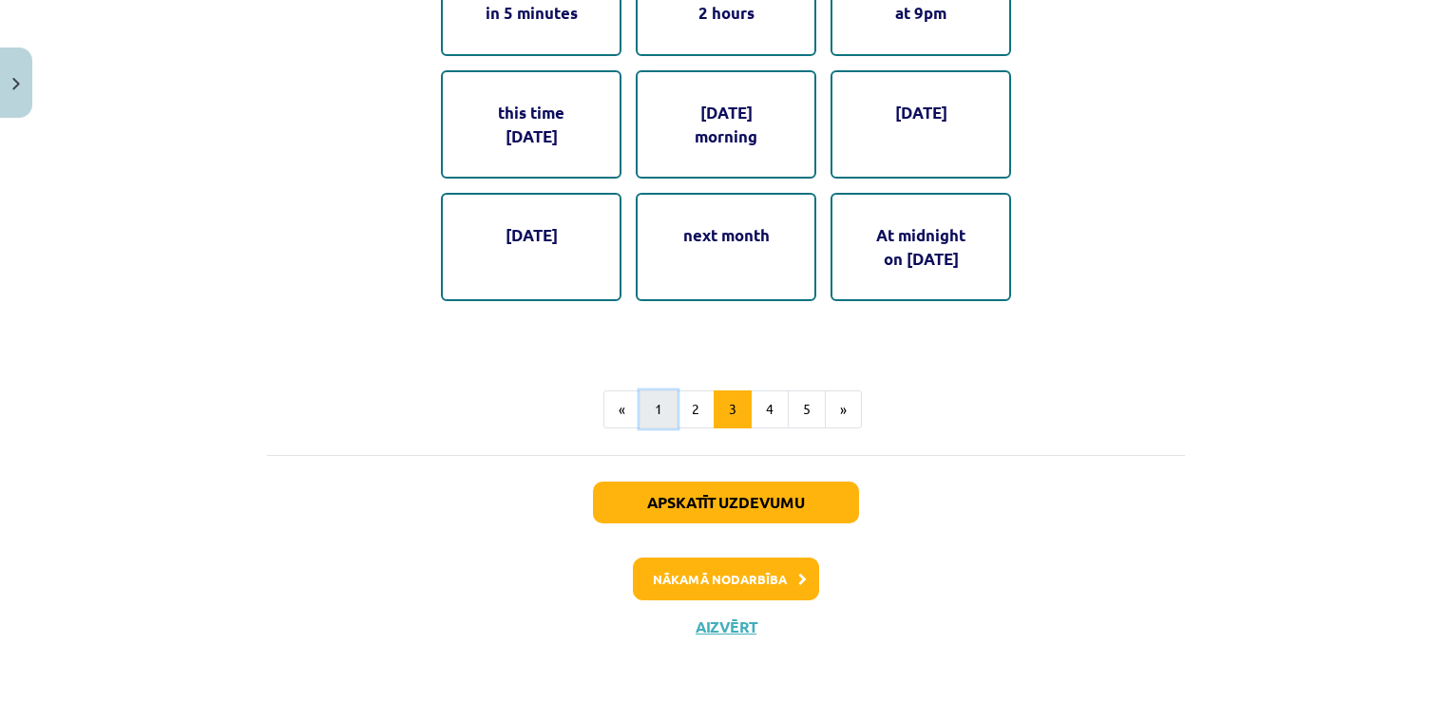
click at [667, 393] on button "1" at bounding box center [658, 409] width 38 height 38
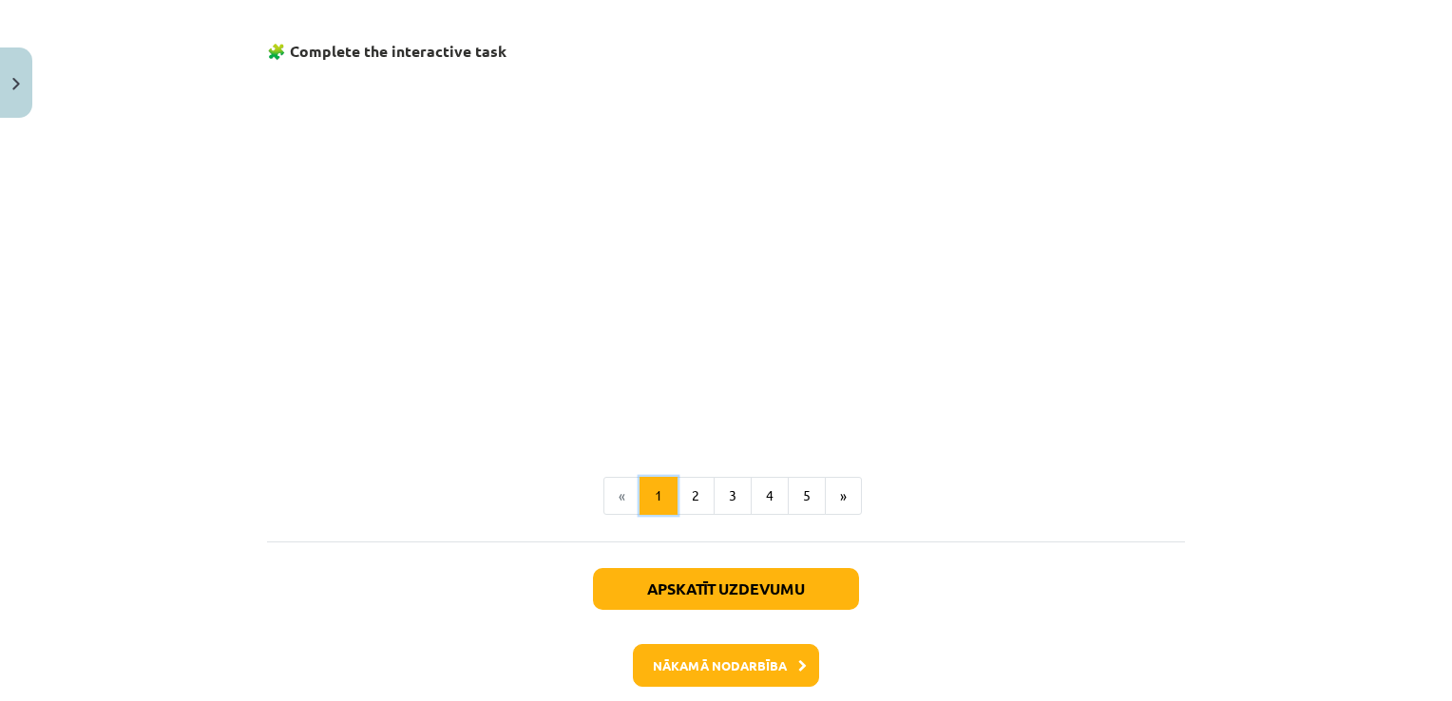
scroll to position [1284, 0]
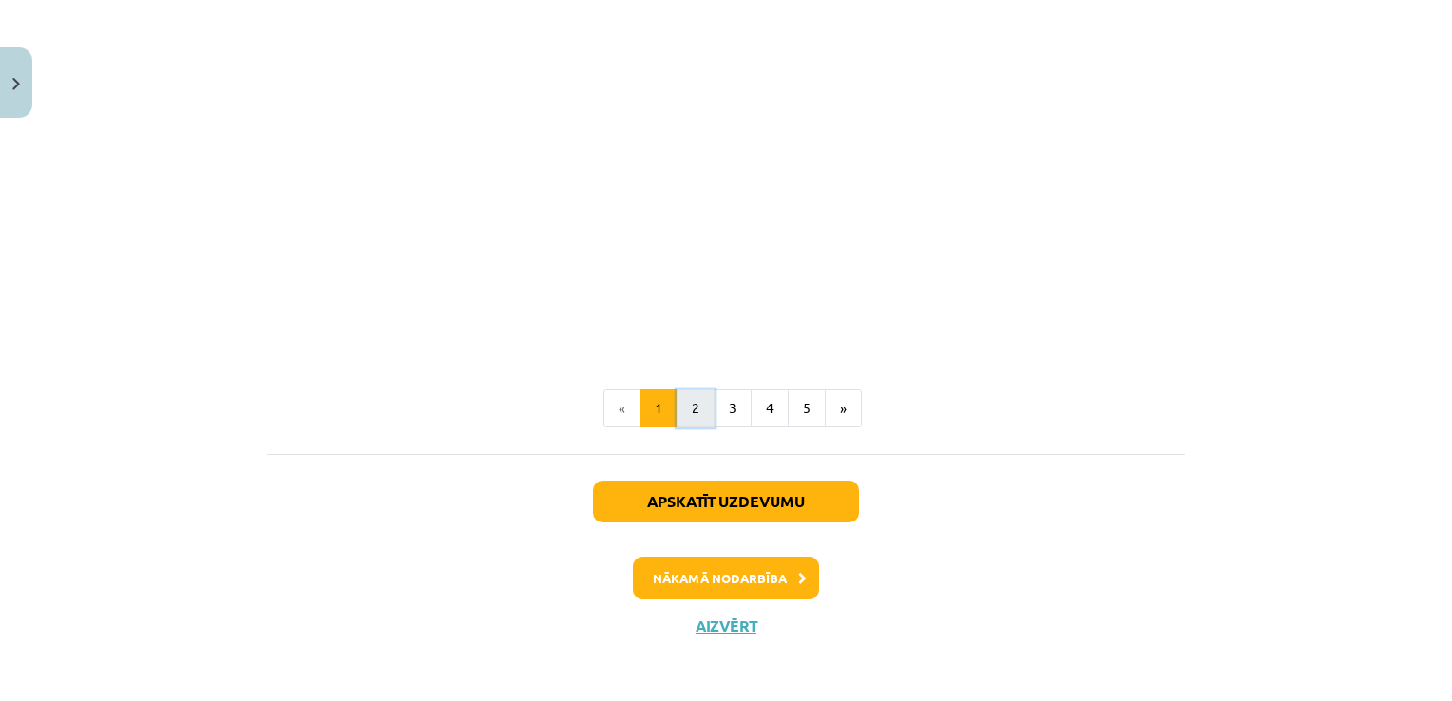
click at [695, 396] on button "2" at bounding box center [695, 409] width 38 height 38
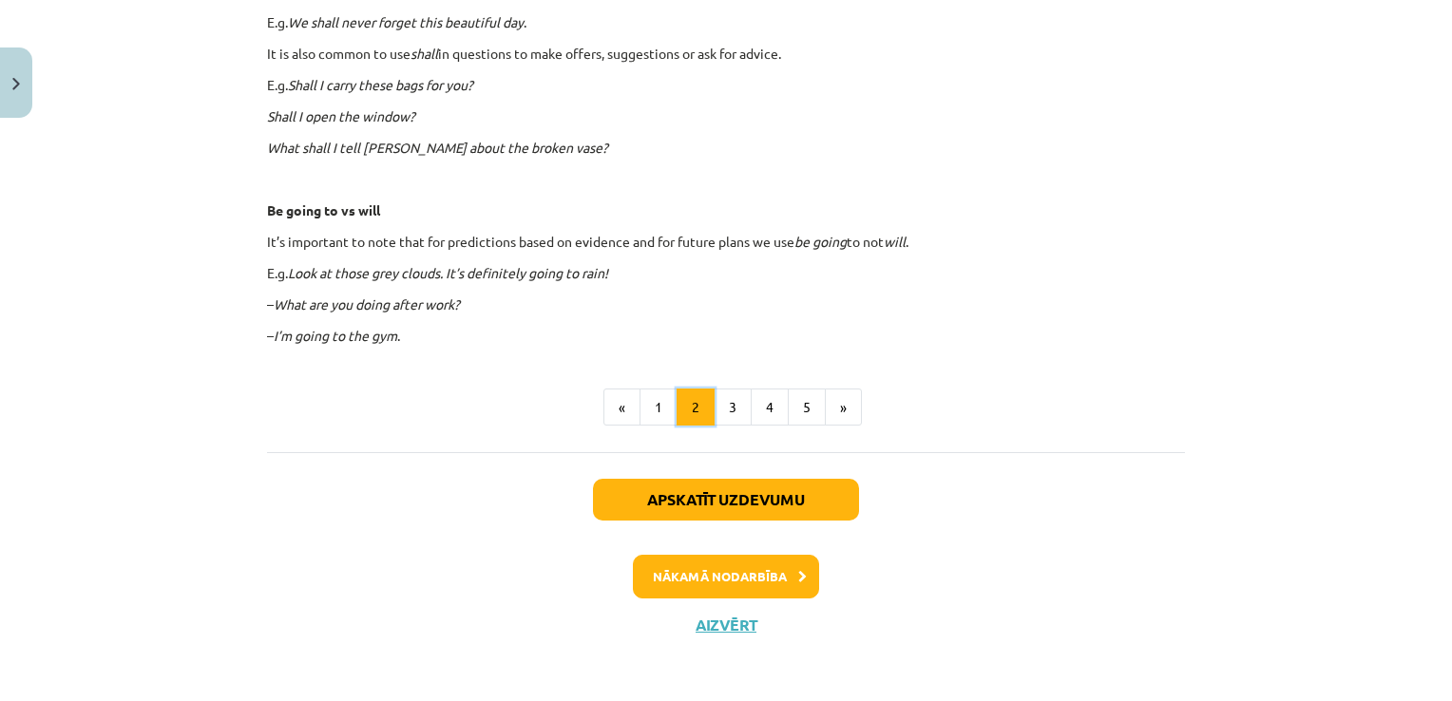
scroll to position [1175, 0]
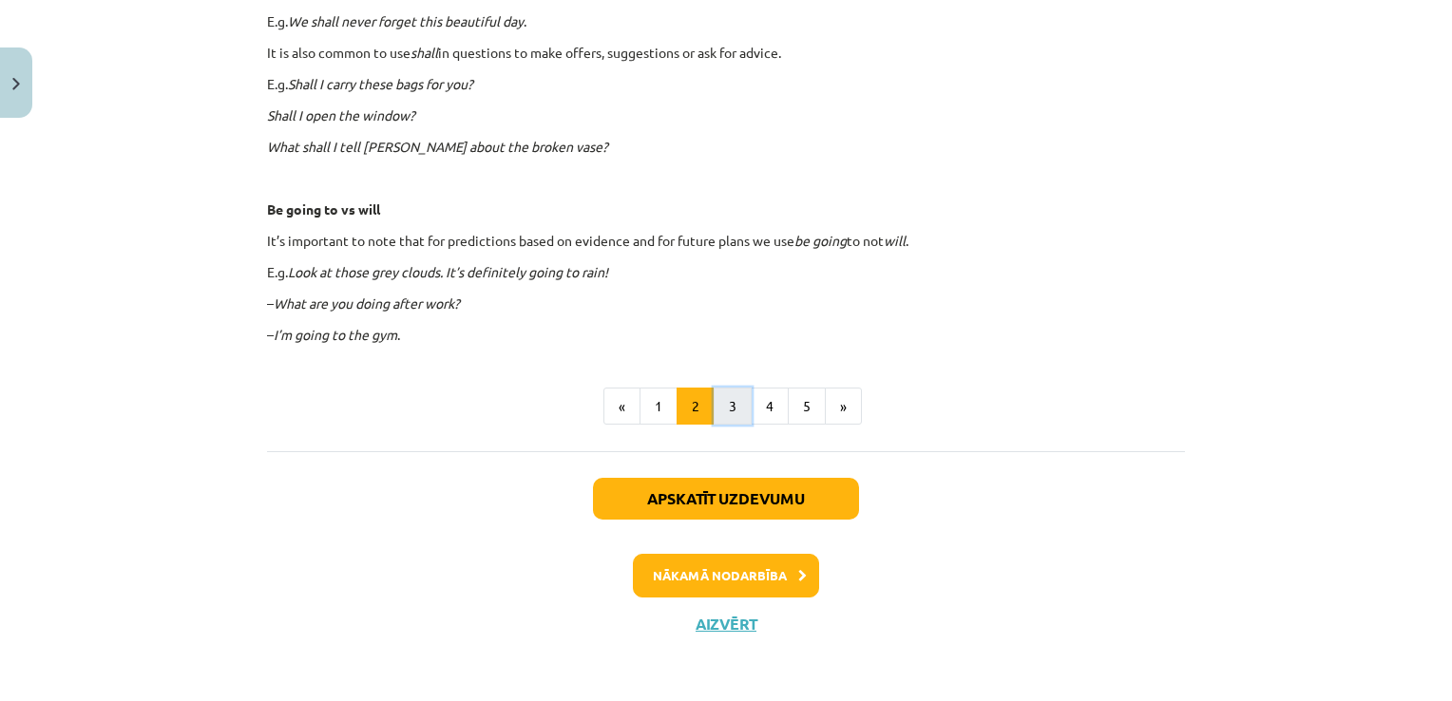
click at [715, 405] on button "3" at bounding box center [733, 407] width 38 height 38
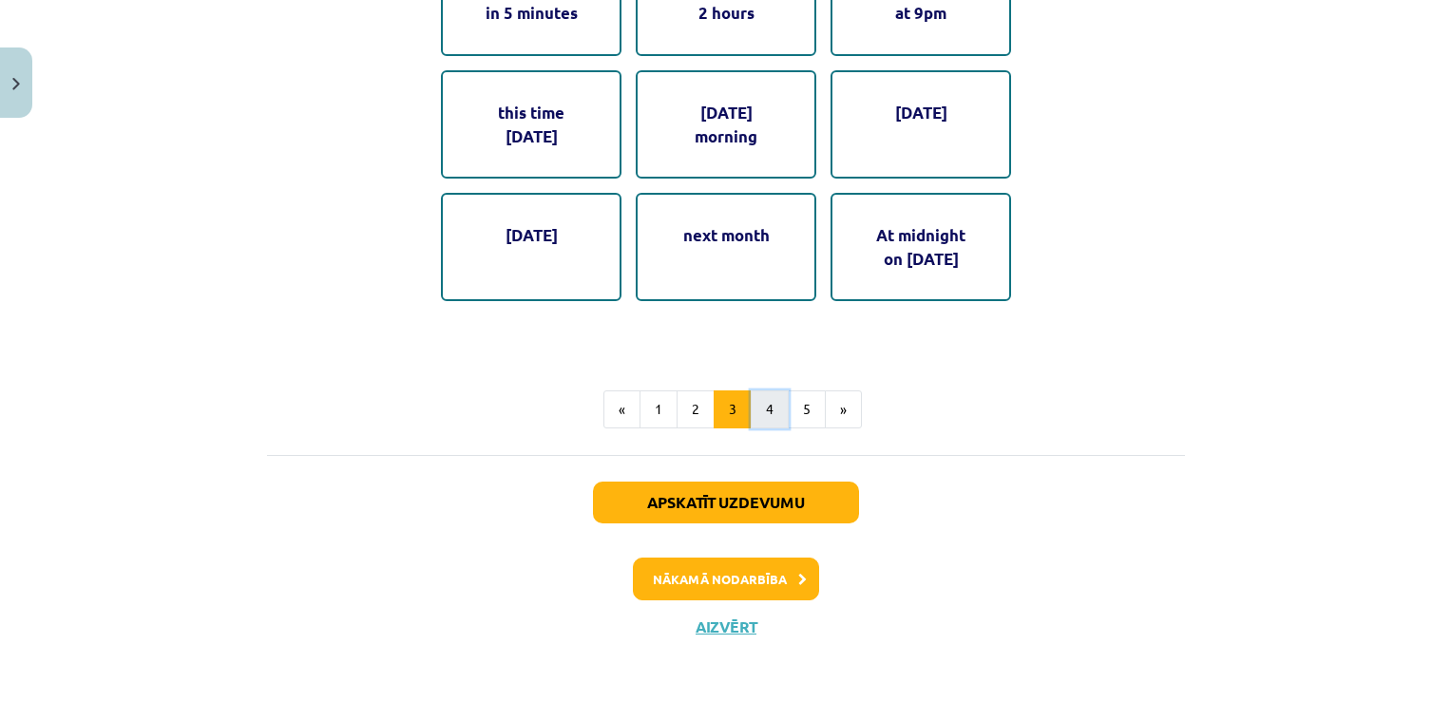
click at [757, 410] on button "4" at bounding box center [770, 409] width 38 height 38
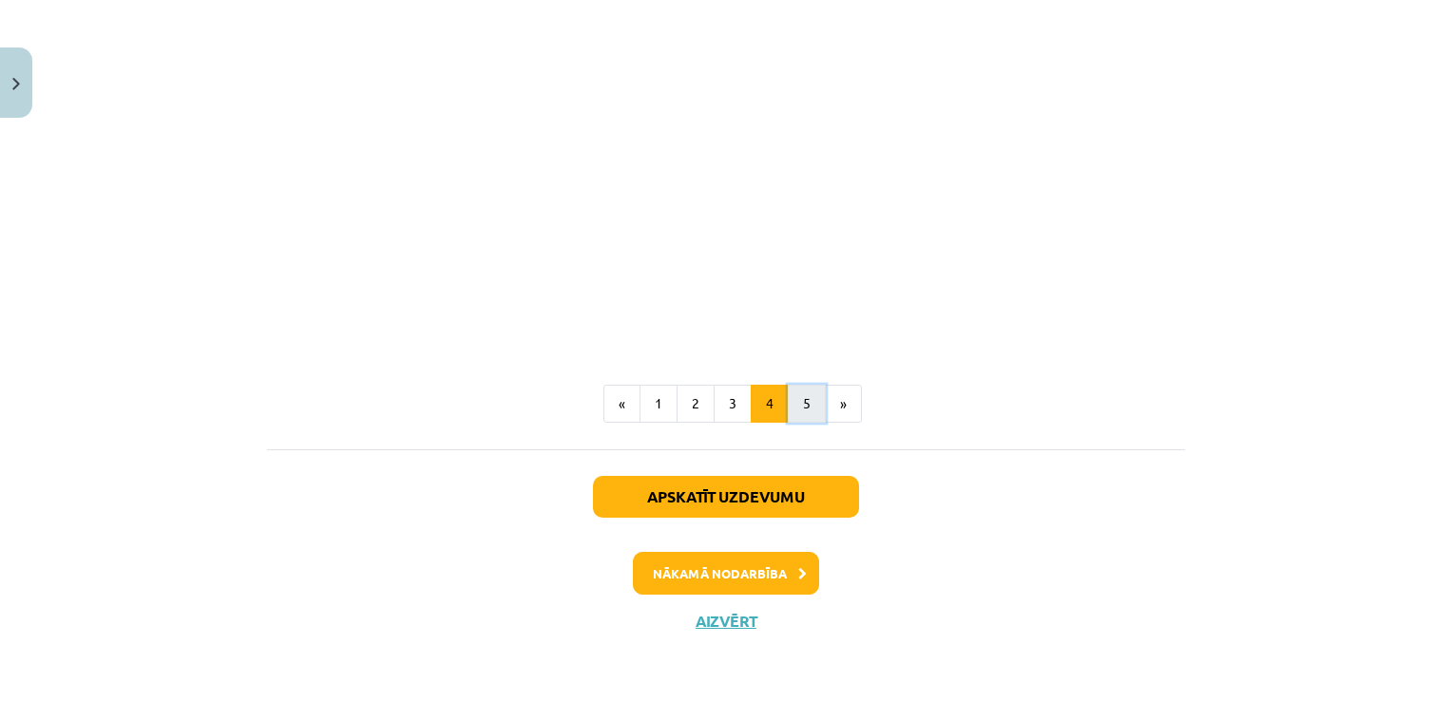
click at [802, 407] on button "5" at bounding box center [807, 404] width 38 height 38
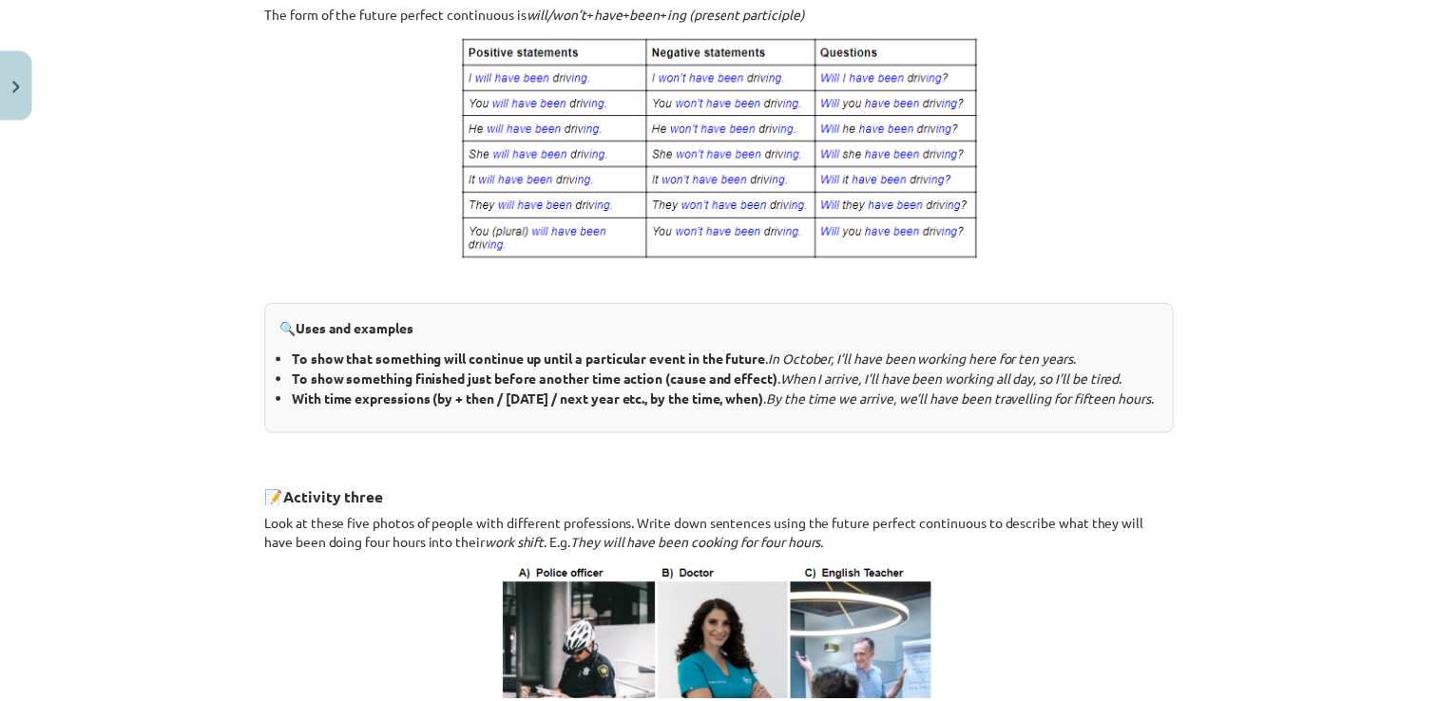
scroll to position [0, 0]
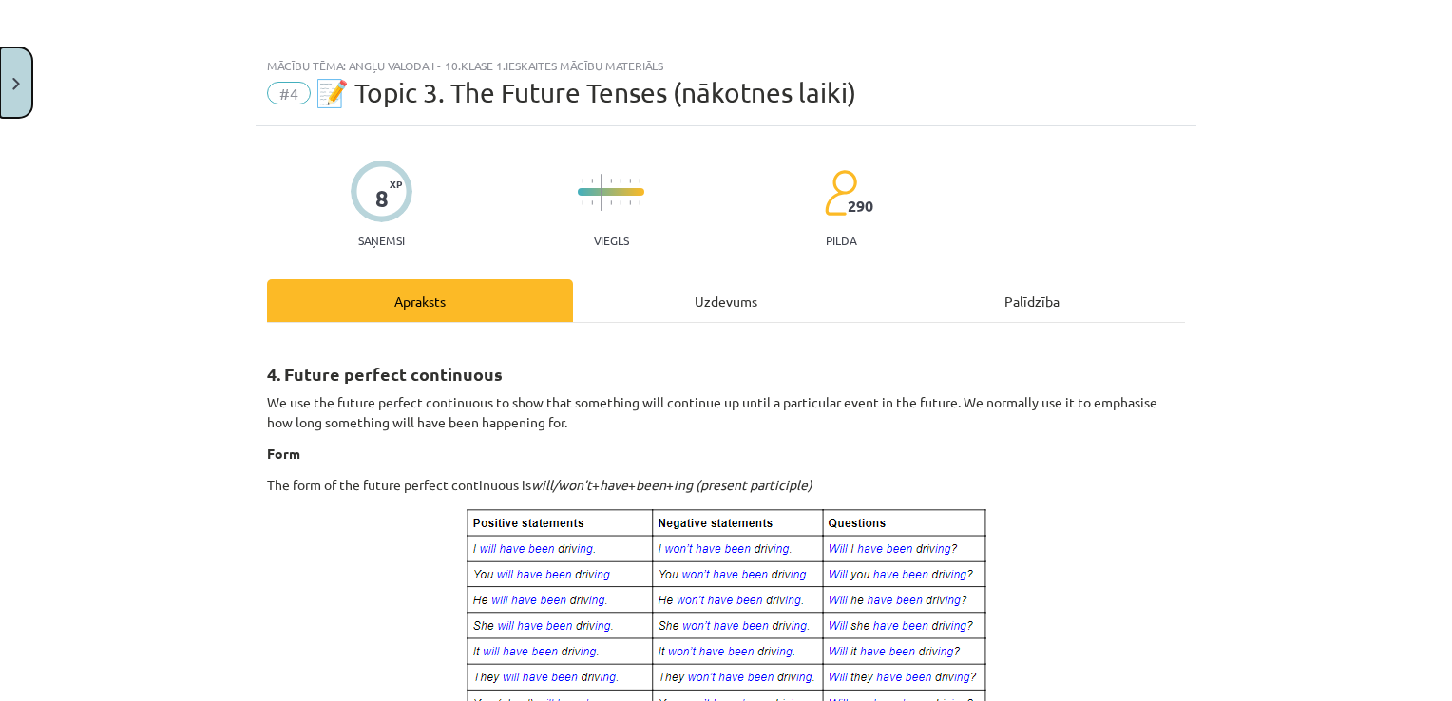
drag, startPoint x: 15, startPoint y: 73, endPoint x: 25, endPoint y: 76, distance: 9.9
click at [15, 74] on button "Close" at bounding box center [16, 83] width 32 height 70
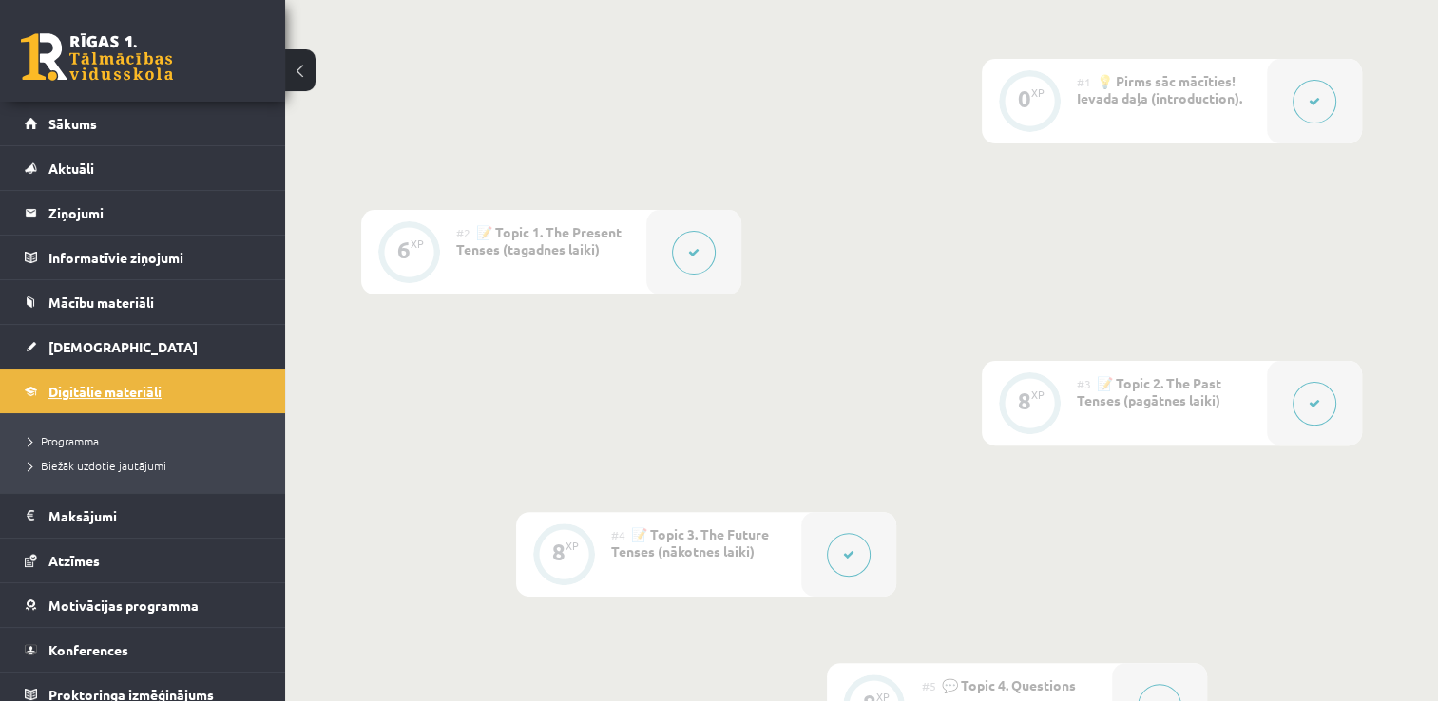
click at [156, 401] on link "Digitālie materiāli" at bounding box center [143, 392] width 237 height 44
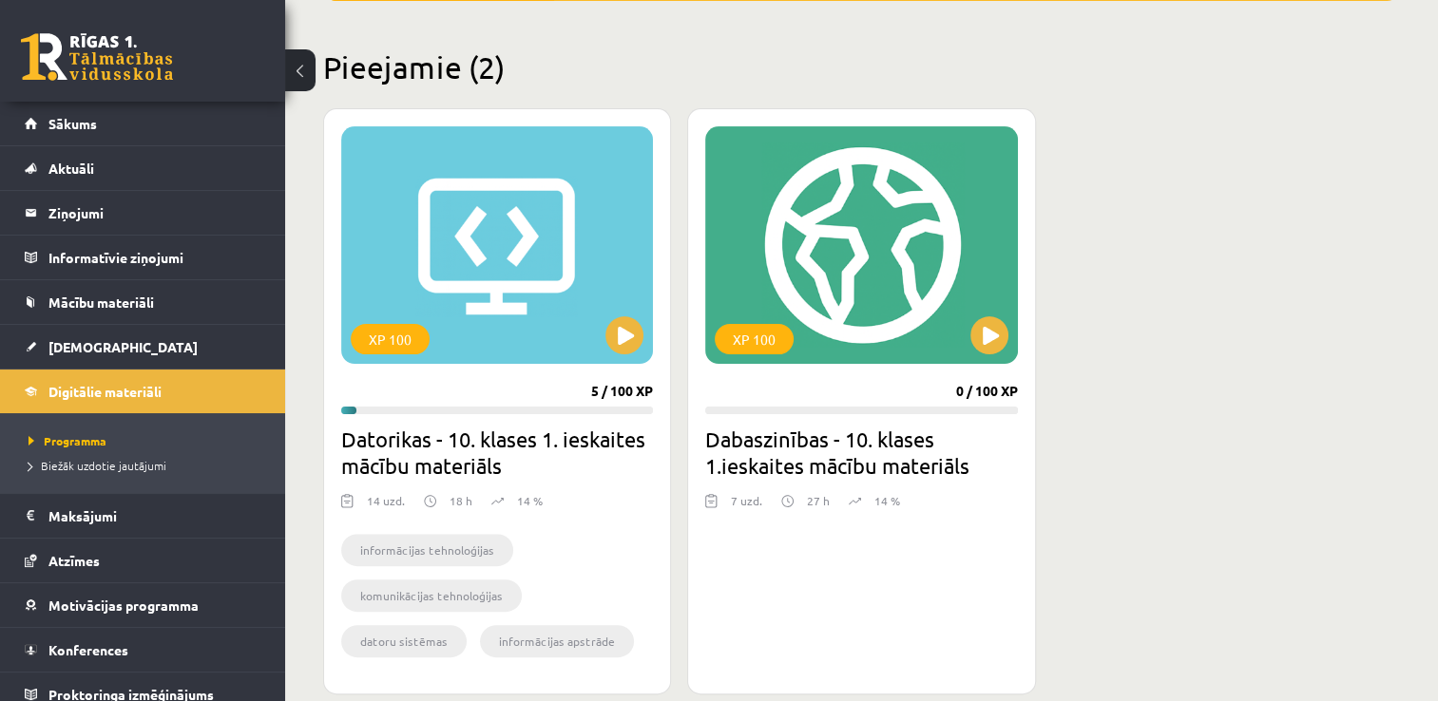
scroll to position [475, 0]
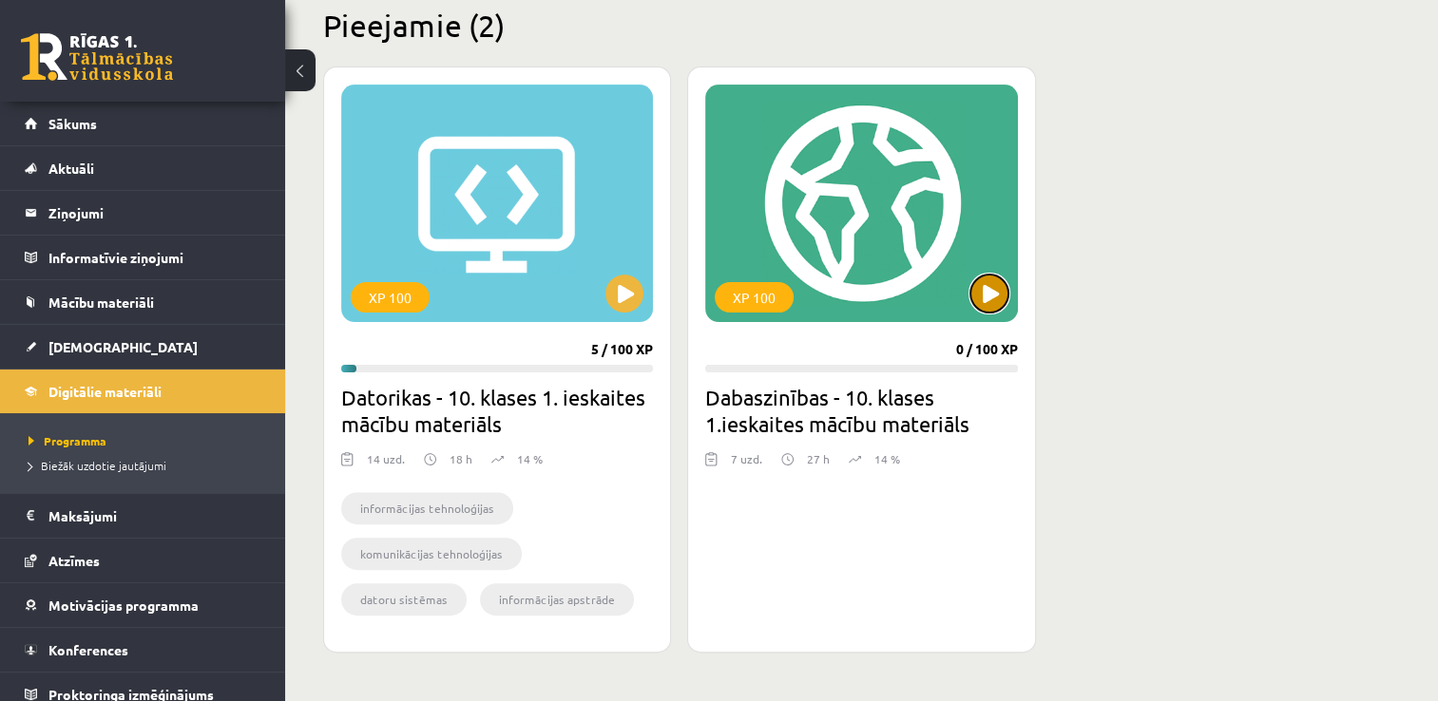
click at [989, 295] on button at bounding box center [989, 294] width 38 height 38
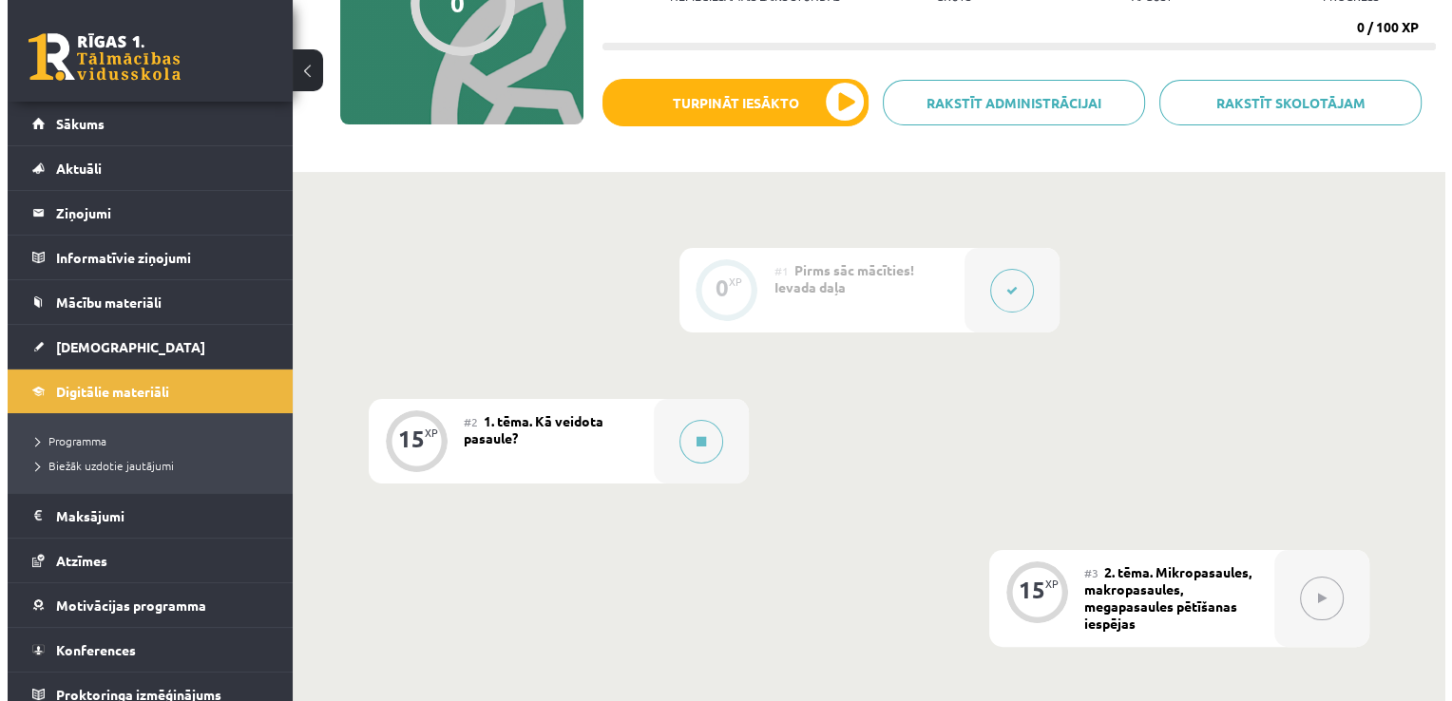
scroll to position [380, 0]
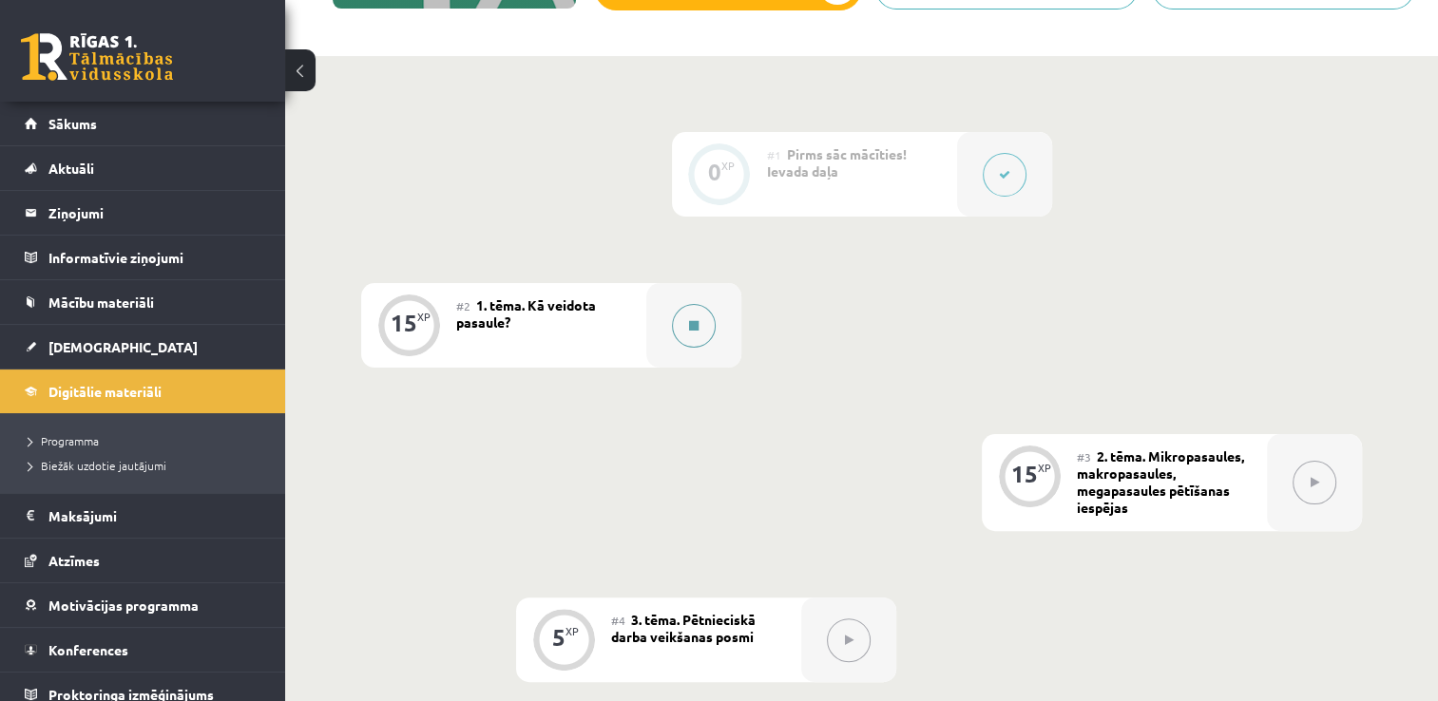
click at [707, 325] on button at bounding box center [694, 326] width 44 height 44
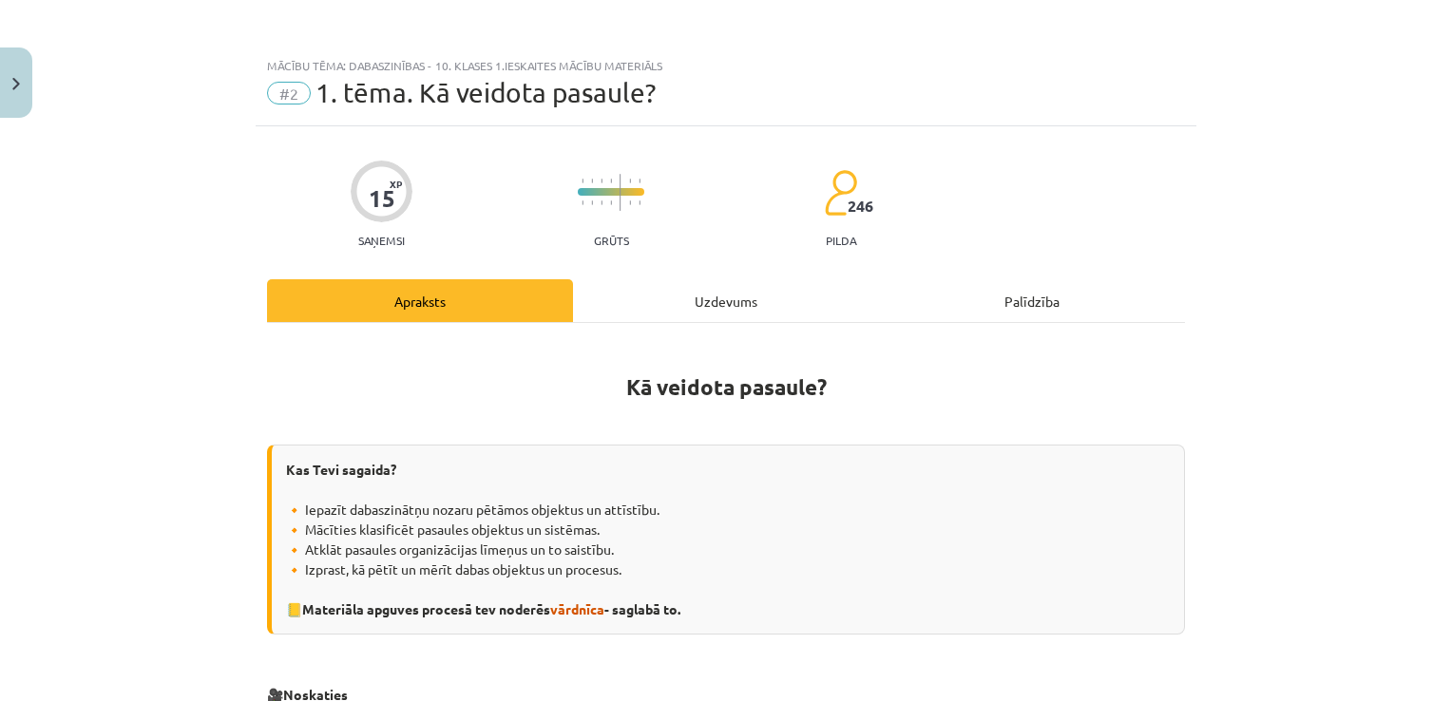
click at [729, 298] on div "Uzdevums" at bounding box center [726, 300] width 306 height 43
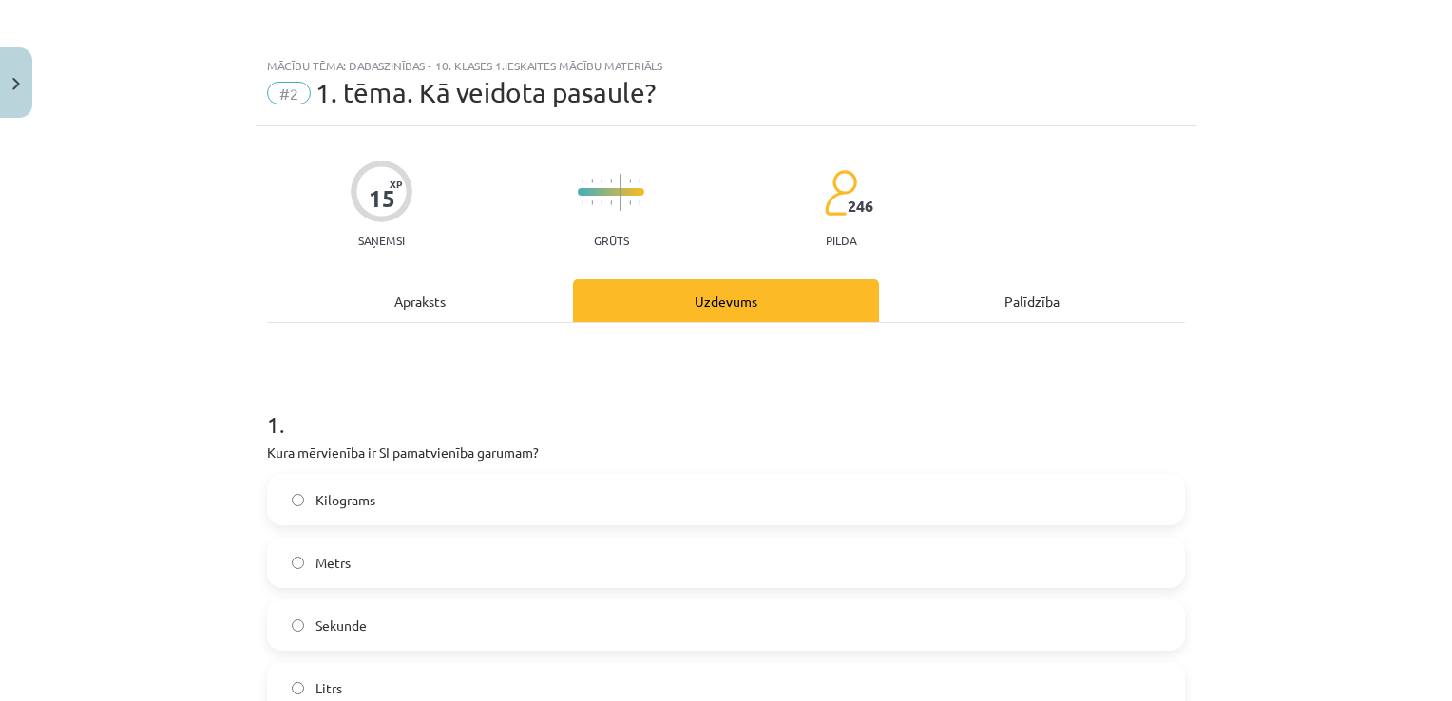
scroll to position [48, 0]
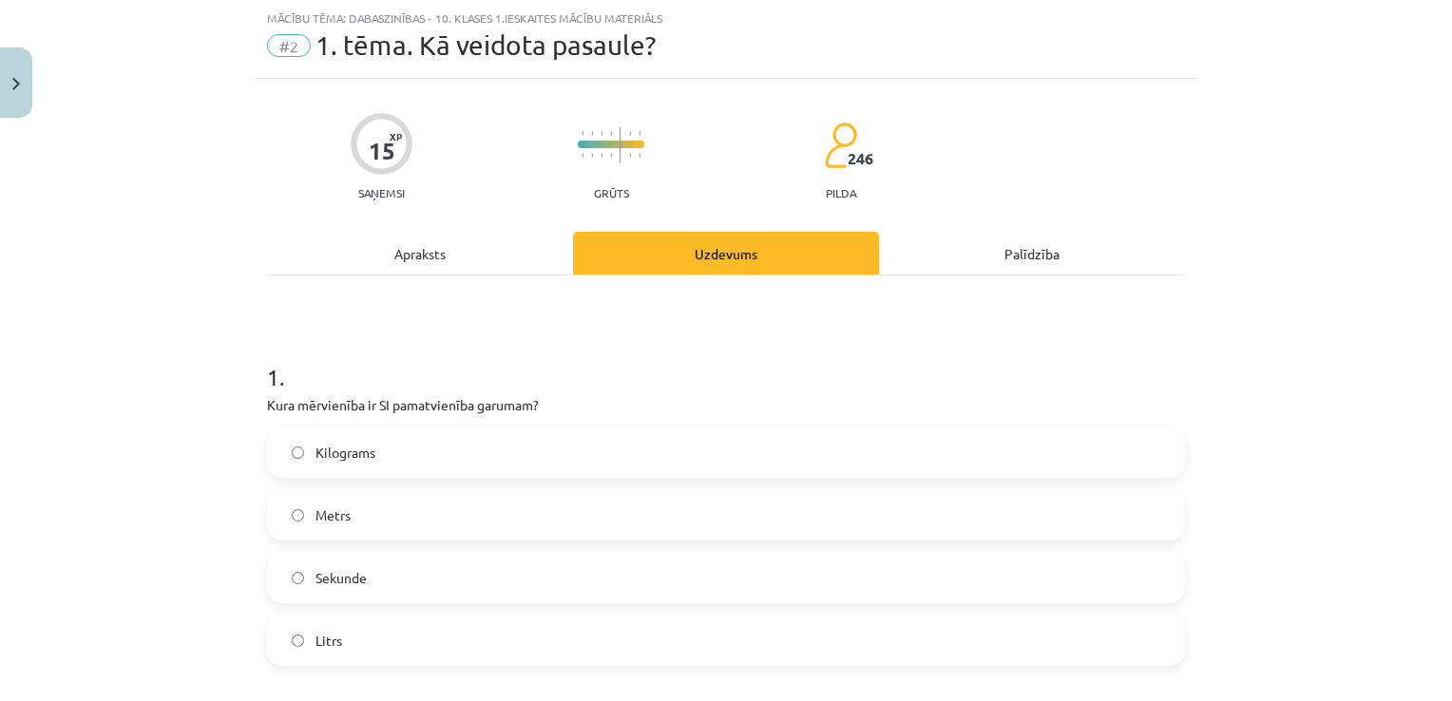
click at [436, 260] on div "Apraksts" at bounding box center [420, 253] width 306 height 43
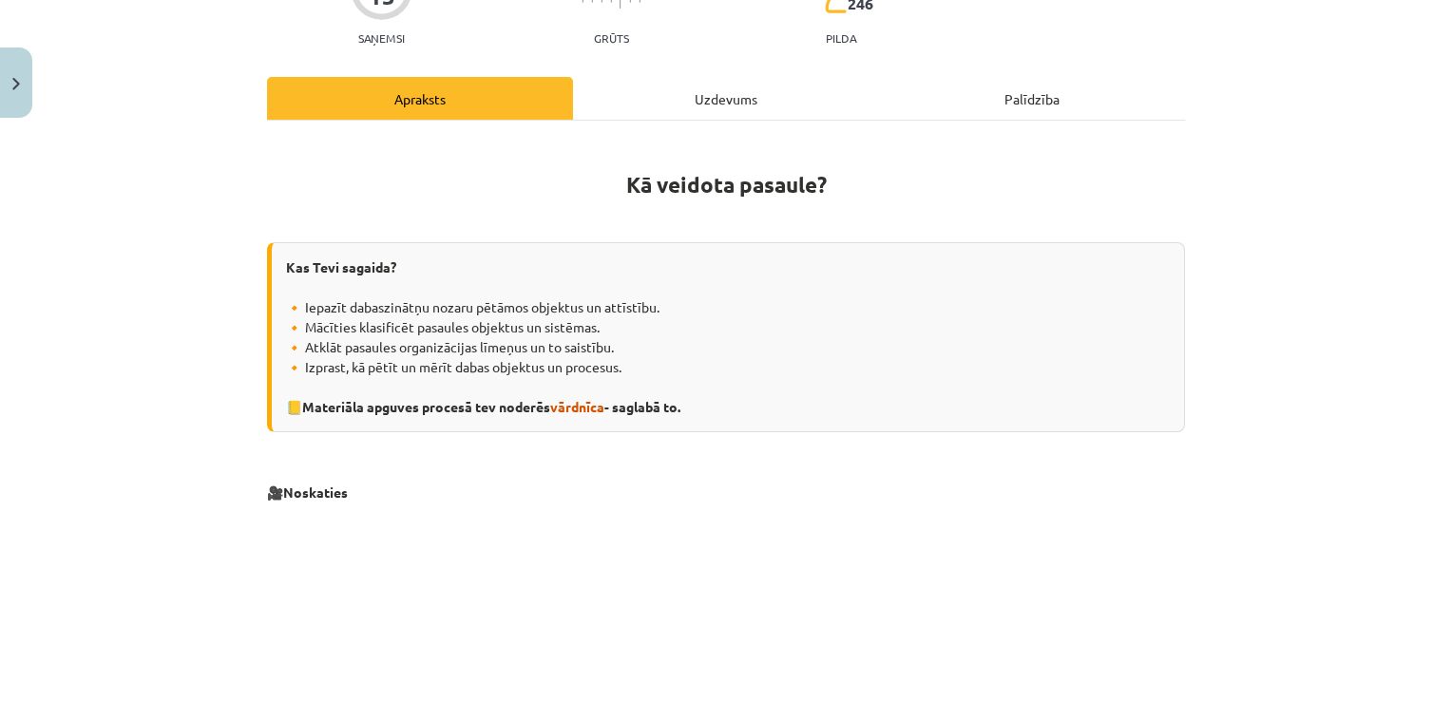
scroll to position [238, 0]
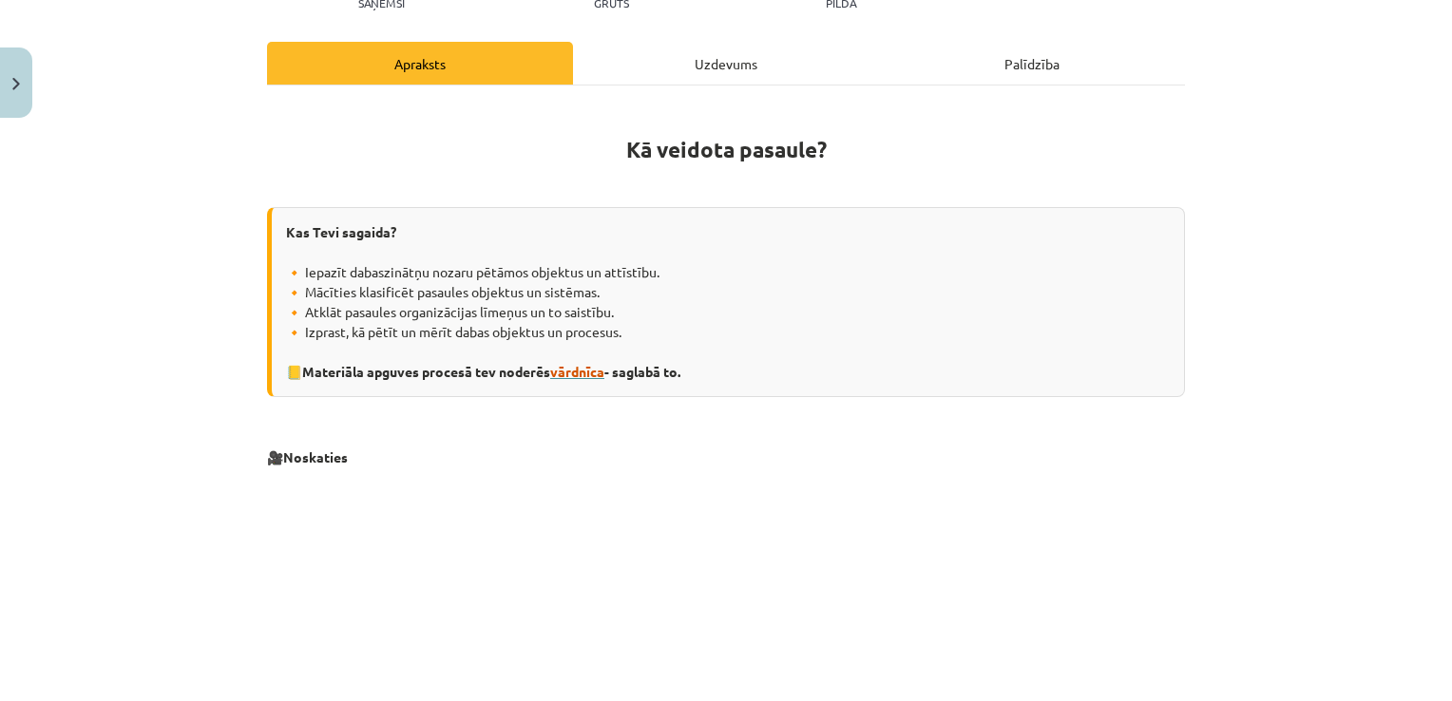
click at [585, 367] on span "vārdnīca" at bounding box center [577, 371] width 54 height 17
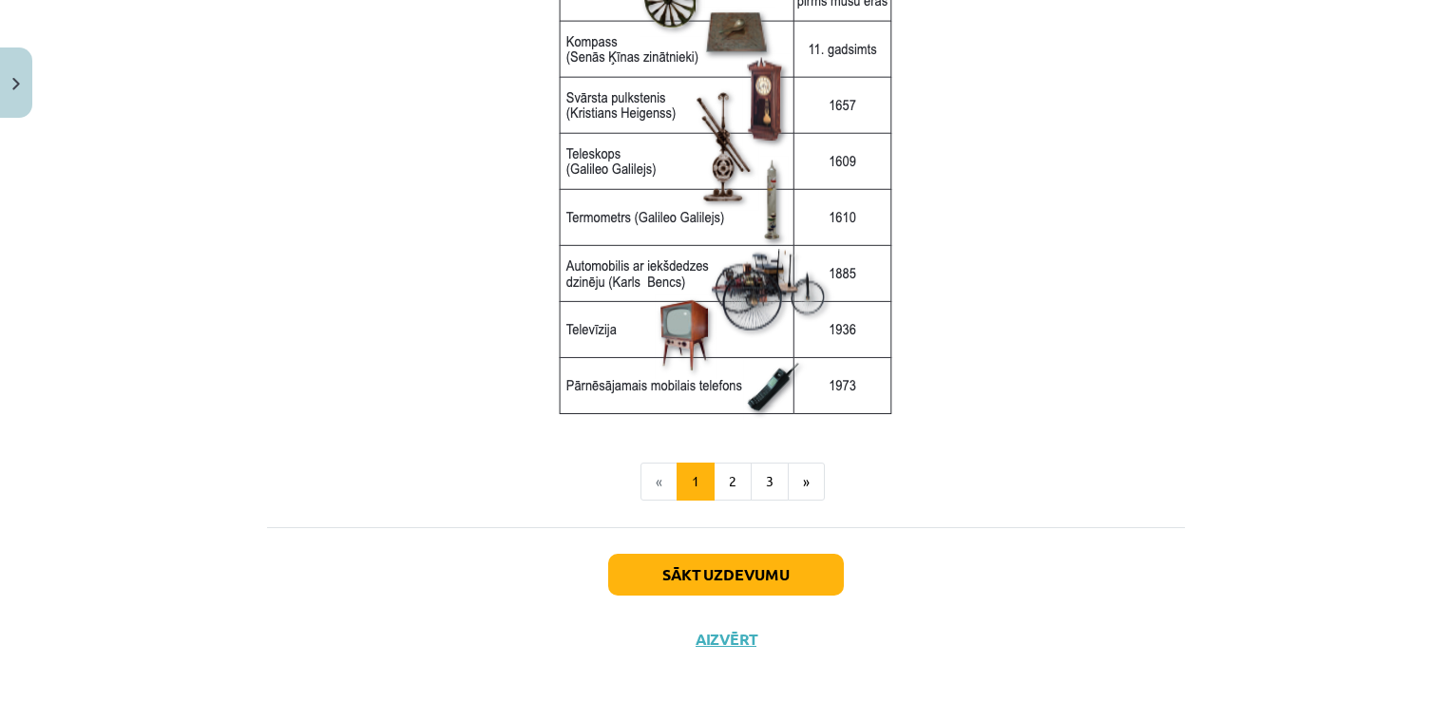
scroll to position [2552, 0]
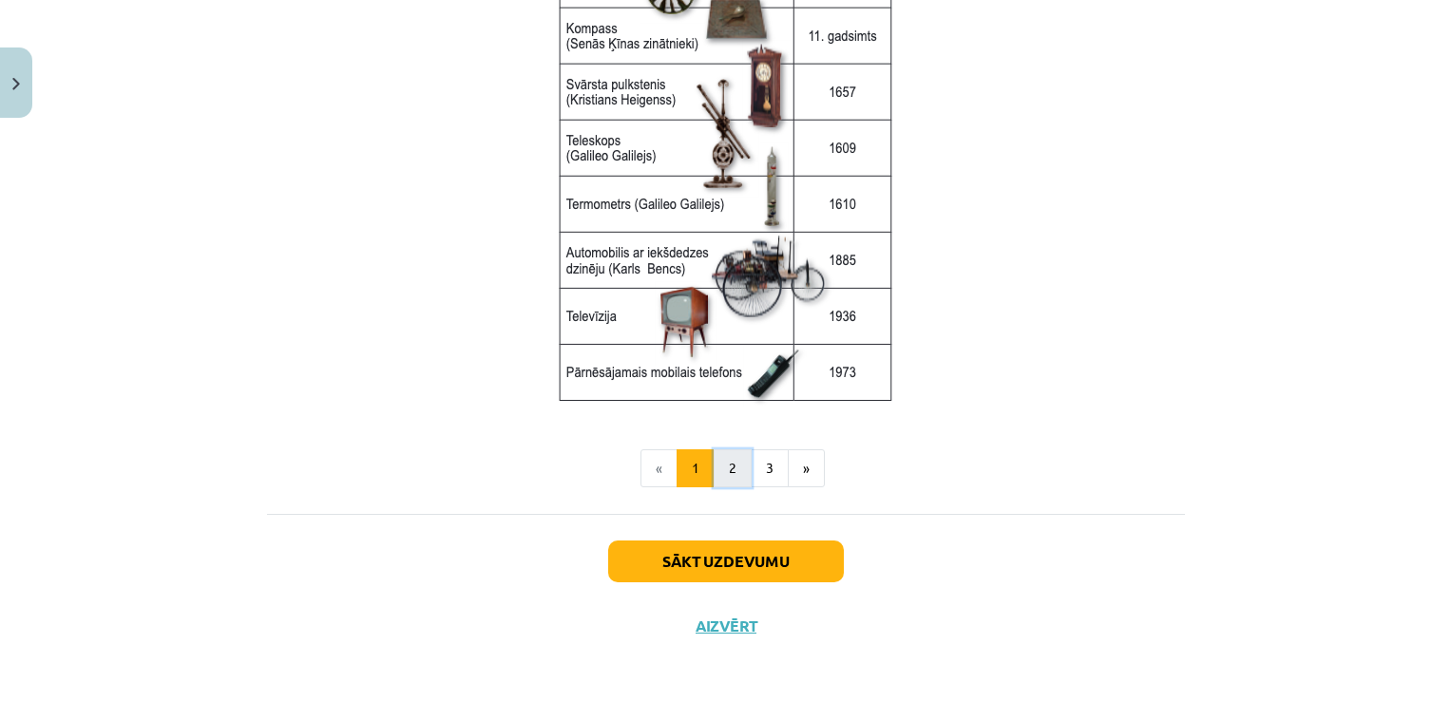
click at [723, 472] on button "2" at bounding box center [733, 468] width 38 height 38
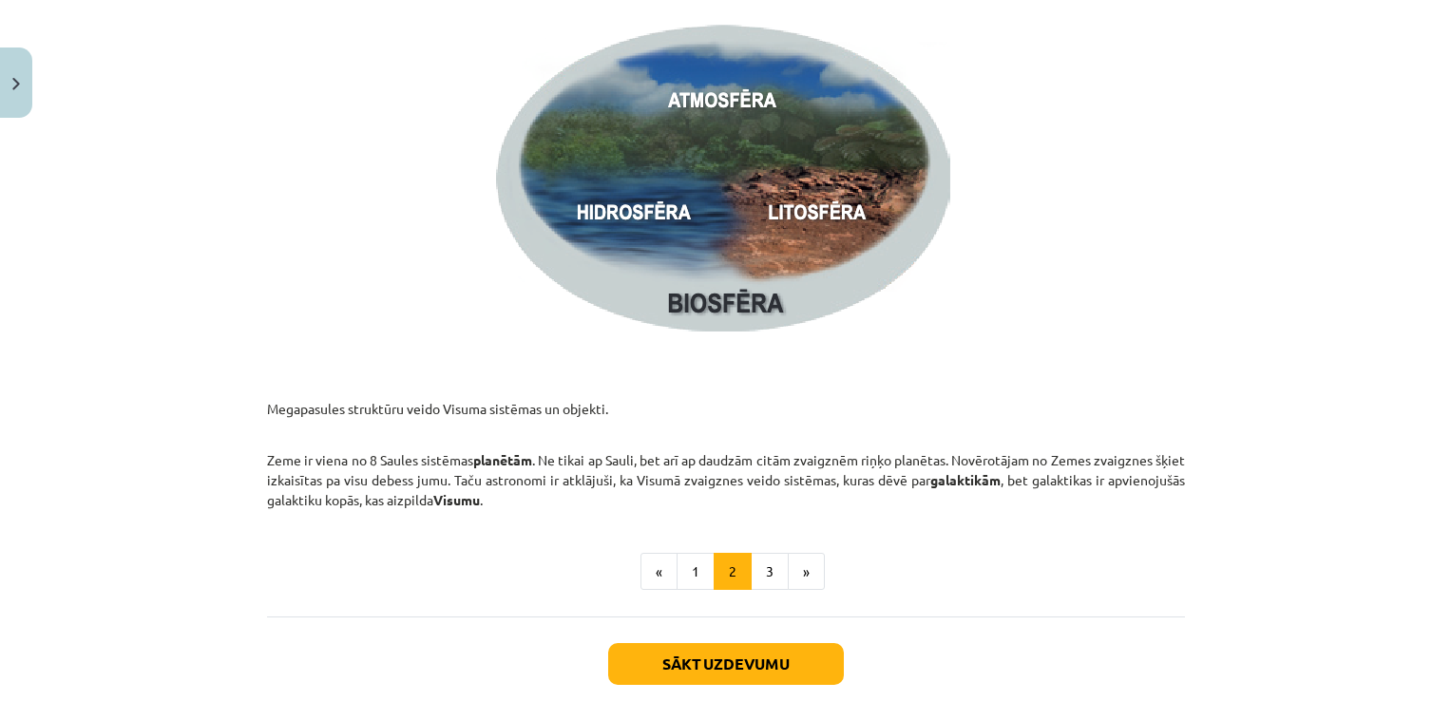
scroll to position [2877, 0]
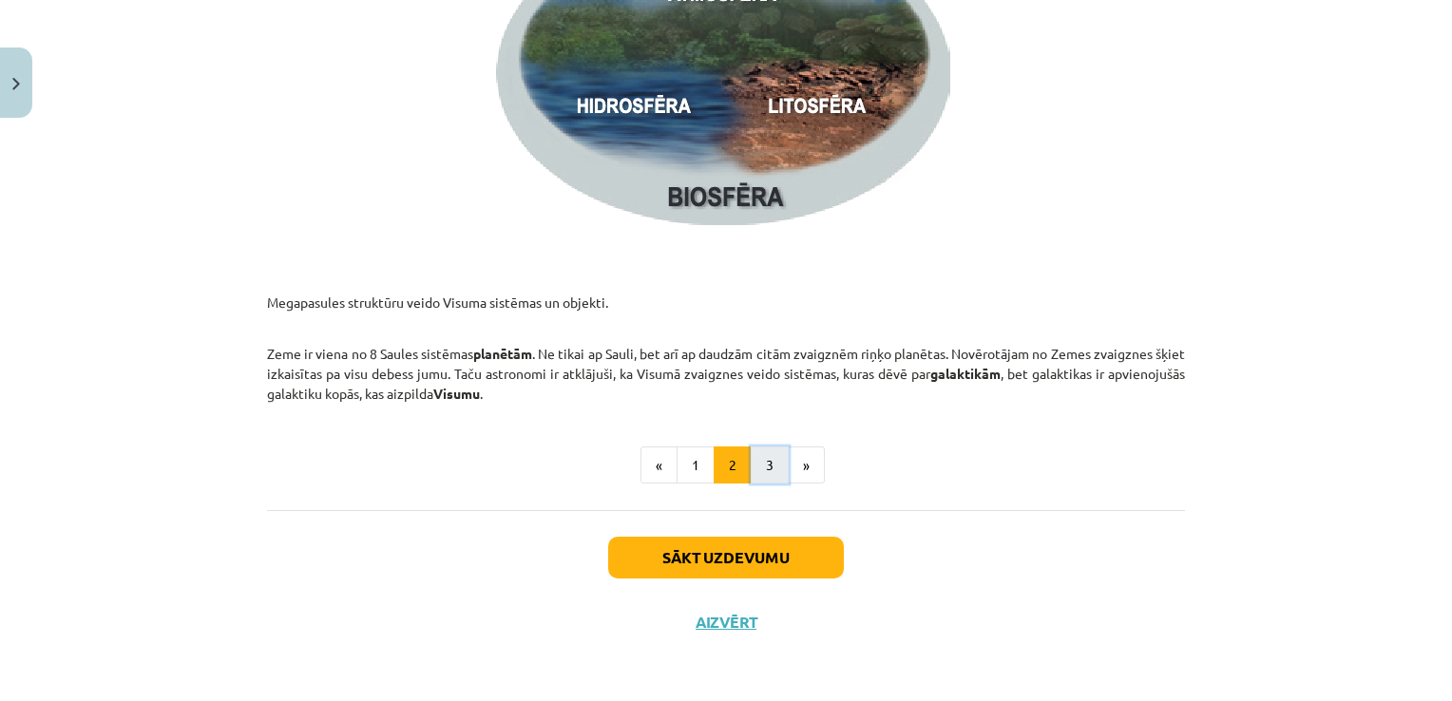
click at [771, 470] on button "3" at bounding box center [770, 466] width 38 height 38
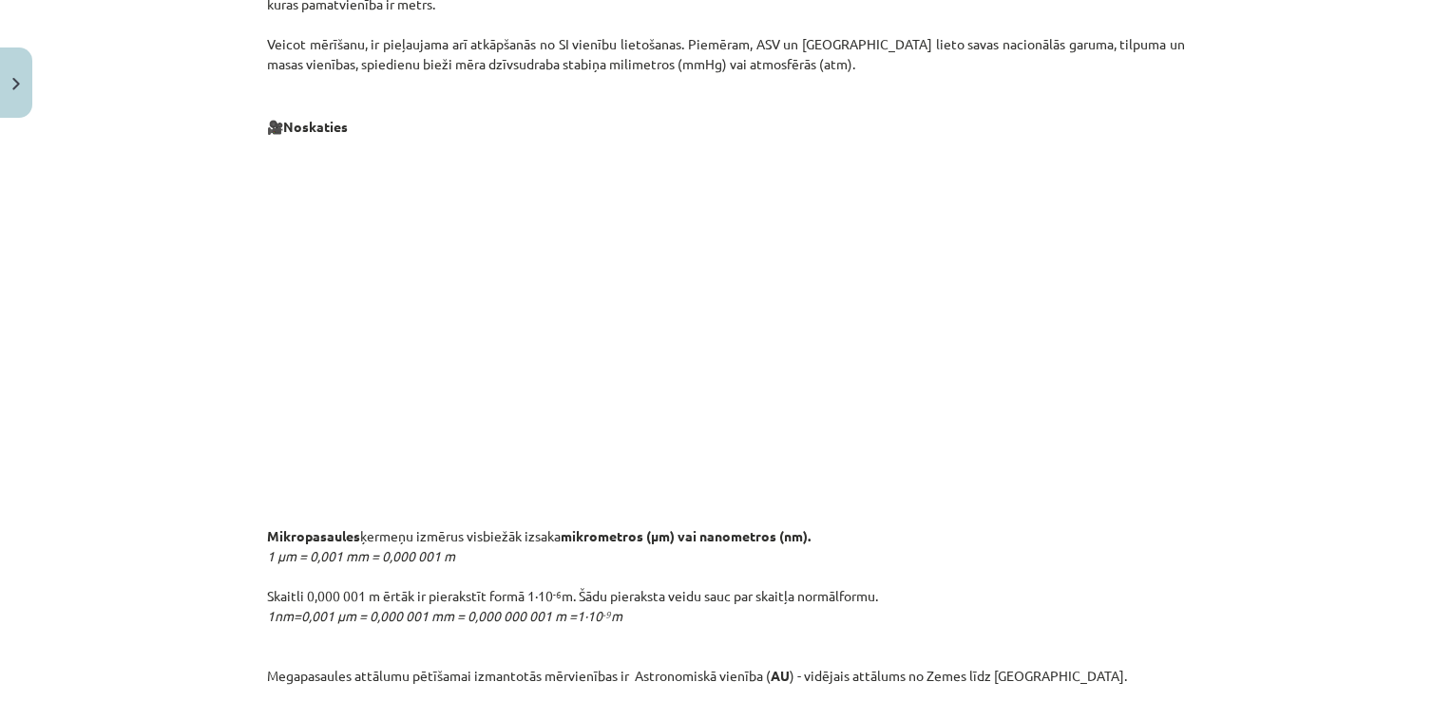
scroll to position [1246, 0]
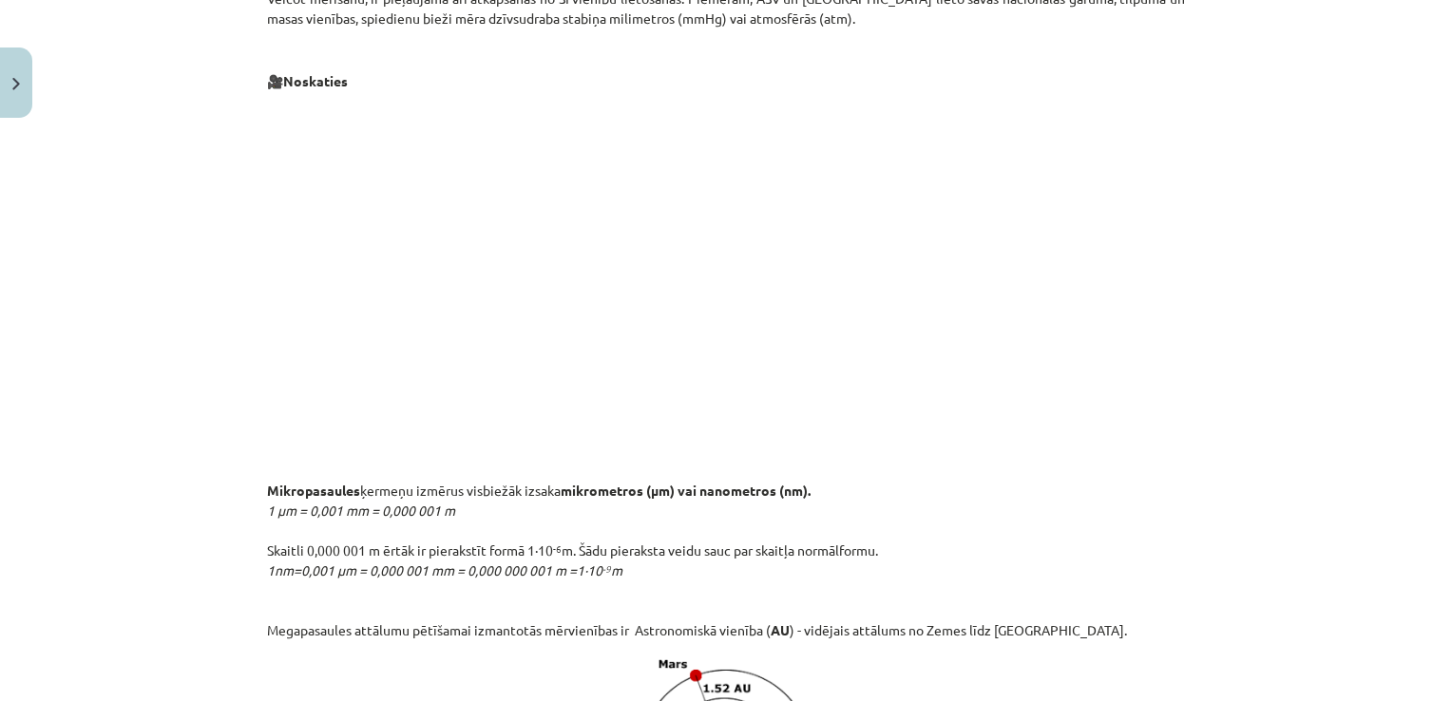
click at [1076, 469] on div "Kā mērīt un pētīt dabaszinātnēs? 🎥 Noskaties Katras nosacītās pasaules izpētei …" at bounding box center [726, 330] width 918 height 2563
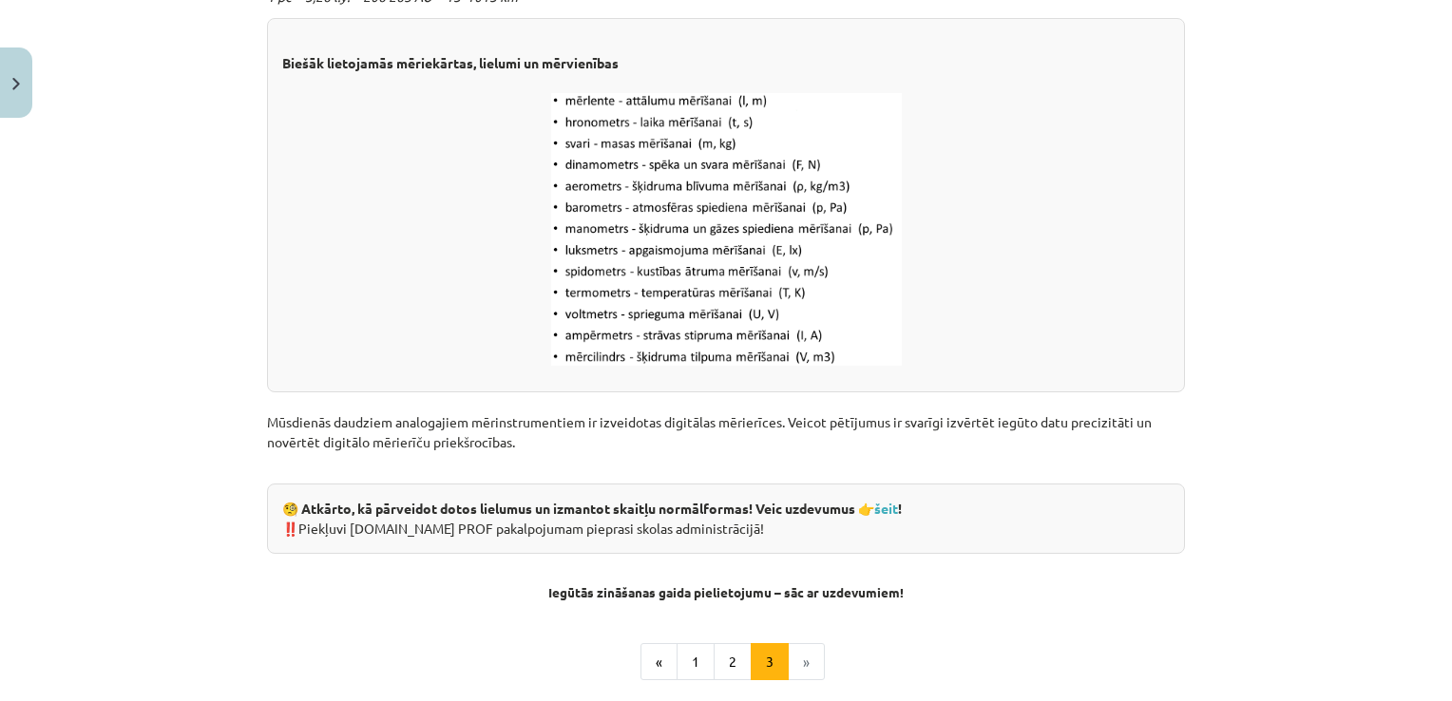
scroll to position [2309, 0]
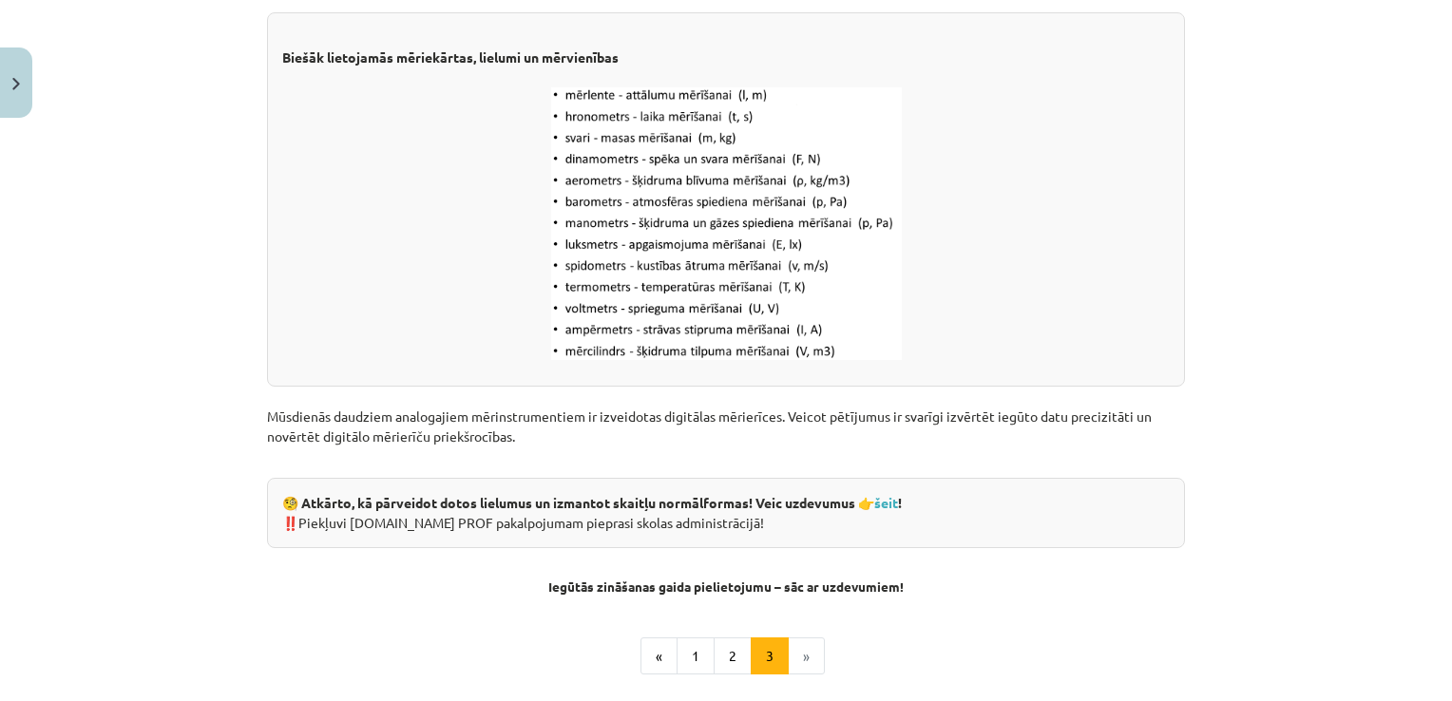
click at [896, 493] on div "🧐 Atkārto, kā pārveidot dotos lielumus un izmantot skaitļu normālformas! Veic u…" at bounding box center [726, 513] width 918 height 70
click at [891, 506] on link "šeit" at bounding box center [886, 502] width 24 height 17
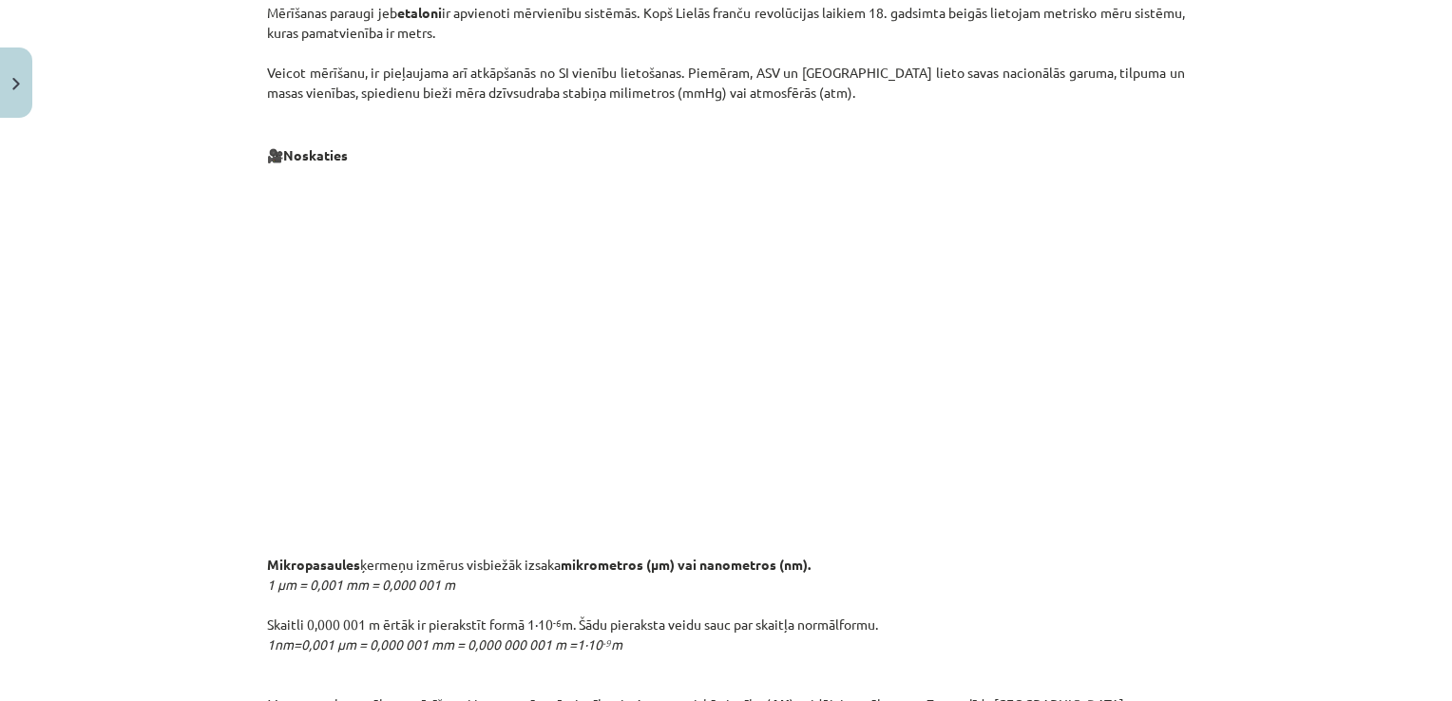
scroll to position [1169, 0]
